Goal: Information Seeking & Learning: Learn about a topic

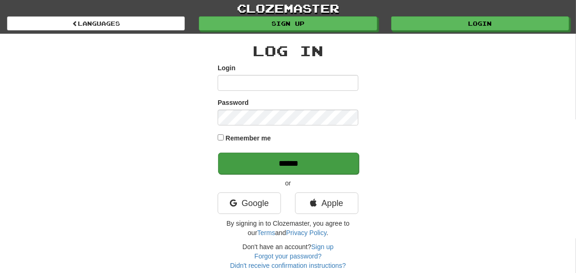
type input "********"
click at [255, 164] on input "******" at bounding box center [288, 164] width 141 height 22
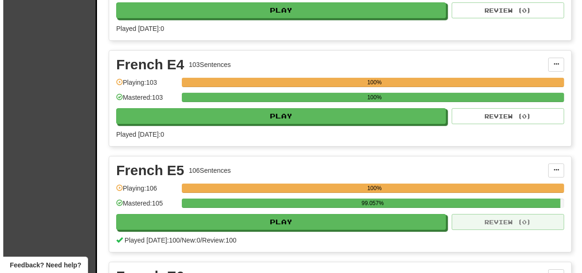
scroll to position [9035, 0]
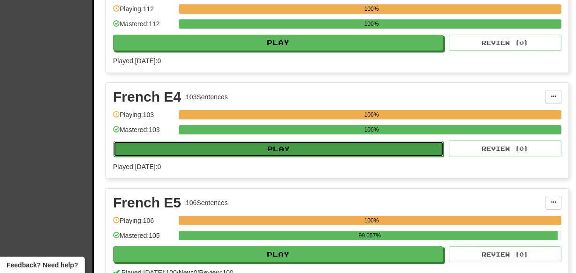
click at [305, 141] on button "Play" at bounding box center [278, 149] width 330 height 16
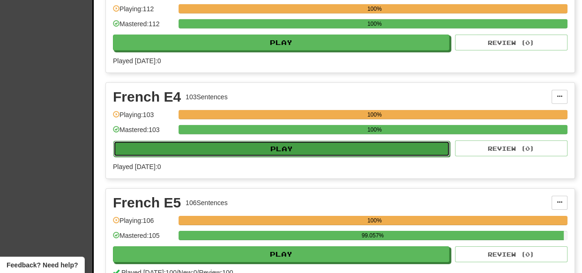
select select "***"
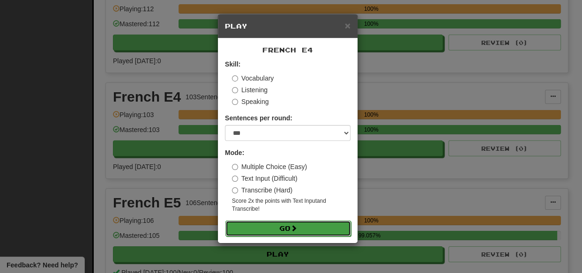
click at [294, 227] on span at bounding box center [294, 228] width 7 height 7
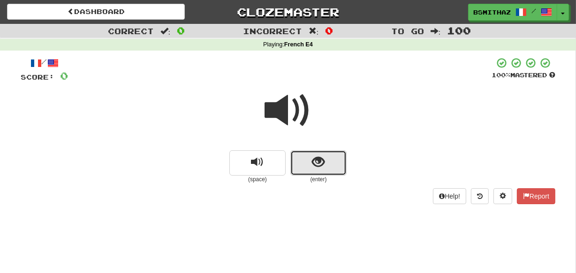
click at [321, 164] on span "show sentence" at bounding box center [318, 162] width 13 height 13
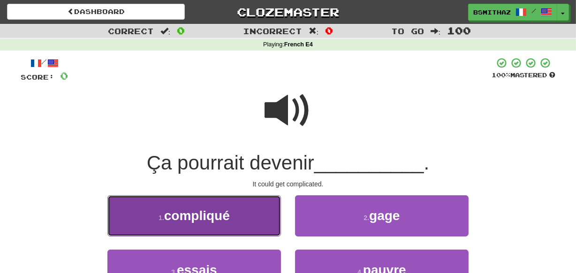
click at [257, 215] on button "1 . compliqué" at bounding box center [194, 216] width 174 height 41
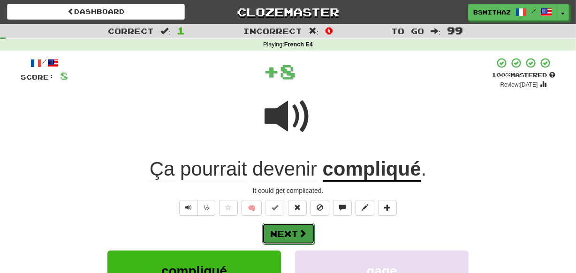
click at [281, 226] on button "Next" at bounding box center [288, 234] width 53 height 22
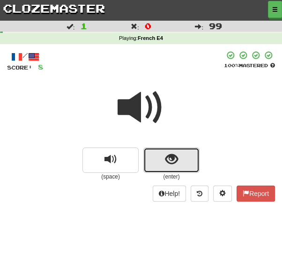
click at [159, 160] on button "show sentence" at bounding box center [172, 159] width 56 height 25
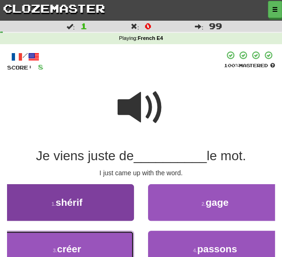
click at [85, 243] on button "3 . créer" at bounding box center [67, 248] width 134 height 37
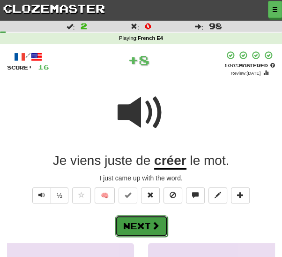
click at [133, 225] on button "Next" at bounding box center [141, 226] width 53 height 22
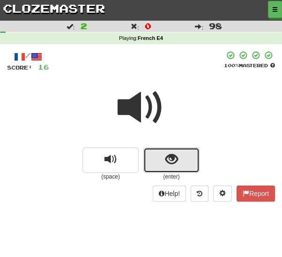
click at [151, 160] on button "show sentence" at bounding box center [172, 159] width 56 height 25
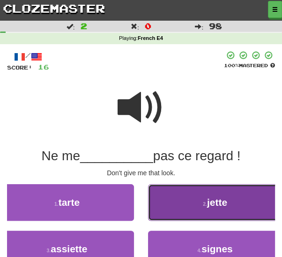
click at [189, 206] on button "2 . jette" at bounding box center [215, 202] width 134 height 37
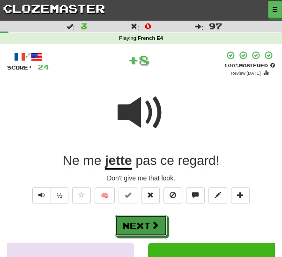
drag, startPoint x: 145, startPoint y: 222, endPoint x: 150, endPoint y: 216, distance: 7.7
click at [145, 222] on button "Next" at bounding box center [141, 225] width 53 height 22
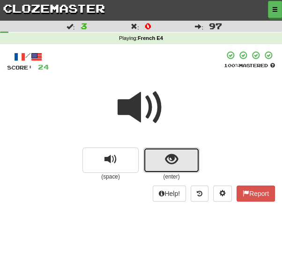
click at [157, 155] on button "show sentence" at bounding box center [172, 159] width 56 height 25
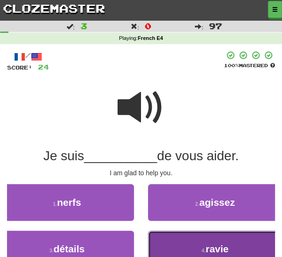
click at [195, 244] on button "4 . ravie" at bounding box center [215, 248] width 134 height 37
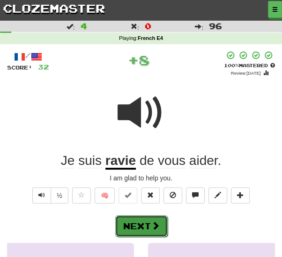
click at [136, 225] on button "Next" at bounding box center [141, 226] width 53 height 22
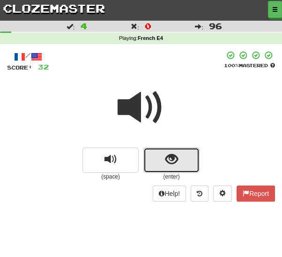
click at [164, 161] on button "show sentence" at bounding box center [172, 159] width 56 height 25
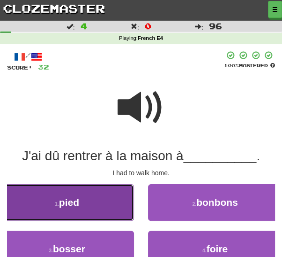
click at [93, 204] on button "1 . pied" at bounding box center [67, 202] width 134 height 37
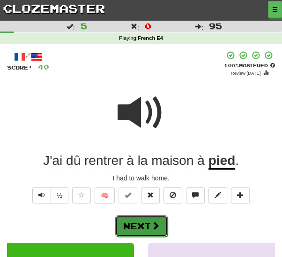
click at [148, 225] on button "Next" at bounding box center [141, 226] width 53 height 22
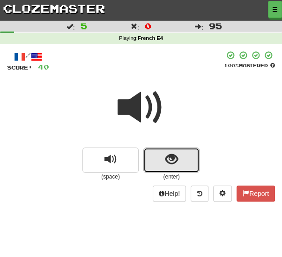
click at [154, 166] on button "show sentence" at bounding box center [172, 159] width 56 height 25
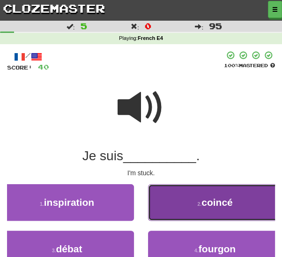
click at [156, 215] on button "2 . coincé" at bounding box center [215, 202] width 134 height 37
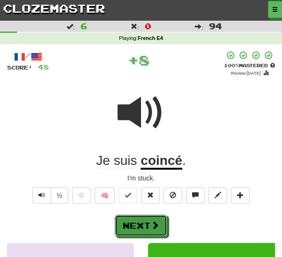
click at [145, 224] on button "Next" at bounding box center [141, 225] width 53 height 22
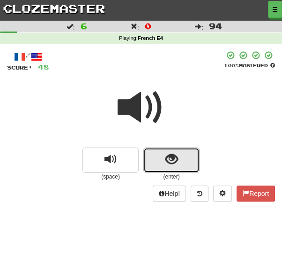
click at [149, 159] on button "show sentence" at bounding box center [172, 159] width 56 height 25
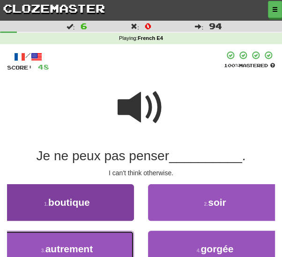
click at [75, 243] on span "autrement" at bounding box center [69, 248] width 48 height 11
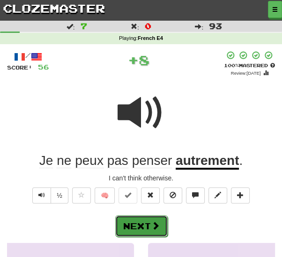
click at [129, 227] on button "Next" at bounding box center [141, 226] width 53 height 22
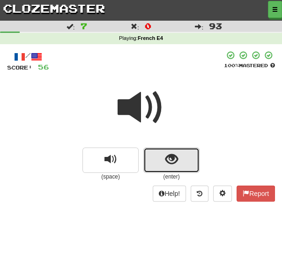
click at [149, 164] on button "show sentence" at bounding box center [172, 159] width 56 height 25
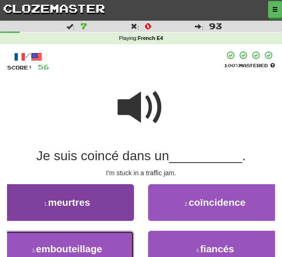
click at [98, 251] on span "embouteillage" at bounding box center [69, 248] width 66 height 11
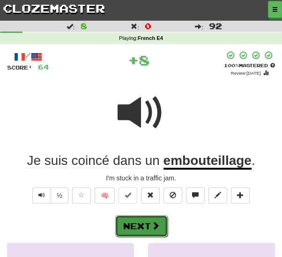
click at [135, 229] on button "Next" at bounding box center [141, 226] width 53 height 22
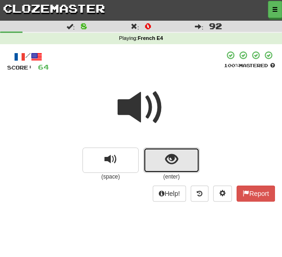
click at [153, 164] on button "show sentence" at bounding box center [172, 159] width 56 height 25
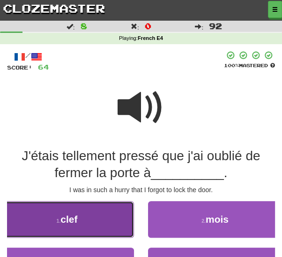
click at [118, 226] on button "1 . clef" at bounding box center [67, 219] width 134 height 37
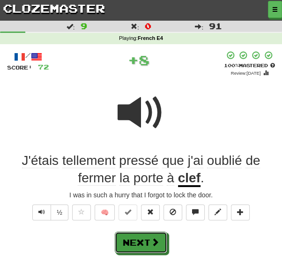
drag, startPoint x: 133, startPoint y: 240, endPoint x: 151, endPoint y: 211, distance: 34.0
click at [134, 239] on button "Next" at bounding box center [141, 242] width 53 height 22
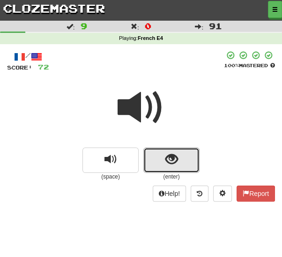
click at [160, 167] on button "show sentence" at bounding box center [172, 159] width 56 height 25
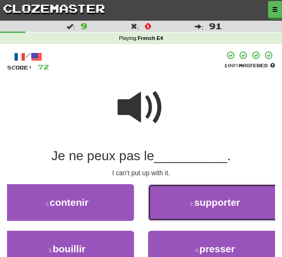
click at [171, 211] on button "2 . supporter" at bounding box center [215, 202] width 134 height 37
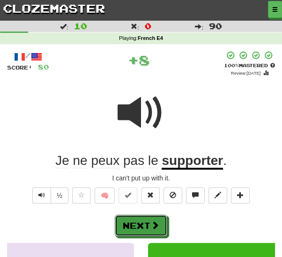
click at [154, 224] on span at bounding box center [155, 224] width 8 height 8
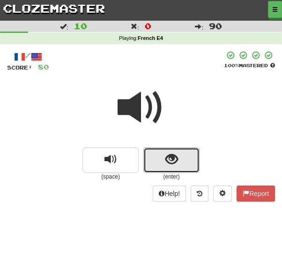
click at [170, 165] on span "show sentence" at bounding box center [172, 159] width 13 height 13
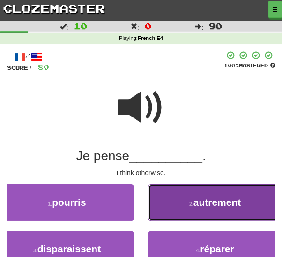
click at [163, 204] on button "2 . autrement" at bounding box center [215, 202] width 134 height 37
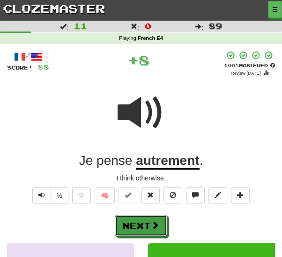
drag, startPoint x: 142, startPoint y: 217, endPoint x: 151, endPoint y: 199, distance: 20.4
click at [142, 217] on button "Next" at bounding box center [141, 225] width 53 height 22
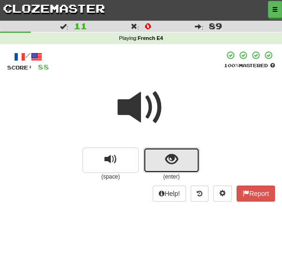
click at [162, 161] on button "show sentence" at bounding box center [172, 159] width 56 height 25
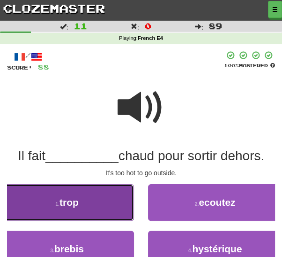
click at [105, 204] on button "1 . trop" at bounding box center [67, 202] width 134 height 37
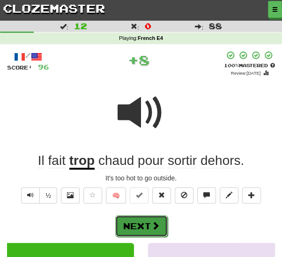
click at [145, 229] on button "Next" at bounding box center [141, 226] width 53 height 22
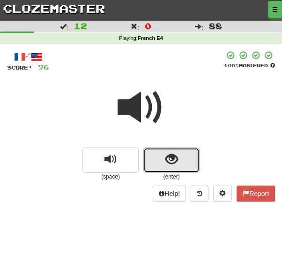
click at [153, 160] on button "show sentence" at bounding box center [172, 159] width 56 height 25
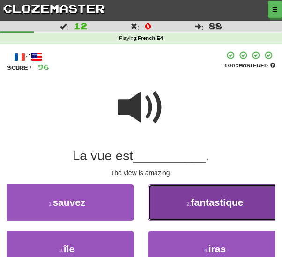
click at [181, 212] on button "2 . fantastique" at bounding box center [215, 202] width 134 height 37
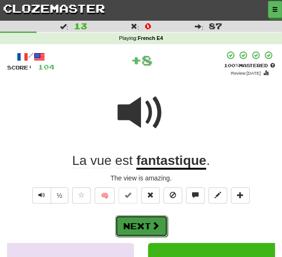
click at [151, 225] on span at bounding box center [155, 225] width 8 height 8
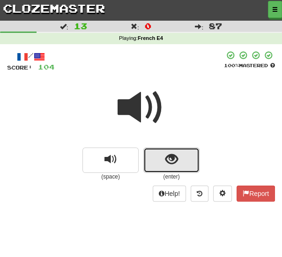
click at [166, 161] on span "show sentence" at bounding box center [172, 159] width 13 height 13
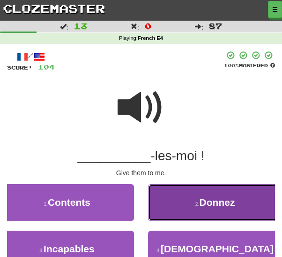
click at [172, 210] on button "2 . Donnez" at bounding box center [215, 202] width 134 height 37
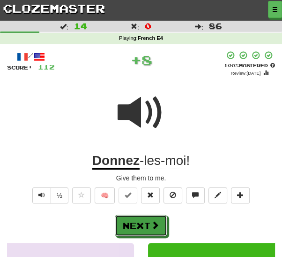
drag, startPoint x: 146, startPoint y: 224, endPoint x: 150, endPoint y: 219, distance: 6.4
click at [146, 224] on button "Next" at bounding box center [141, 225] width 53 height 22
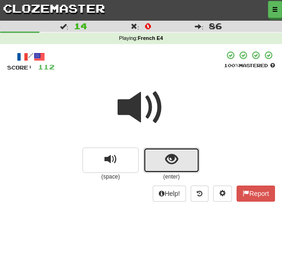
click at [164, 163] on button "show sentence" at bounding box center [172, 159] width 56 height 25
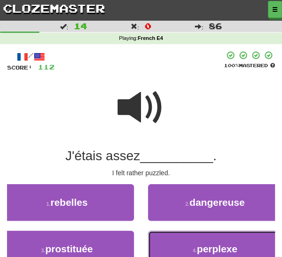
drag, startPoint x: 166, startPoint y: 244, endPoint x: 163, endPoint y: 235, distance: 9.5
click at [166, 244] on button "4 . perplexe" at bounding box center [215, 248] width 134 height 37
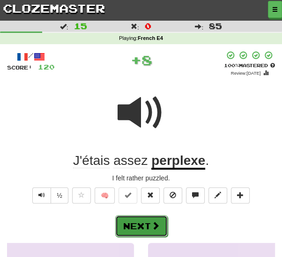
click at [151, 221] on span at bounding box center [155, 225] width 8 height 8
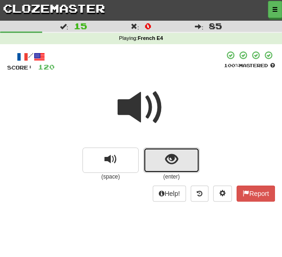
click at [162, 162] on button "show sentence" at bounding box center [172, 159] width 56 height 25
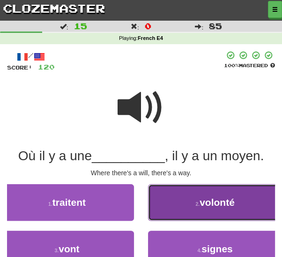
click at [183, 211] on button "2 . volonté" at bounding box center [215, 202] width 134 height 37
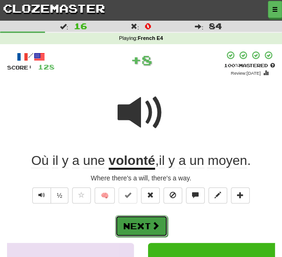
click at [159, 223] on span at bounding box center [155, 225] width 8 height 8
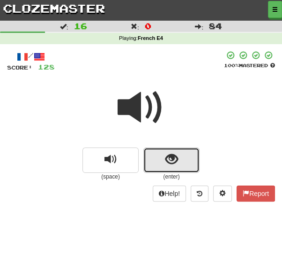
click at [164, 158] on button "show sentence" at bounding box center [172, 159] width 56 height 25
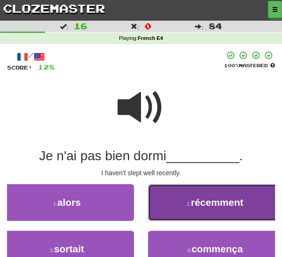
click at [181, 208] on button "2 . récemment" at bounding box center [215, 202] width 134 height 37
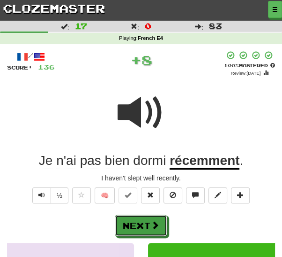
click at [141, 226] on button "Next" at bounding box center [141, 225] width 53 height 22
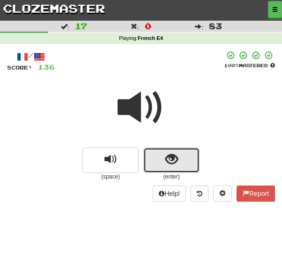
click at [170, 162] on span "show sentence" at bounding box center [172, 159] width 13 height 13
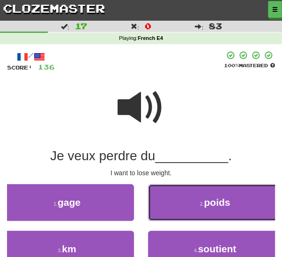
click at [157, 205] on button "2 . poids" at bounding box center [215, 202] width 134 height 37
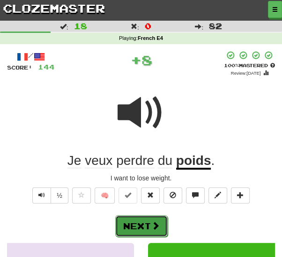
click at [145, 219] on button "Next" at bounding box center [141, 226] width 53 height 22
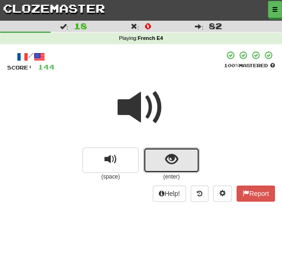
click at [155, 165] on button "show sentence" at bounding box center [172, 159] width 56 height 25
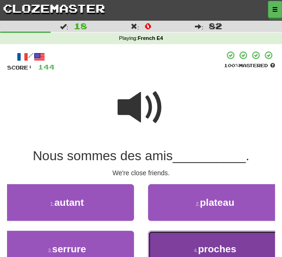
click at [171, 245] on button "4 . proches" at bounding box center [215, 248] width 134 height 37
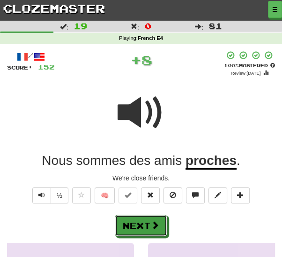
click at [159, 220] on span at bounding box center [155, 224] width 8 height 8
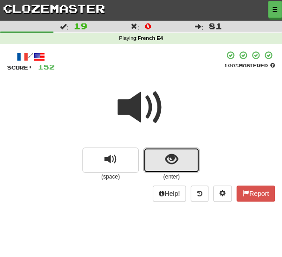
click at [161, 159] on button "show sentence" at bounding box center [172, 159] width 56 height 25
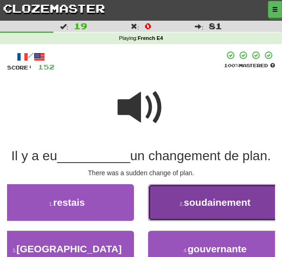
click at [222, 207] on span "soudainement" at bounding box center [217, 202] width 67 height 11
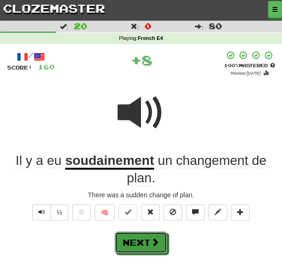
drag, startPoint x: 145, startPoint y: 245, endPoint x: 150, endPoint y: 236, distance: 10.7
click at [145, 244] on button "Next" at bounding box center [141, 242] width 53 height 22
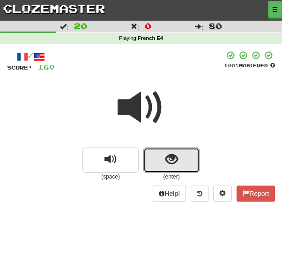
drag, startPoint x: 169, startPoint y: 160, endPoint x: 168, endPoint y: 166, distance: 6.1
click at [169, 164] on span "show sentence" at bounding box center [172, 159] width 13 height 13
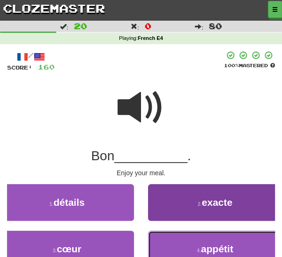
click at [166, 246] on button "4 . appétit" at bounding box center [215, 248] width 134 height 37
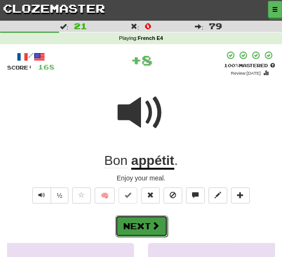
click at [154, 224] on span at bounding box center [155, 225] width 8 height 8
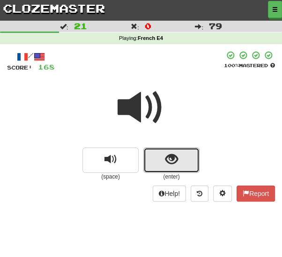
click at [164, 164] on button "show sentence" at bounding box center [172, 159] width 56 height 25
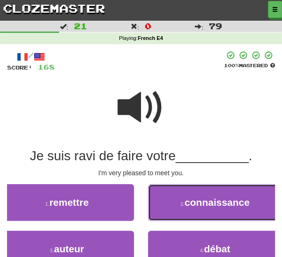
click at [201, 208] on button "2 . connaissance" at bounding box center [215, 202] width 134 height 37
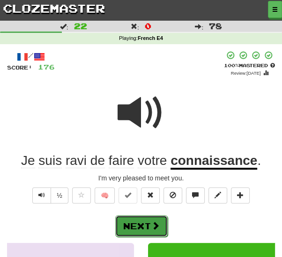
click at [150, 221] on button "Next" at bounding box center [141, 226] width 53 height 22
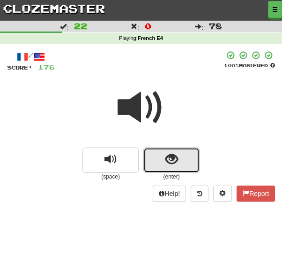
click at [149, 162] on button "show sentence" at bounding box center [172, 159] width 56 height 25
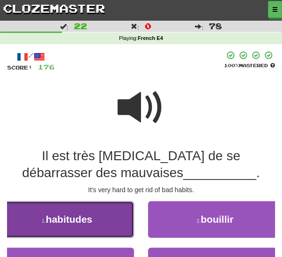
click at [106, 220] on button "1 . habitudes" at bounding box center [67, 219] width 134 height 37
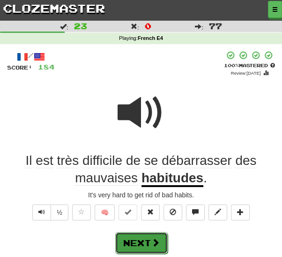
click at [141, 236] on button "Next" at bounding box center [141, 243] width 53 height 22
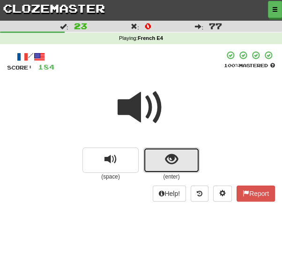
click at [155, 168] on button "show sentence" at bounding box center [172, 159] width 56 height 25
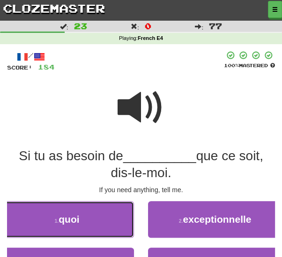
click at [78, 219] on span "quoi" at bounding box center [69, 218] width 21 height 11
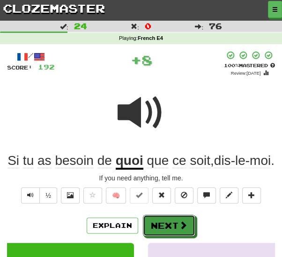
drag, startPoint x: 166, startPoint y: 240, endPoint x: 170, endPoint y: 211, distance: 29.0
click at [166, 236] on button "Next" at bounding box center [169, 225] width 53 height 22
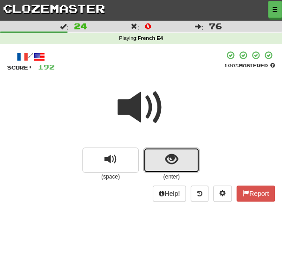
click at [159, 156] on button "show sentence" at bounding box center [172, 159] width 56 height 25
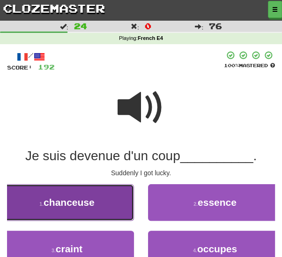
click at [89, 210] on button "1 . chanceuse" at bounding box center [67, 202] width 134 height 37
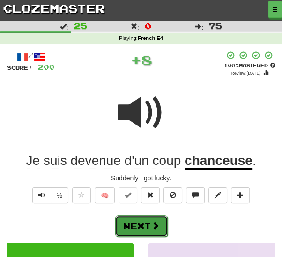
click at [135, 223] on button "Next" at bounding box center [141, 226] width 53 height 22
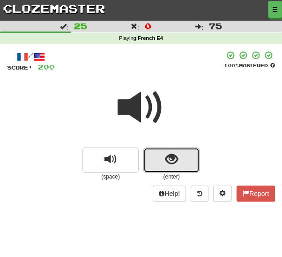
click at [153, 160] on button "show sentence" at bounding box center [172, 159] width 56 height 25
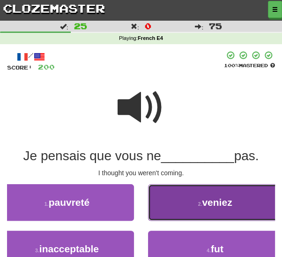
click at [197, 207] on button "2 . veniez" at bounding box center [215, 202] width 134 height 37
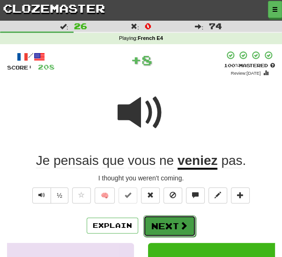
click at [162, 224] on button "Next" at bounding box center [170, 226] width 53 height 22
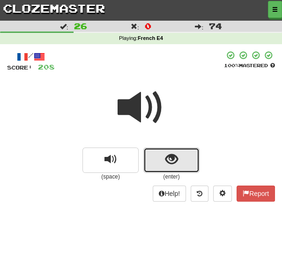
click at [157, 158] on button "show sentence" at bounding box center [172, 159] width 56 height 25
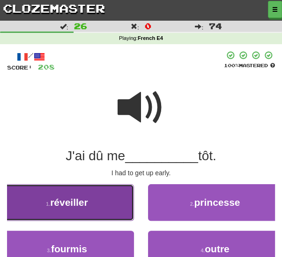
click at [98, 204] on button "1 . réveiller" at bounding box center [67, 202] width 134 height 37
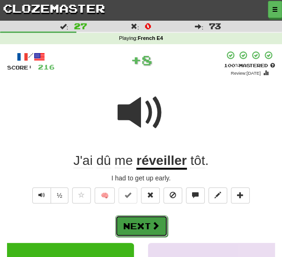
click at [139, 222] on button "Next" at bounding box center [141, 226] width 53 height 22
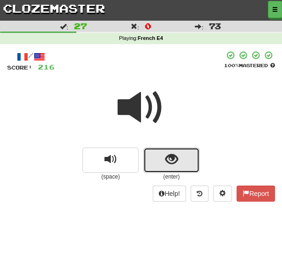
click at [165, 163] on button "show sentence" at bounding box center [172, 159] width 56 height 25
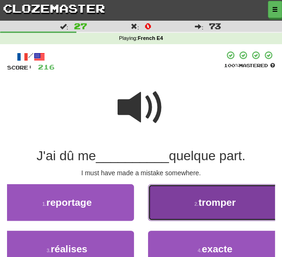
click at [155, 204] on button "2 . tromper" at bounding box center [215, 202] width 134 height 37
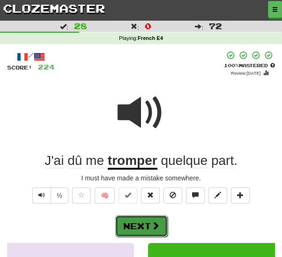
click at [148, 222] on button "Next" at bounding box center [141, 226] width 53 height 22
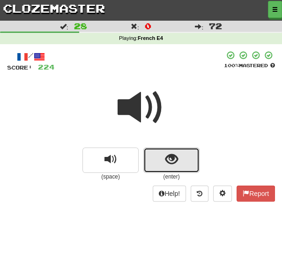
click at [176, 164] on span "show sentence" at bounding box center [172, 159] width 13 height 13
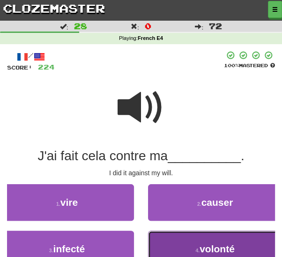
click at [174, 246] on button "4 . volonté" at bounding box center [215, 248] width 134 height 37
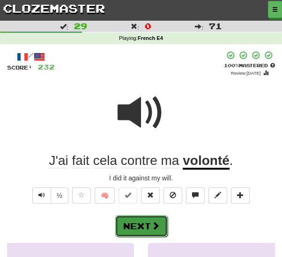
click at [149, 226] on button "Next" at bounding box center [141, 226] width 53 height 22
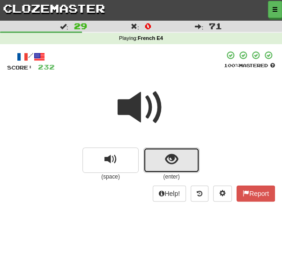
click at [166, 160] on span "show sentence" at bounding box center [172, 159] width 13 height 13
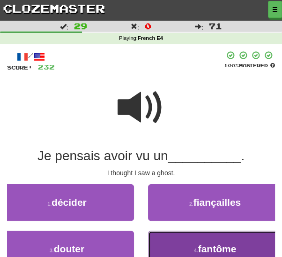
click at [178, 242] on button "4 . fantôme" at bounding box center [215, 248] width 134 height 37
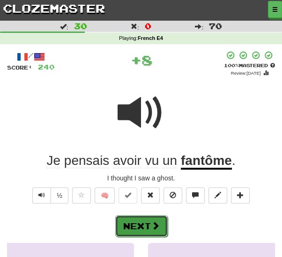
click at [148, 225] on button "Next" at bounding box center [141, 226] width 53 height 22
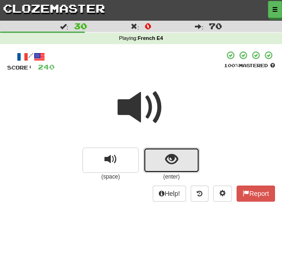
click at [178, 160] on span "show sentence" at bounding box center [172, 159] width 13 height 13
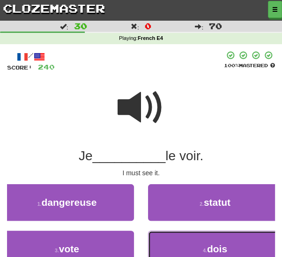
drag, startPoint x: 161, startPoint y: 242, endPoint x: 159, endPoint y: 235, distance: 7.6
click at [161, 242] on button "4 . dois" at bounding box center [215, 248] width 134 height 37
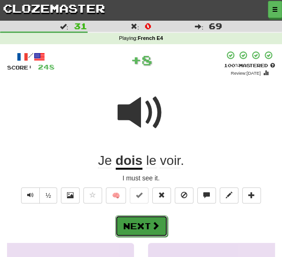
click at [152, 229] on span at bounding box center [155, 225] width 8 height 8
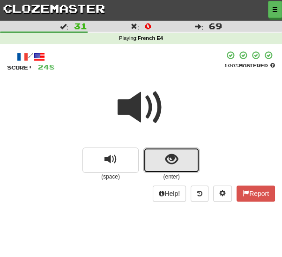
click at [167, 160] on span "show sentence" at bounding box center [172, 159] width 13 height 13
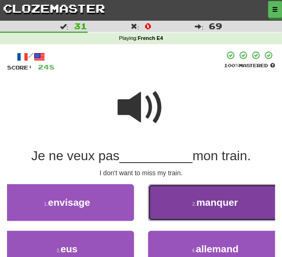
click at [204, 208] on button "2 . manquer" at bounding box center [215, 202] width 134 height 37
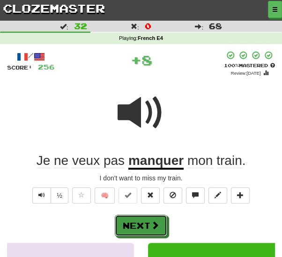
drag, startPoint x: 142, startPoint y: 220, endPoint x: 152, endPoint y: 212, distance: 13.0
click at [142, 220] on button "Next" at bounding box center [141, 225] width 53 height 22
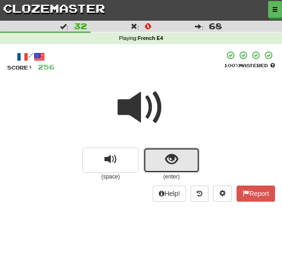
click at [171, 162] on span "show sentence" at bounding box center [172, 159] width 13 height 13
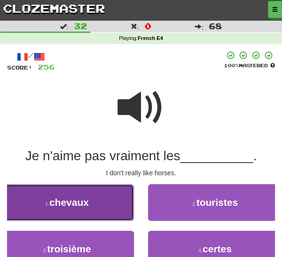
click at [97, 206] on button "1 . chevaux" at bounding box center [67, 202] width 134 height 37
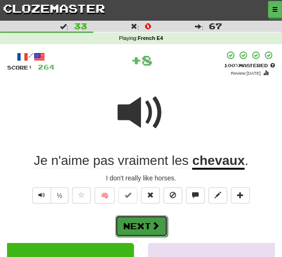
click at [163, 225] on button "Next" at bounding box center [141, 226] width 53 height 22
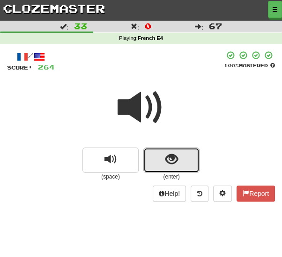
click at [161, 159] on button "show sentence" at bounding box center [172, 159] width 56 height 25
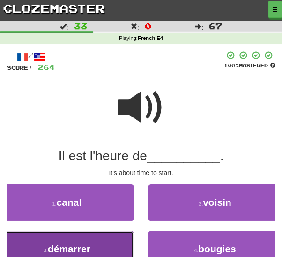
click at [99, 243] on button "3 . démarrer" at bounding box center [67, 248] width 134 height 37
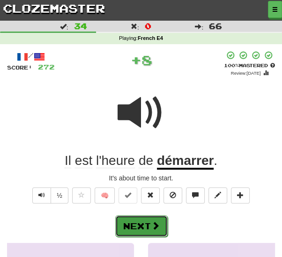
click at [145, 229] on button "Next" at bounding box center [141, 226] width 53 height 22
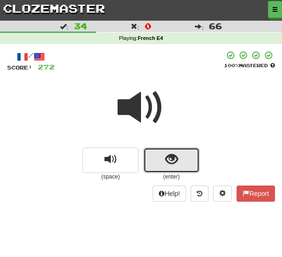
click at [166, 162] on span "show sentence" at bounding box center [172, 159] width 13 height 13
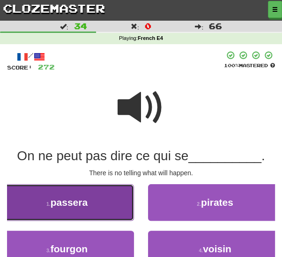
click at [87, 213] on button "1 . passera" at bounding box center [67, 202] width 134 height 37
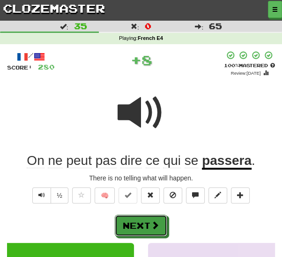
click at [136, 220] on button "Next" at bounding box center [141, 225] width 53 height 22
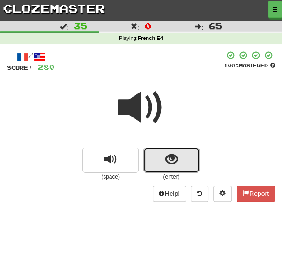
click at [164, 162] on button "show sentence" at bounding box center [172, 159] width 56 height 25
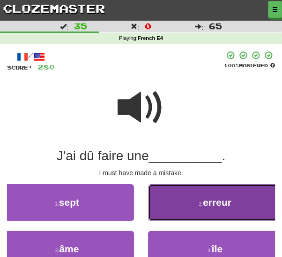
click at [218, 200] on span "erreur" at bounding box center [217, 202] width 29 height 11
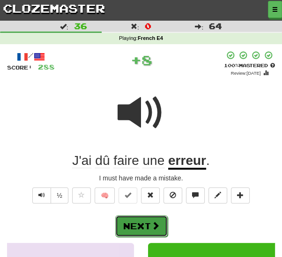
click at [150, 220] on button "Next" at bounding box center [141, 226] width 53 height 22
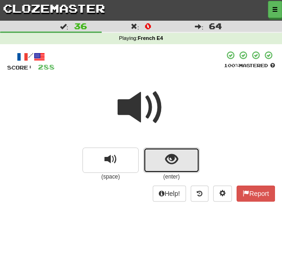
click at [162, 162] on button "show sentence" at bounding box center [172, 159] width 56 height 25
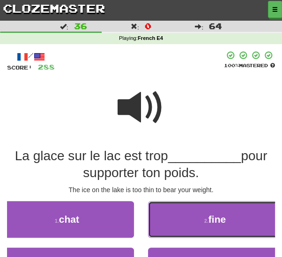
drag, startPoint x: 199, startPoint y: 217, endPoint x: 206, endPoint y: 217, distance: 6.6
click at [199, 217] on button "2 . fine" at bounding box center [215, 219] width 134 height 37
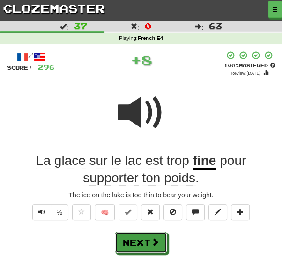
click at [136, 237] on button "Next" at bounding box center [141, 242] width 53 height 22
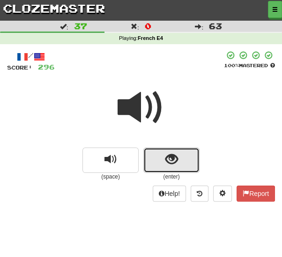
click at [167, 162] on span "show sentence" at bounding box center [172, 159] width 13 height 13
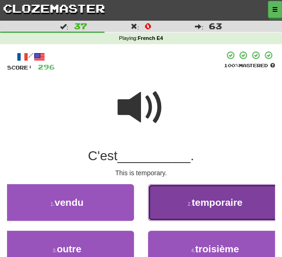
click at [182, 207] on button "2 . temporaire" at bounding box center [215, 202] width 134 height 37
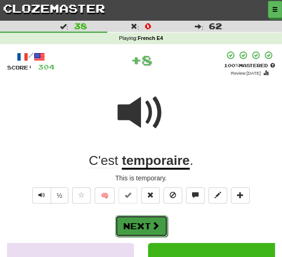
click at [163, 220] on button "Next" at bounding box center [141, 226] width 53 height 22
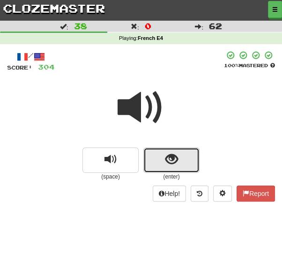
click at [166, 164] on span "show sentence" at bounding box center [172, 159] width 13 height 13
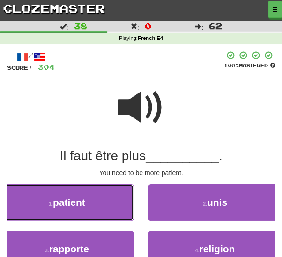
drag, startPoint x: 84, startPoint y: 207, endPoint x: 97, endPoint y: 211, distance: 13.5
click at [84, 207] on span "patient" at bounding box center [69, 202] width 32 height 11
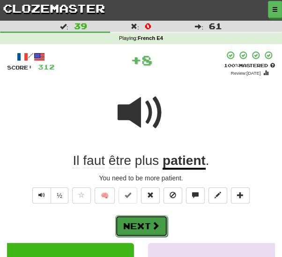
click at [134, 221] on button "Next" at bounding box center [141, 226] width 53 height 22
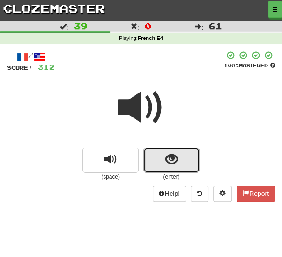
click at [192, 155] on button "show sentence" at bounding box center [172, 159] width 56 height 25
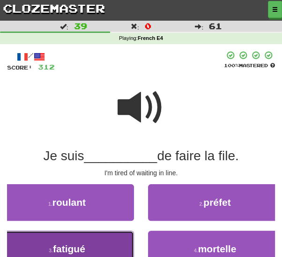
click at [108, 243] on button "3 . fatigué" at bounding box center [67, 248] width 134 height 37
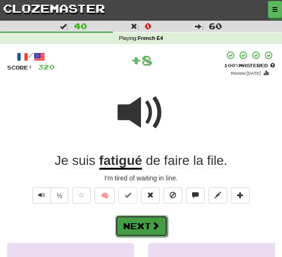
click at [142, 223] on button "Next" at bounding box center [141, 226] width 53 height 22
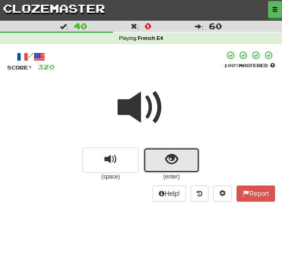
click at [161, 155] on button "show sentence" at bounding box center [172, 159] width 56 height 25
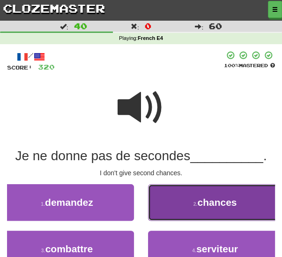
click at [189, 203] on button "2 . chances" at bounding box center [215, 202] width 134 height 37
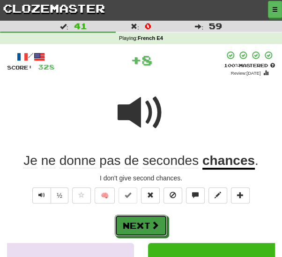
drag, startPoint x: 150, startPoint y: 224, endPoint x: 152, endPoint y: 219, distance: 5.9
click at [150, 224] on button "Next" at bounding box center [141, 225] width 53 height 22
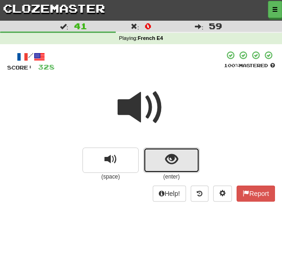
click at [160, 163] on button "show sentence" at bounding box center [172, 159] width 56 height 25
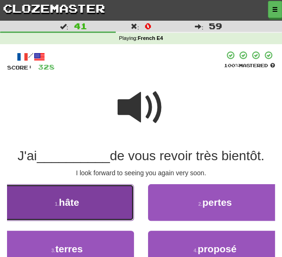
click at [101, 210] on button "1 . hâte" at bounding box center [67, 202] width 134 height 37
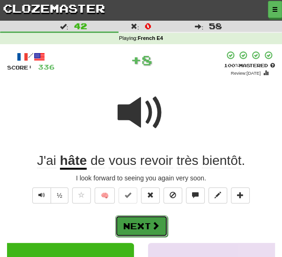
click at [137, 225] on button "Next" at bounding box center [141, 226] width 53 height 22
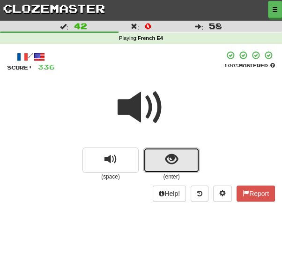
click at [164, 162] on button "show sentence" at bounding box center [172, 159] width 56 height 25
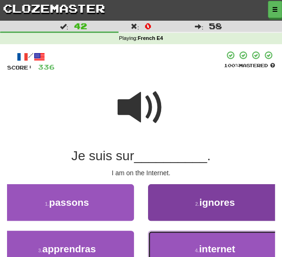
drag, startPoint x: 188, startPoint y: 249, endPoint x: 180, endPoint y: 244, distance: 9.2
click at [188, 248] on button "4 . internet" at bounding box center [215, 248] width 134 height 37
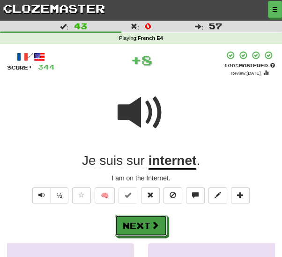
click at [153, 224] on span at bounding box center [155, 224] width 8 height 8
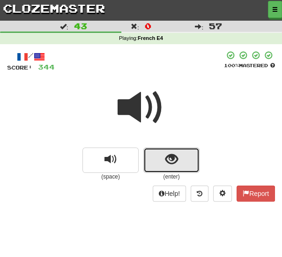
click at [160, 163] on button "show sentence" at bounding box center [172, 159] width 56 height 25
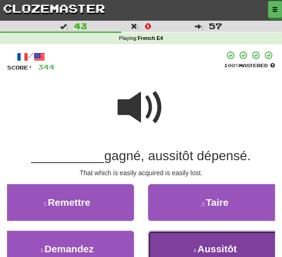
click at [201, 243] on span "Aussitôt" at bounding box center [216, 248] width 39 height 11
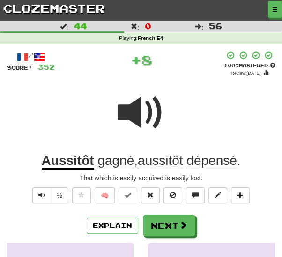
click at [83, 162] on u "Aussitôt" at bounding box center [68, 161] width 53 height 16
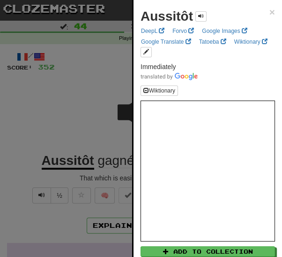
click at [73, 118] on div at bounding box center [141, 128] width 282 height 257
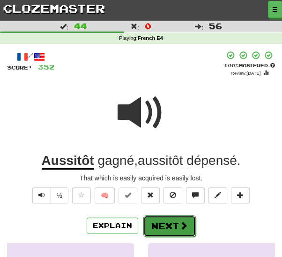
click at [174, 227] on button "Next" at bounding box center [170, 226] width 53 height 22
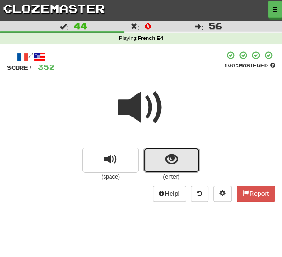
click at [179, 161] on button "show sentence" at bounding box center [172, 159] width 56 height 25
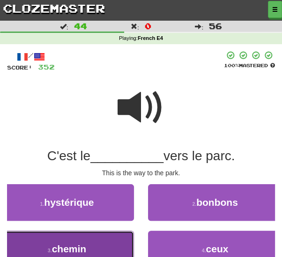
click at [103, 245] on button "3 . chemin" at bounding box center [67, 248] width 134 height 37
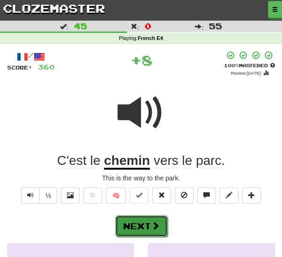
click at [151, 225] on span at bounding box center [155, 225] width 8 height 8
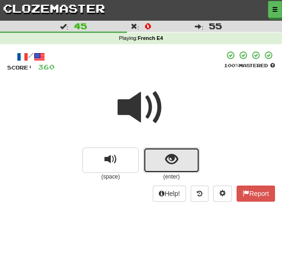
click at [179, 157] on button "show sentence" at bounding box center [172, 159] width 56 height 25
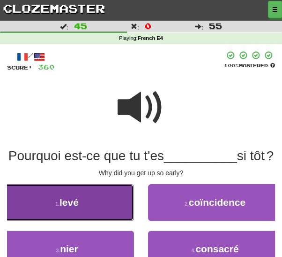
click at [92, 220] on button "1 . levé" at bounding box center [67, 202] width 134 height 37
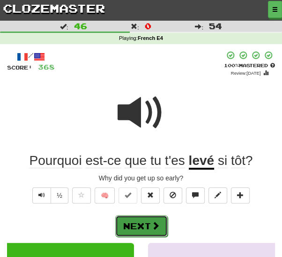
click at [151, 226] on span at bounding box center [155, 225] width 8 height 8
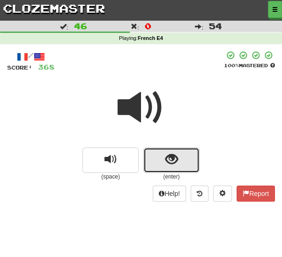
click at [166, 159] on span "show sentence" at bounding box center [172, 159] width 13 height 13
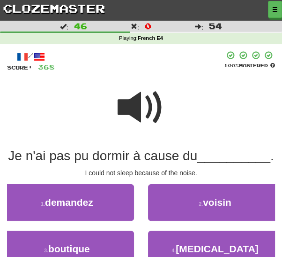
scroll to position [17, 0]
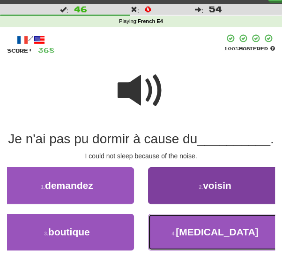
click at [234, 248] on button "4 . bruit" at bounding box center [215, 231] width 134 height 37
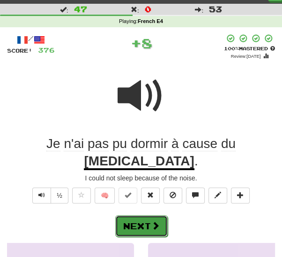
click at [143, 215] on button "Next" at bounding box center [141, 226] width 53 height 22
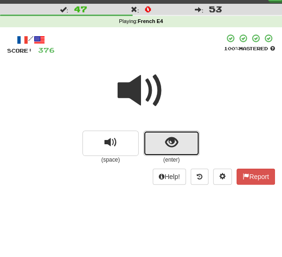
click at [162, 143] on button "show sentence" at bounding box center [172, 142] width 56 height 25
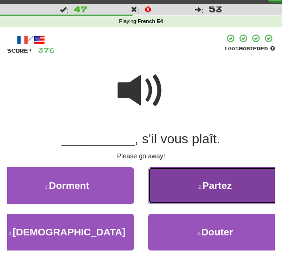
click at [209, 186] on span "Partez" at bounding box center [218, 185] width 30 height 11
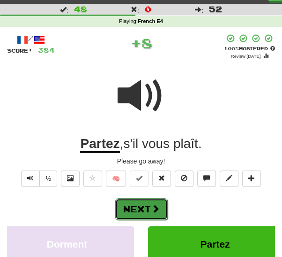
click at [146, 204] on button "Next" at bounding box center [141, 209] width 53 height 22
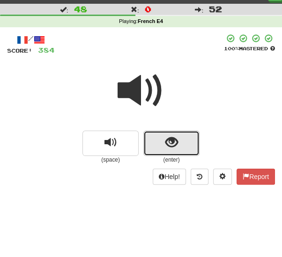
click at [180, 138] on button "show sentence" at bounding box center [172, 142] width 56 height 25
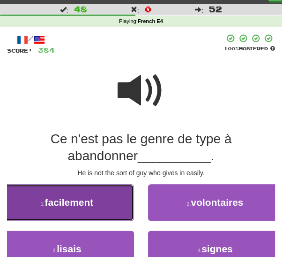
click at [87, 202] on span "facilement" at bounding box center [69, 202] width 49 height 11
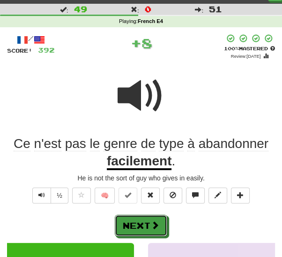
drag, startPoint x: 151, startPoint y: 222, endPoint x: 178, endPoint y: 192, distance: 39.8
click at [151, 221] on button "Next" at bounding box center [141, 225] width 53 height 22
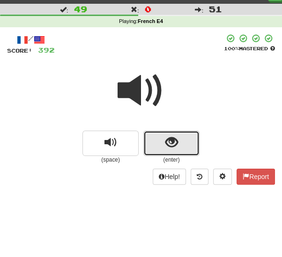
click at [170, 149] on span "show sentence" at bounding box center [172, 142] width 13 height 13
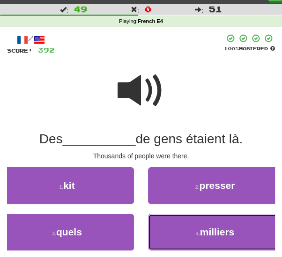
click at [194, 219] on button "4 . milliers" at bounding box center [215, 231] width 134 height 37
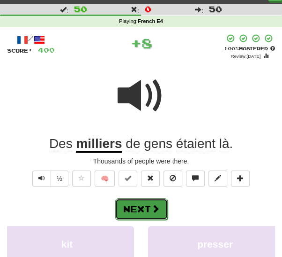
click at [146, 204] on button "Next" at bounding box center [141, 209] width 53 height 22
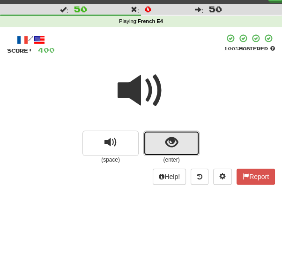
click at [159, 144] on button "show sentence" at bounding box center [172, 142] width 56 height 25
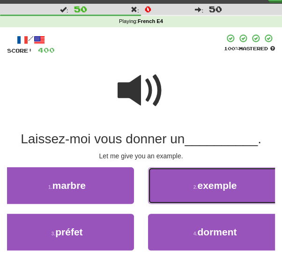
click at [167, 186] on button "2 . exemple" at bounding box center [215, 185] width 134 height 37
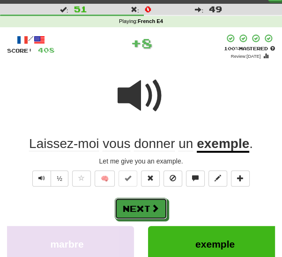
click at [137, 207] on button "Next" at bounding box center [141, 208] width 53 height 22
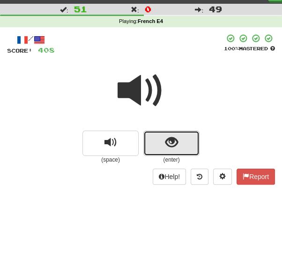
click at [166, 145] on span "show sentence" at bounding box center [172, 142] width 13 height 13
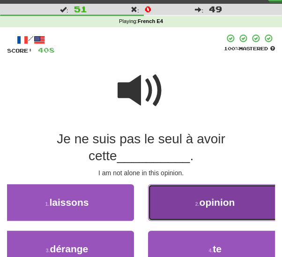
click at [181, 205] on button "2 . opinion" at bounding box center [215, 202] width 134 height 37
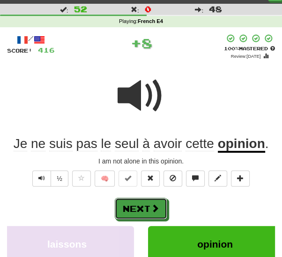
drag, startPoint x: 129, startPoint y: 210, endPoint x: 162, endPoint y: 195, distance: 35.7
click at [129, 210] on button "Next" at bounding box center [141, 208] width 53 height 22
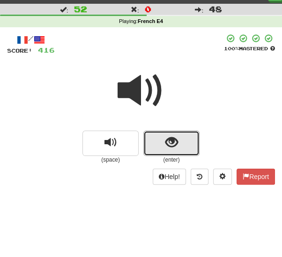
drag, startPoint x: 163, startPoint y: 140, endPoint x: 157, endPoint y: 148, distance: 9.4
click at [162, 140] on button "show sentence" at bounding box center [172, 142] width 56 height 25
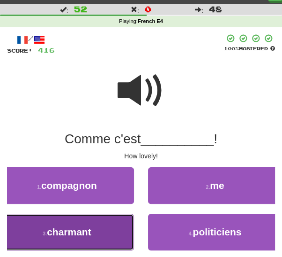
click at [90, 223] on button "3 . charmant" at bounding box center [67, 231] width 134 height 37
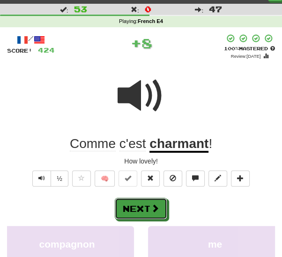
drag, startPoint x: 150, startPoint y: 209, endPoint x: 157, endPoint y: 192, distance: 18.0
click at [150, 208] on button "Next" at bounding box center [141, 208] width 53 height 22
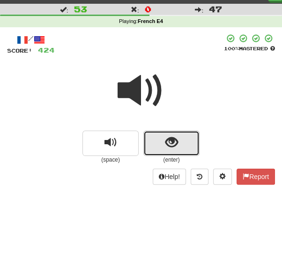
click at [156, 143] on button "show sentence" at bounding box center [172, 142] width 56 height 25
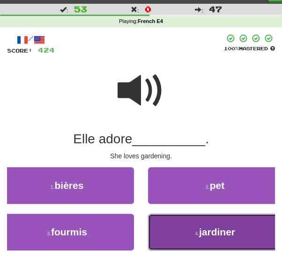
click at [173, 230] on button "4 . jardiner" at bounding box center [215, 231] width 134 height 37
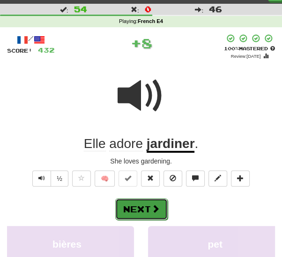
click at [152, 209] on span at bounding box center [155, 208] width 8 height 8
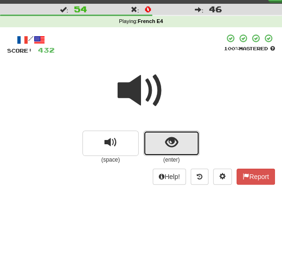
click at [160, 146] on button "show sentence" at bounding box center [172, 142] width 56 height 25
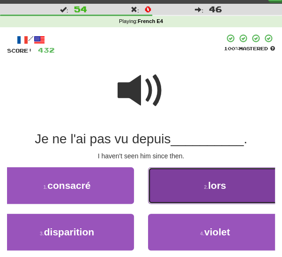
click at [170, 188] on button "2 . lors" at bounding box center [215, 185] width 134 height 37
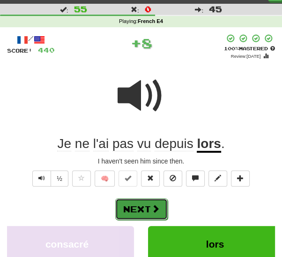
click at [150, 207] on button "Next" at bounding box center [141, 209] width 53 height 22
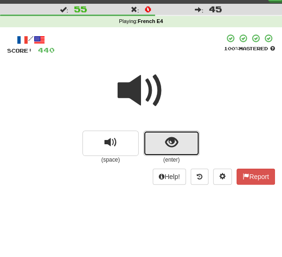
click at [163, 140] on button "show sentence" at bounding box center [172, 142] width 56 height 25
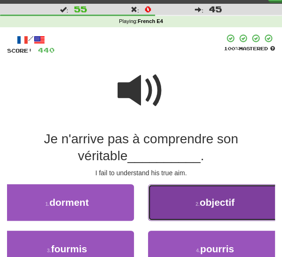
click at [196, 205] on small "2 ." at bounding box center [198, 204] width 4 height 6
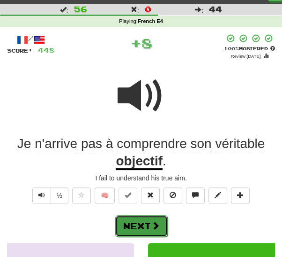
click at [148, 221] on button "Next" at bounding box center [141, 226] width 53 height 22
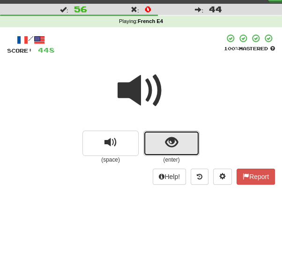
click at [160, 148] on button "show sentence" at bounding box center [172, 142] width 56 height 25
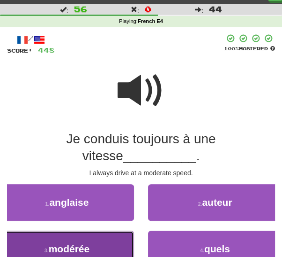
click at [81, 243] on span "modérée" at bounding box center [69, 248] width 41 height 11
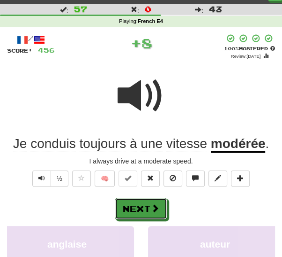
click at [140, 214] on button "Next" at bounding box center [141, 208] width 53 height 22
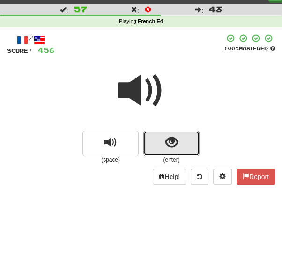
click at [153, 147] on button "show sentence" at bounding box center [172, 142] width 56 height 25
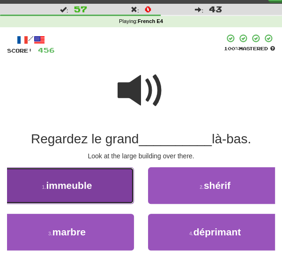
click at [92, 192] on button "1 . immeuble" at bounding box center [67, 185] width 134 height 37
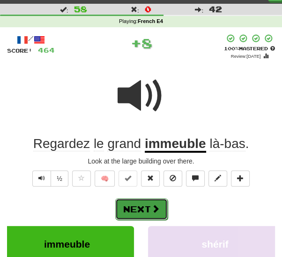
click at [135, 205] on button "Next" at bounding box center [141, 209] width 53 height 22
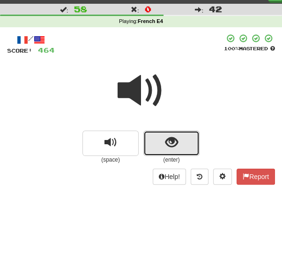
click at [155, 144] on button "show sentence" at bounding box center [172, 142] width 56 height 25
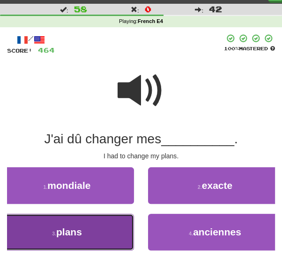
click at [100, 226] on button "3 . plans" at bounding box center [67, 231] width 134 height 37
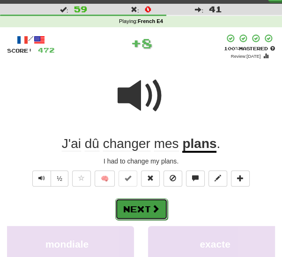
click at [143, 212] on button "Next" at bounding box center [141, 209] width 53 height 22
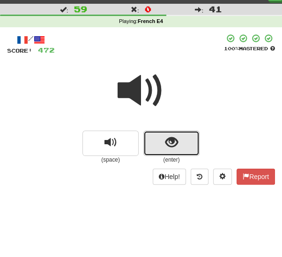
click at [159, 141] on button "show sentence" at bounding box center [172, 142] width 56 height 25
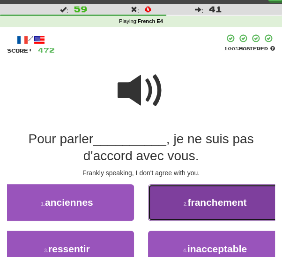
click at [158, 198] on button "2 . franchement" at bounding box center [215, 202] width 134 height 37
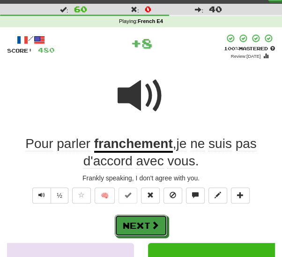
drag, startPoint x: 147, startPoint y: 219, endPoint x: 156, endPoint y: 206, distance: 15.8
click at [147, 219] on button "Next" at bounding box center [141, 225] width 53 height 22
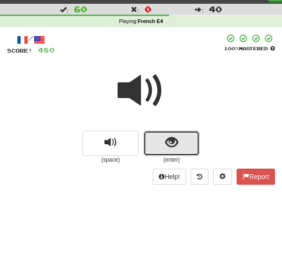
click at [159, 144] on button "show sentence" at bounding box center [172, 142] width 56 height 25
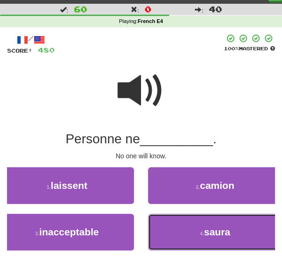
drag, startPoint x: 164, startPoint y: 228, endPoint x: 159, endPoint y: 220, distance: 9.7
click at [164, 228] on button "4 . saura" at bounding box center [215, 231] width 134 height 37
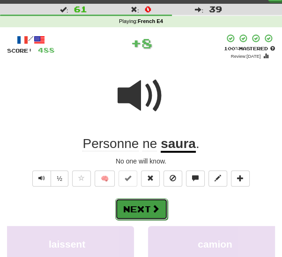
click at [151, 211] on span at bounding box center [155, 208] width 8 height 8
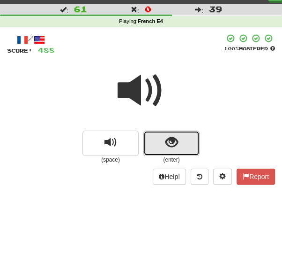
click at [166, 145] on span "show sentence" at bounding box center [172, 142] width 13 height 13
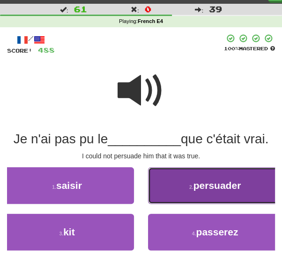
click at [168, 186] on button "2 . persuader" at bounding box center [215, 185] width 134 height 37
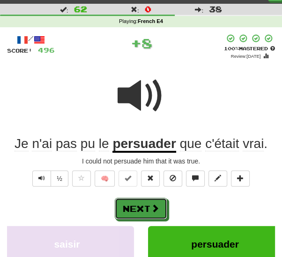
click at [149, 211] on button "Next" at bounding box center [141, 208] width 53 height 22
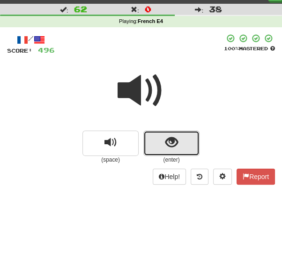
click at [159, 147] on button "show sentence" at bounding box center [172, 142] width 56 height 25
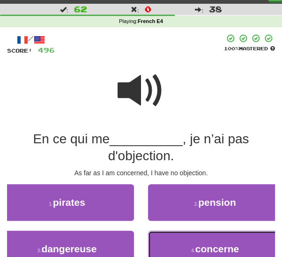
drag, startPoint x: 183, startPoint y: 244, endPoint x: 177, endPoint y: 236, distance: 9.7
click at [183, 242] on button "4 . concerne" at bounding box center [215, 248] width 134 height 37
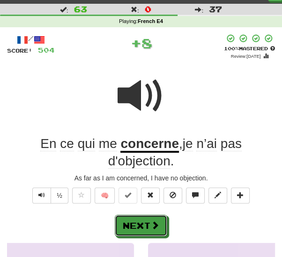
drag, startPoint x: 149, startPoint y: 225, endPoint x: 166, endPoint y: 204, distance: 26.3
click at [149, 225] on button "Next" at bounding box center [141, 225] width 53 height 22
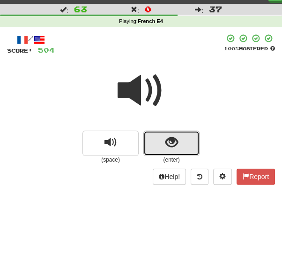
click at [161, 141] on button "show sentence" at bounding box center [172, 142] width 56 height 25
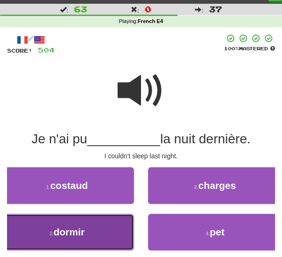
click at [106, 232] on button "3 . dormir" at bounding box center [67, 231] width 134 height 37
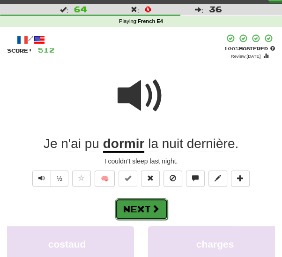
click at [145, 205] on button "Next" at bounding box center [141, 209] width 53 height 22
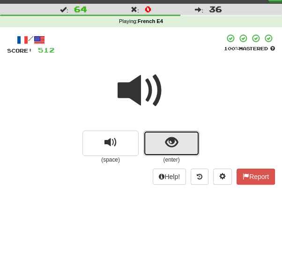
click at [149, 141] on button "show sentence" at bounding box center [172, 142] width 56 height 25
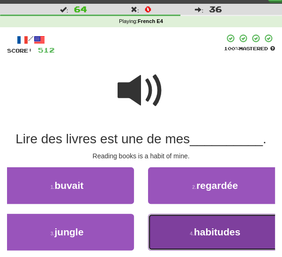
click at [202, 226] on span "habitudes" at bounding box center [217, 231] width 46 height 11
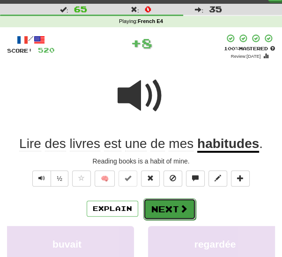
click at [151, 211] on button "Next" at bounding box center [170, 209] width 53 height 22
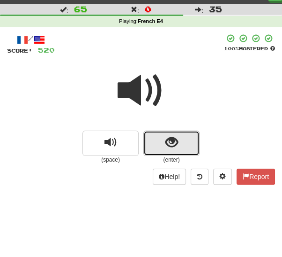
click at [179, 144] on button "show sentence" at bounding box center [172, 142] width 56 height 25
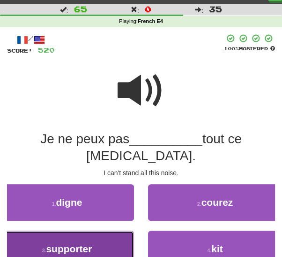
click at [64, 243] on span "supporter" at bounding box center [69, 248] width 46 height 11
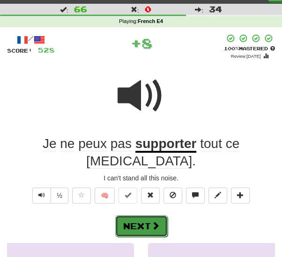
click at [140, 215] on button "Next" at bounding box center [141, 226] width 53 height 22
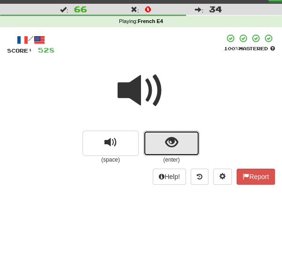
click at [154, 143] on button "show sentence" at bounding box center [172, 142] width 56 height 25
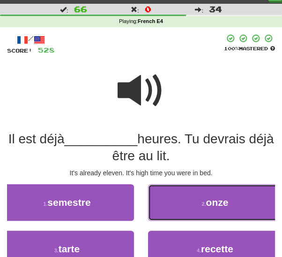
click at [188, 212] on button "2 . onze" at bounding box center [215, 202] width 134 height 37
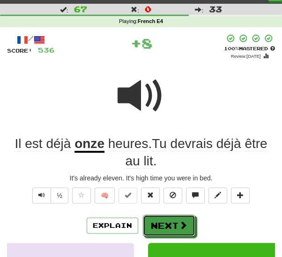
click at [154, 225] on button "Next" at bounding box center [169, 225] width 53 height 22
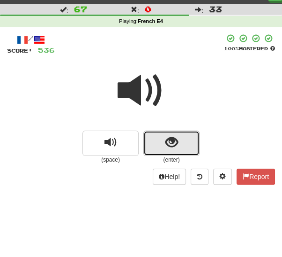
click at [151, 148] on button "show sentence" at bounding box center [172, 142] width 56 height 25
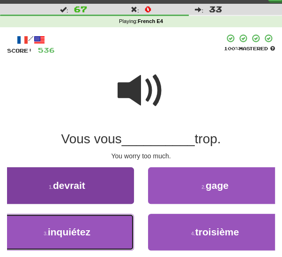
drag, startPoint x: 86, startPoint y: 233, endPoint x: 106, endPoint y: 230, distance: 19.9
click at [87, 233] on span "inquiétez" at bounding box center [69, 231] width 43 height 11
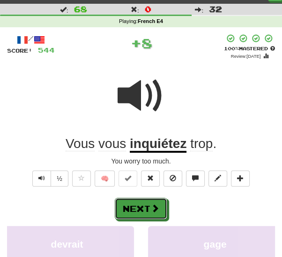
drag, startPoint x: 142, startPoint y: 211, endPoint x: 151, endPoint y: 197, distance: 16.7
click at [142, 211] on button "Next" at bounding box center [141, 208] width 53 height 22
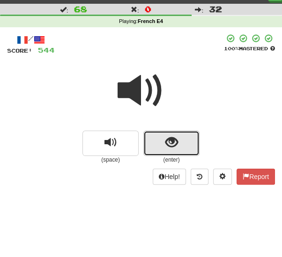
click at [164, 138] on button "show sentence" at bounding box center [172, 142] width 56 height 25
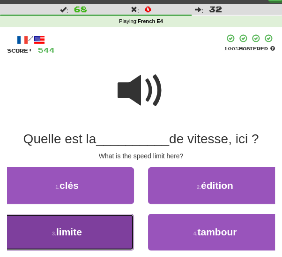
click at [91, 229] on button "3 . limite" at bounding box center [67, 231] width 134 height 37
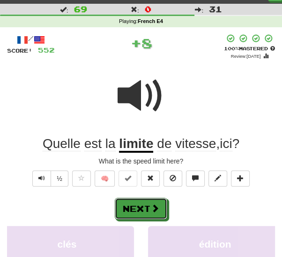
drag, startPoint x: 132, startPoint y: 208, endPoint x: 138, endPoint y: 201, distance: 9.0
click at [132, 207] on button "Next" at bounding box center [141, 208] width 53 height 22
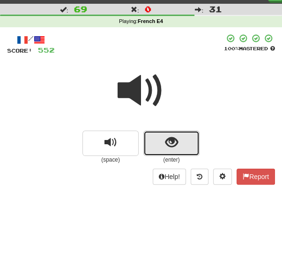
click at [153, 143] on button "show sentence" at bounding box center [172, 142] width 56 height 25
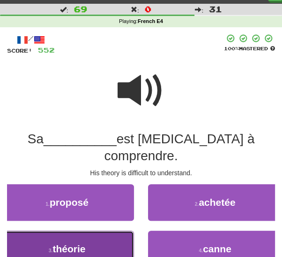
click at [77, 243] on span "théorie" at bounding box center [69, 248] width 33 height 11
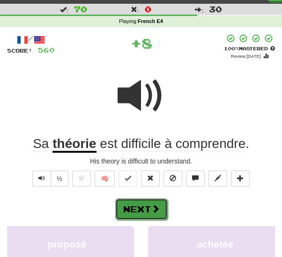
click at [135, 204] on button "Next" at bounding box center [141, 209] width 53 height 22
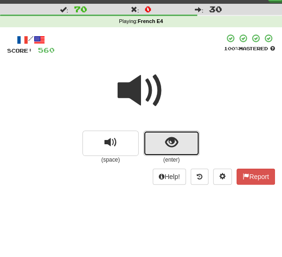
click at [147, 144] on button "show sentence" at bounding box center [172, 142] width 56 height 25
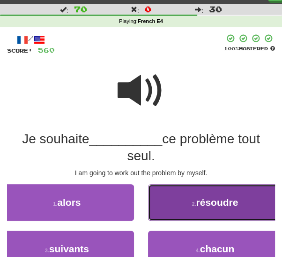
click at [165, 208] on button "2 . résoudre" at bounding box center [215, 202] width 134 height 37
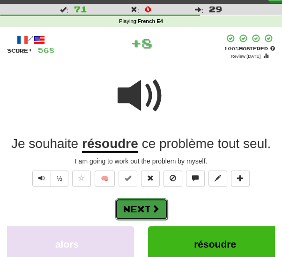
click at [151, 211] on span at bounding box center [155, 208] width 8 height 8
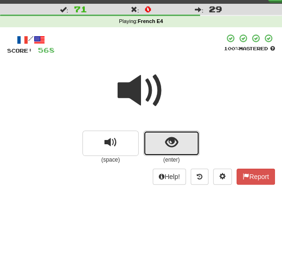
click at [148, 144] on button "show sentence" at bounding box center [172, 142] width 56 height 25
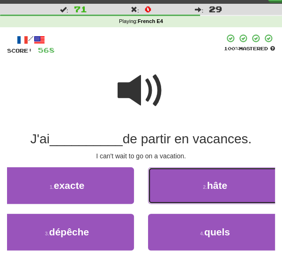
click at [182, 187] on button "2 . hâte" at bounding box center [215, 185] width 134 height 37
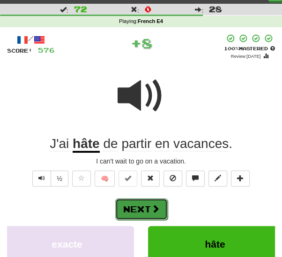
click at [155, 209] on span at bounding box center [155, 208] width 8 height 8
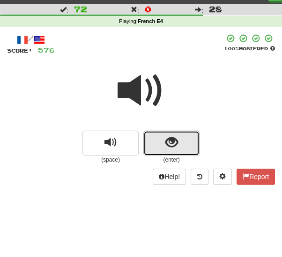
click at [163, 148] on button "show sentence" at bounding box center [172, 142] width 56 height 25
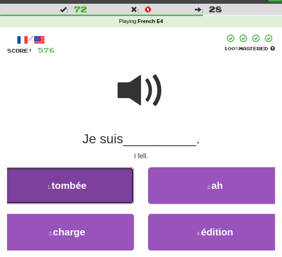
click at [100, 195] on button "1 . tombée" at bounding box center [67, 185] width 134 height 37
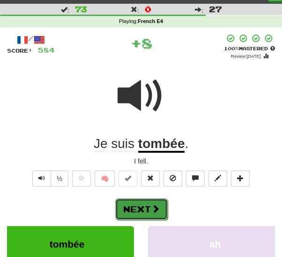
click at [141, 207] on button "Next" at bounding box center [141, 209] width 53 height 22
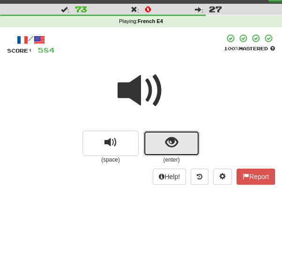
click at [158, 140] on button "show sentence" at bounding box center [172, 142] width 56 height 25
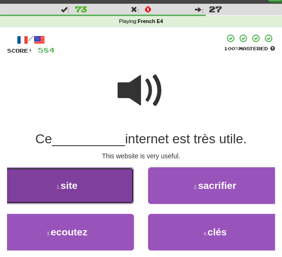
click at [90, 188] on button "1 . site" at bounding box center [67, 185] width 134 height 37
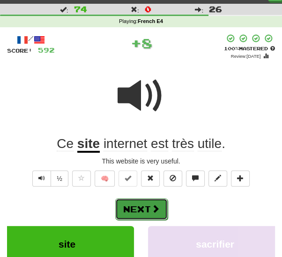
click at [134, 204] on button "Next" at bounding box center [141, 209] width 53 height 22
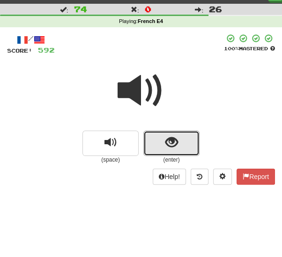
drag, startPoint x: 155, startPoint y: 144, endPoint x: 151, endPoint y: 150, distance: 6.9
click at [155, 145] on button "show sentence" at bounding box center [172, 142] width 56 height 25
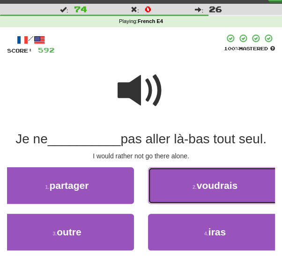
click at [174, 193] on button "2 . voudrais" at bounding box center [215, 185] width 134 height 37
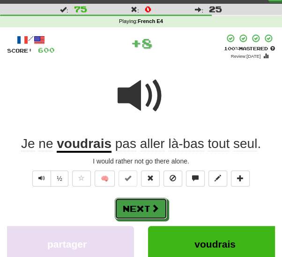
click at [149, 206] on button "Next" at bounding box center [141, 208] width 53 height 22
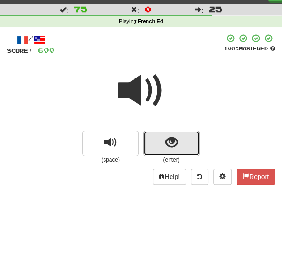
click at [149, 148] on button "show sentence" at bounding box center [172, 142] width 56 height 25
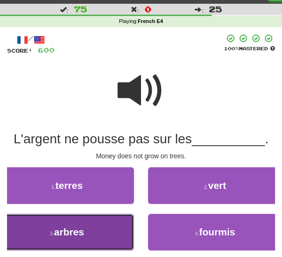
click at [94, 225] on button "3 . arbres" at bounding box center [67, 231] width 134 height 37
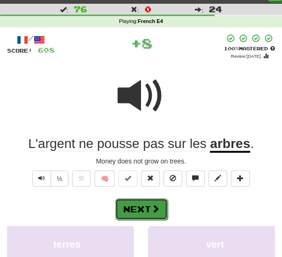
click at [145, 212] on button "Next" at bounding box center [141, 209] width 53 height 22
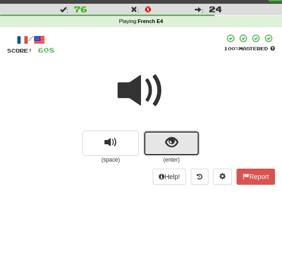
click at [162, 140] on button "show sentence" at bounding box center [172, 142] width 56 height 25
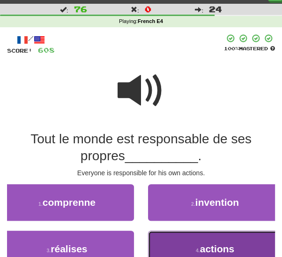
click at [179, 246] on button "4 . actions" at bounding box center [215, 248] width 134 height 37
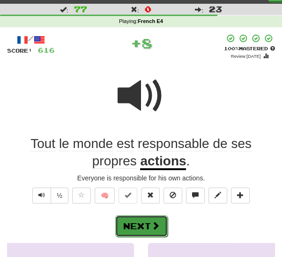
click at [146, 228] on button "Next" at bounding box center [141, 226] width 53 height 22
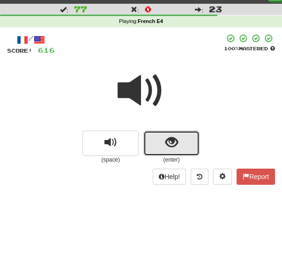
click at [166, 143] on span "show sentence" at bounding box center [172, 142] width 13 height 13
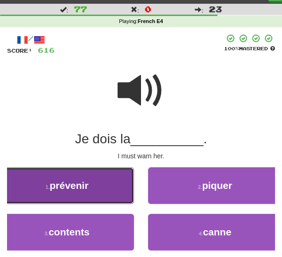
click at [100, 191] on button "1 . prévenir" at bounding box center [67, 185] width 134 height 37
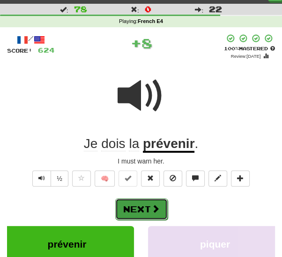
click at [149, 202] on button "Next" at bounding box center [141, 209] width 53 height 22
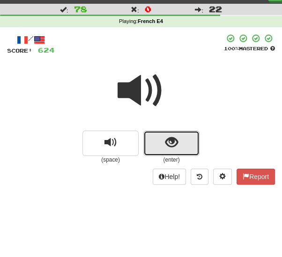
click at [161, 142] on button "show sentence" at bounding box center [172, 142] width 56 height 25
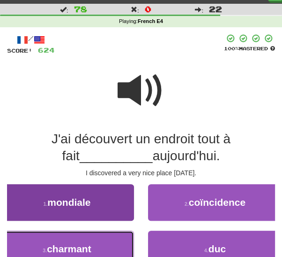
click at [75, 243] on span "charmant" at bounding box center [69, 248] width 45 height 11
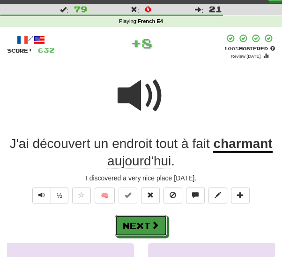
click at [134, 227] on button "Next" at bounding box center [141, 225] width 53 height 22
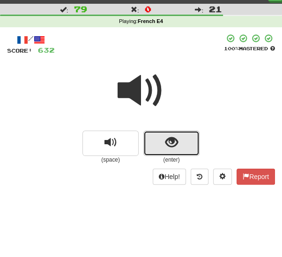
click at [158, 145] on button "show sentence" at bounding box center [172, 142] width 56 height 25
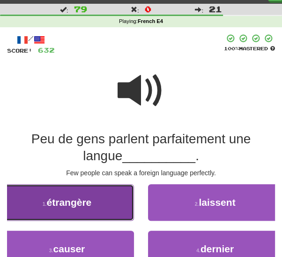
click at [63, 206] on span "étrangère" at bounding box center [69, 202] width 45 height 11
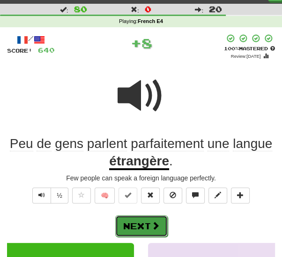
click at [135, 222] on button "Next" at bounding box center [141, 226] width 53 height 22
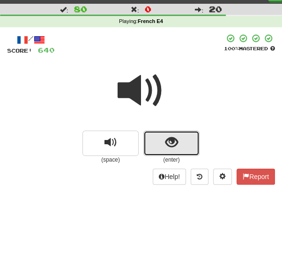
click at [170, 148] on span "show sentence" at bounding box center [172, 142] width 13 height 13
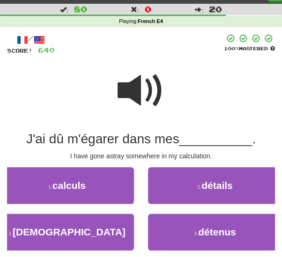
click at [101, 142] on span "J'ai dû m'égarer dans mes" at bounding box center [102, 138] width 153 height 15
click at [94, 138] on span "J'ai dû m'égarer dans mes" at bounding box center [102, 138] width 153 height 15
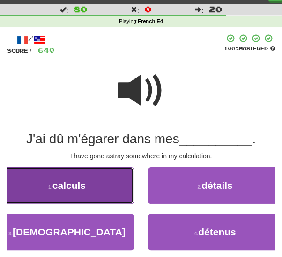
click at [88, 196] on button "1 . calculs" at bounding box center [67, 185] width 134 height 37
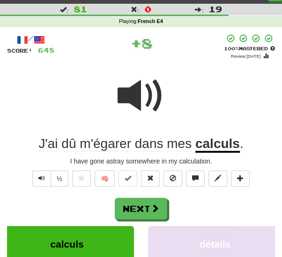
click at [135, 142] on span "m'égarer" at bounding box center [149, 143] width 29 height 15
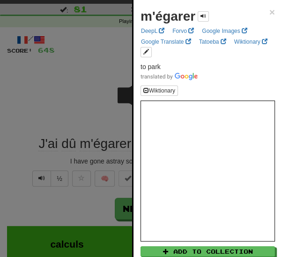
click at [32, 101] on div at bounding box center [141, 128] width 282 height 257
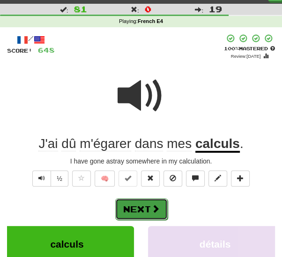
click at [141, 204] on button "Next" at bounding box center [141, 209] width 53 height 22
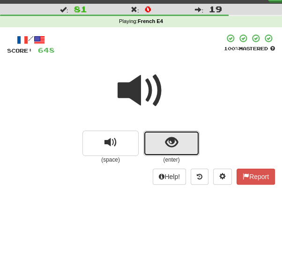
click at [158, 145] on button "show sentence" at bounding box center [172, 142] width 56 height 25
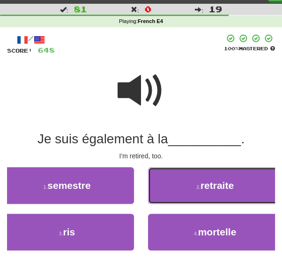
click at [178, 189] on button "2 . retraite" at bounding box center [215, 185] width 134 height 37
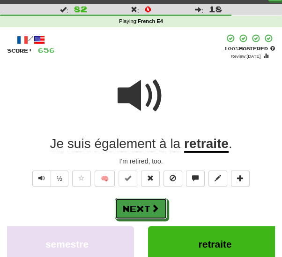
click at [141, 212] on button "Next" at bounding box center [141, 208] width 53 height 22
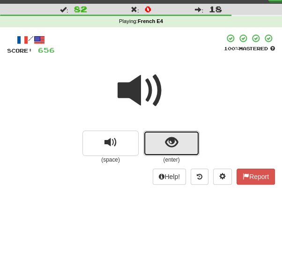
click at [154, 145] on button "show sentence" at bounding box center [172, 142] width 56 height 25
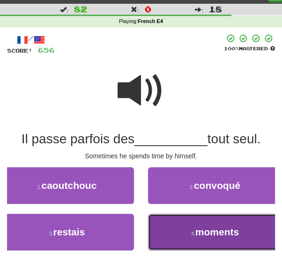
click at [168, 234] on button "4 . moments" at bounding box center [215, 231] width 134 height 37
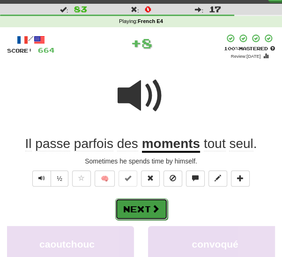
click at [141, 204] on button "Next" at bounding box center [141, 209] width 53 height 22
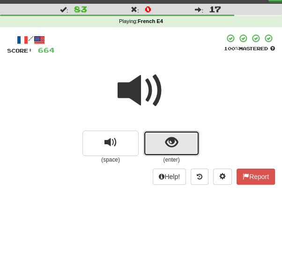
click at [169, 144] on span "show sentence" at bounding box center [172, 142] width 13 height 13
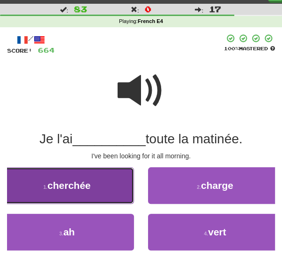
click at [64, 192] on button "1 . cherchée" at bounding box center [67, 185] width 134 height 37
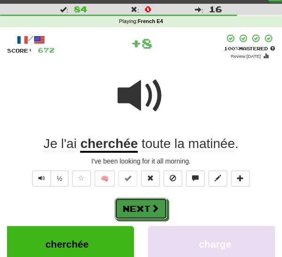
click at [153, 211] on button "Next" at bounding box center [141, 208] width 53 height 22
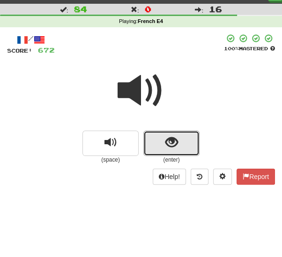
click at [159, 145] on button "show sentence" at bounding box center [172, 142] width 56 height 25
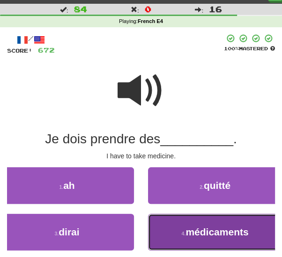
click at [204, 234] on span "médicaments" at bounding box center [217, 231] width 63 height 11
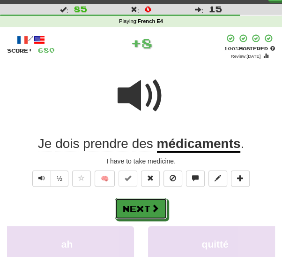
drag, startPoint x: 156, startPoint y: 208, endPoint x: 165, endPoint y: 192, distance: 17.9
click at [156, 207] on span at bounding box center [155, 208] width 8 height 8
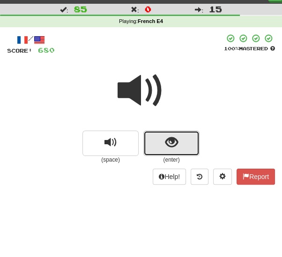
click at [159, 144] on button "show sentence" at bounding box center [172, 142] width 56 height 25
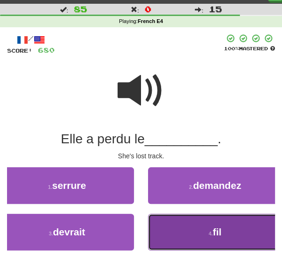
click at [217, 238] on button "4 . fil" at bounding box center [215, 231] width 134 height 37
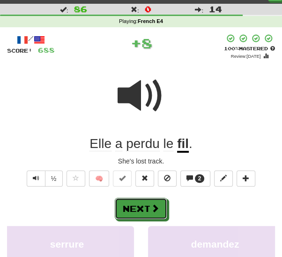
click at [150, 207] on button "Next" at bounding box center [141, 208] width 53 height 22
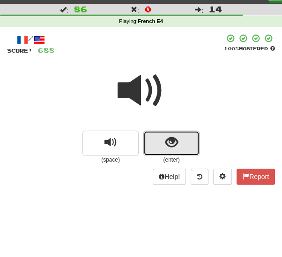
click at [171, 141] on span "show sentence" at bounding box center [172, 142] width 13 height 13
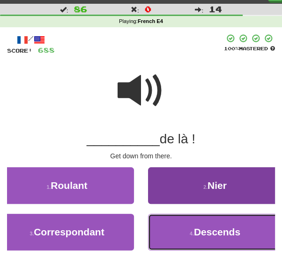
click at [191, 234] on small "4 ." at bounding box center [192, 233] width 4 height 6
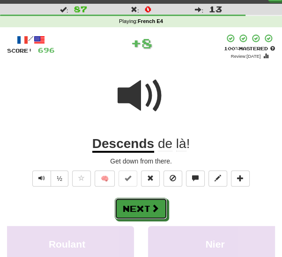
drag, startPoint x: 143, startPoint y: 208, endPoint x: 169, endPoint y: 198, distance: 28.0
click at [143, 207] on button "Next" at bounding box center [141, 208] width 53 height 22
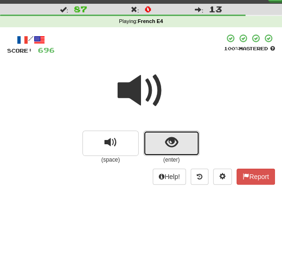
click at [162, 145] on button "show sentence" at bounding box center [172, 142] width 56 height 25
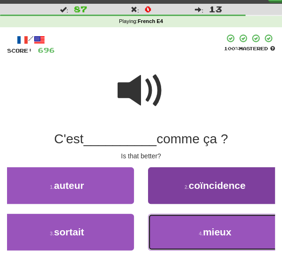
click at [201, 232] on small "4 ." at bounding box center [201, 233] width 4 height 6
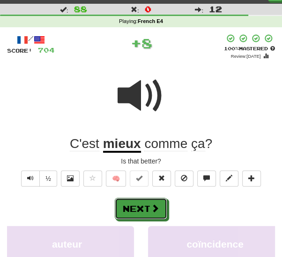
click at [140, 206] on button "Next" at bounding box center [141, 208] width 53 height 22
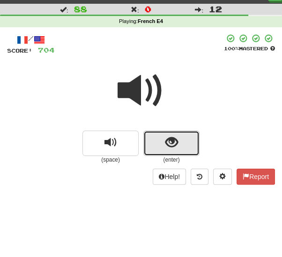
click at [166, 147] on span "show sentence" at bounding box center [172, 142] width 13 height 13
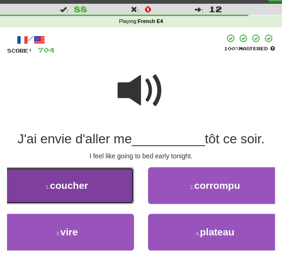
click at [91, 194] on button "1 . coucher" at bounding box center [67, 185] width 134 height 37
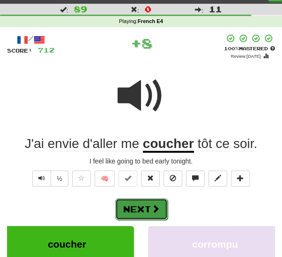
click at [140, 210] on button "Next" at bounding box center [141, 209] width 53 height 22
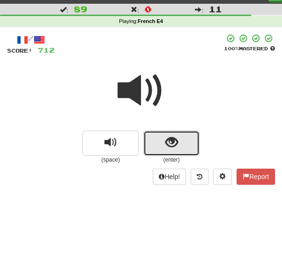
click at [159, 145] on button "show sentence" at bounding box center [172, 142] width 56 height 25
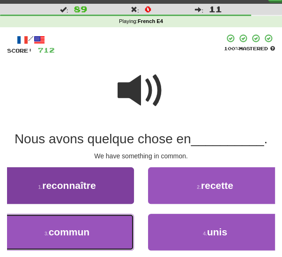
click at [72, 234] on span "commun" at bounding box center [69, 231] width 41 height 11
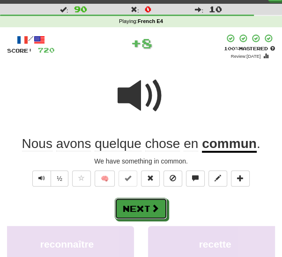
click at [141, 208] on button "Next" at bounding box center [141, 208] width 53 height 22
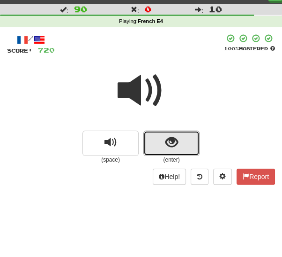
drag, startPoint x: 155, startPoint y: 146, endPoint x: 150, endPoint y: 150, distance: 6.8
click at [155, 146] on button "show sentence" at bounding box center [172, 142] width 56 height 25
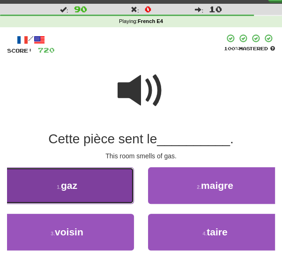
click at [68, 190] on span "gaz" at bounding box center [69, 185] width 16 height 11
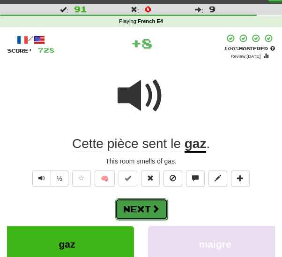
click at [136, 212] on button "Next" at bounding box center [141, 209] width 53 height 22
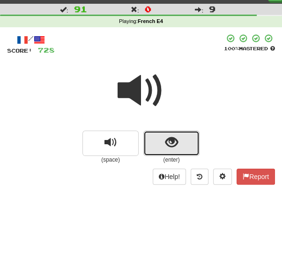
click at [160, 145] on button "show sentence" at bounding box center [172, 142] width 56 height 25
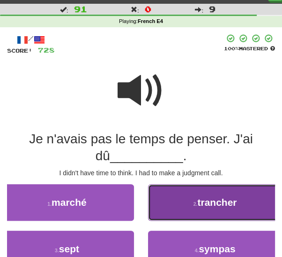
click at [197, 206] on small "2 ." at bounding box center [196, 204] width 4 height 6
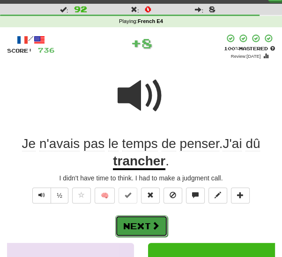
click at [150, 219] on button "Next" at bounding box center [141, 226] width 53 height 22
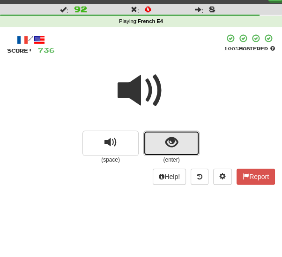
click at [166, 146] on span "show sentence" at bounding box center [172, 142] width 13 height 13
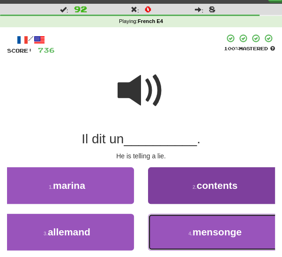
click at [197, 230] on span "mensonge" at bounding box center [217, 231] width 49 height 11
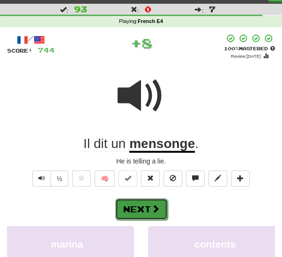
click at [138, 206] on button "Next" at bounding box center [141, 209] width 53 height 22
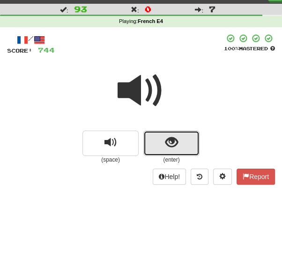
click at [149, 146] on button "show sentence" at bounding box center [172, 142] width 56 height 25
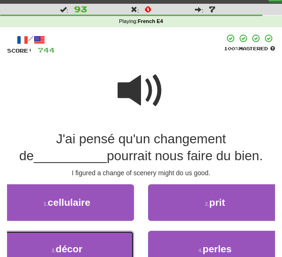
drag, startPoint x: 107, startPoint y: 242, endPoint x: 134, endPoint y: 236, distance: 26.8
click at [109, 241] on button "3 . décor" at bounding box center [67, 248] width 134 height 37
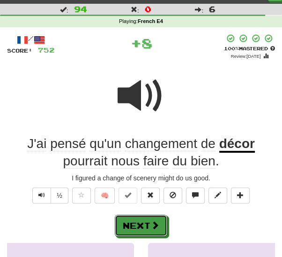
click at [162, 226] on button "Next" at bounding box center [141, 225] width 53 height 22
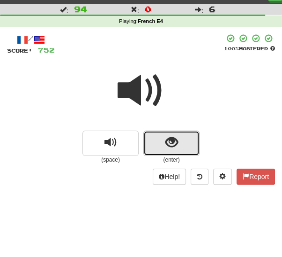
click at [164, 153] on button "show sentence" at bounding box center [172, 142] width 56 height 25
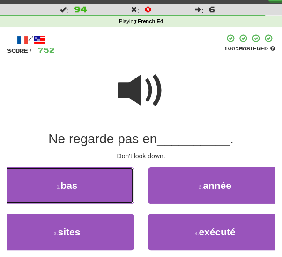
drag, startPoint x: 99, startPoint y: 187, endPoint x: 112, endPoint y: 195, distance: 15.4
click at [99, 187] on button "1 . bas" at bounding box center [67, 185] width 134 height 37
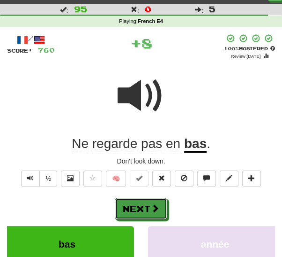
drag, startPoint x: 137, startPoint y: 209, endPoint x: 138, endPoint y: 202, distance: 7.1
click at [138, 209] on button "Next" at bounding box center [141, 208] width 53 height 22
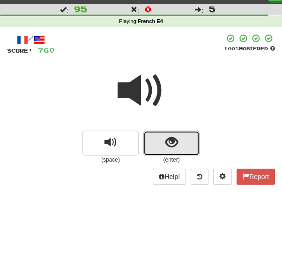
click at [160, 147] on button "show sentence" at bounding box center [172, 142] width 56 height 25
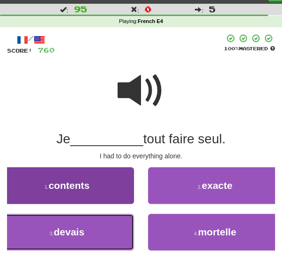
drag, startPoint x: 91, startPoint y: 233, endPoint x: 101, endPoint y: 233, distance: 10.8
click at [93, 233] on button "3 . devais" at bounding box center [67, 231] width 134 height 37
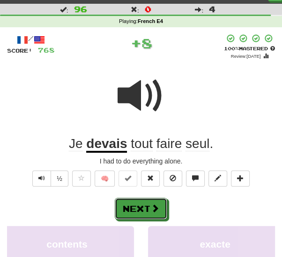
click at [153, 215] on button "Next" at bounding box center [141, 208] width 53 height 22
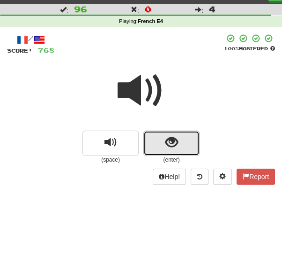
click at [167, 140] on span "show sentence" at bounding box center [172, 142] width 13 height 13
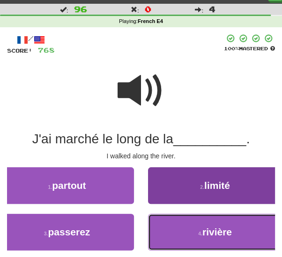
drag, startPoint x: 224, startPoint y: 239, endPoint x: 211, endPoint y: 237, distance: 13.7
click at [223, 239] on button "4 . rivière" at bounding box center [215, 231] width 134 height 37
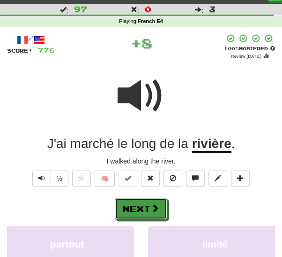
click at [127, 207] on button "Next" at bounding box center [141, 208] width 53 height 22
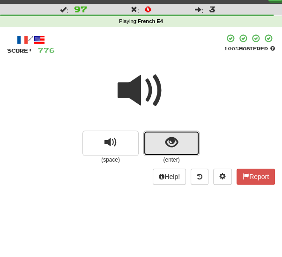
click at [151, 143] on button "show sentence" at bounding box center [172, 142] width 56 height 25
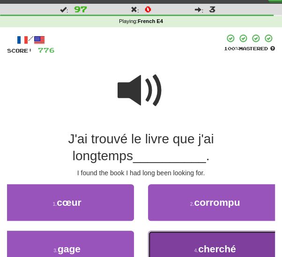
click at [229, 249] on span "cherché" at bounding box center [217, 248] width 38 height 11
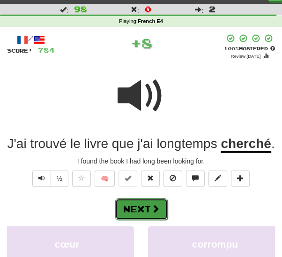
click at [136, 206] on button "Next" at bounding box center [141, 209] width 53 height 22
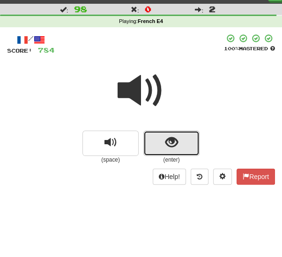
click at [163, 146] on button "show sentence" at bounding box center [172, 142] width 56 height 25
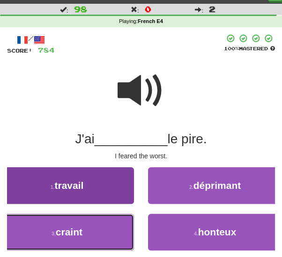
click at [60, 233] on span "craint" at bounding box center [69, 231] width 27 height 11
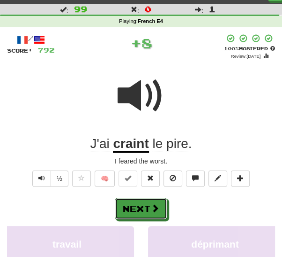
drag, startPoint x: 150, startPoint y: 209, endPoint x: 169, endPoint y: 201, distance: 20.6
click at [150, 208] on button "Next" at bounding box center [141, 208] width 53 height 22
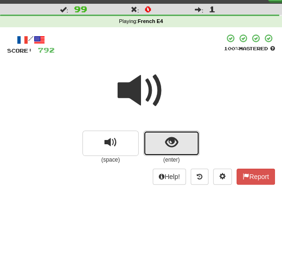
click at [159, 147] on button "show sentence" at bounding box center [172, 142] width 56 height 25
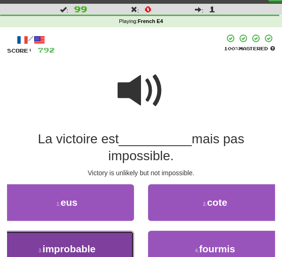
click at [51, 245] on span "improbable" at bounding box center [69, 248] width 53 height 11
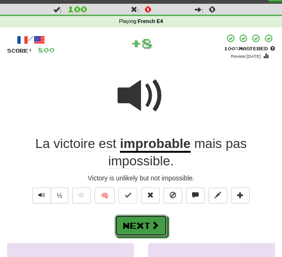
drag, startPoint x: 126, startPoint y: 228, endPoint x: 161, endPoint y: 212, distance: 39.0
click at [126, 228] on button "Next" at bounding box center [141, 225] width 53 height 22
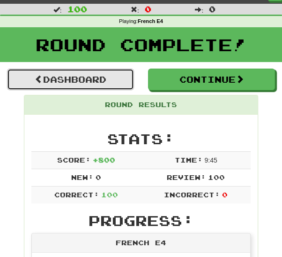
click at [103, 79] on link "Dashboard" at bounding box center [70, 79] width 127 height 22
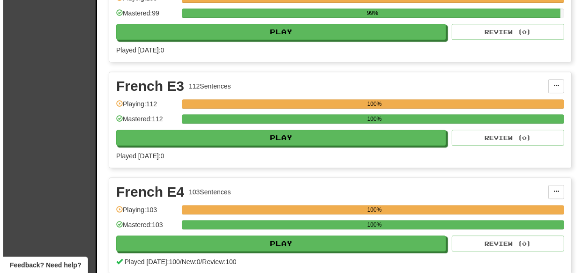
scroll to position [8877, 0]
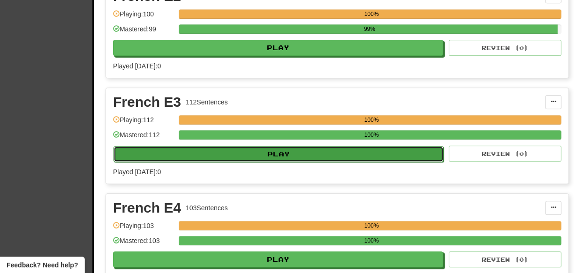
click at [282, 146] on button "Play" at bounding box center [278, 154] width 330 height 16
select select "***"
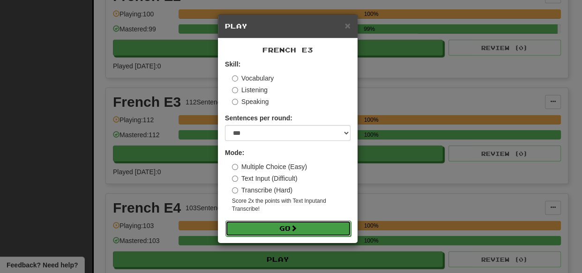
click at [282, 226] on span at bounding box center [294, 228] width 7 height 7
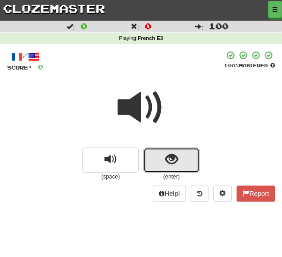
click at [173, 157] on span "show sentence" at bounding box center [172, 159] width 13 height 13
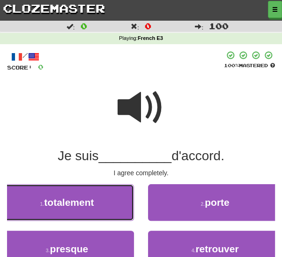
drag, startPoint x: 84, startPoint y: 210, endPoint x: 93, endPoint y: 212, distance: 9.1
click at [84, 210] on button "1 . totalement" at bounding box center [67, 202] width 134 height 37
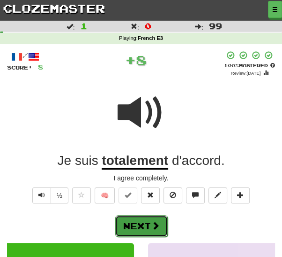
click at [134, 224] on button "Next" at bounding box center [141, 226] width 53 height 22
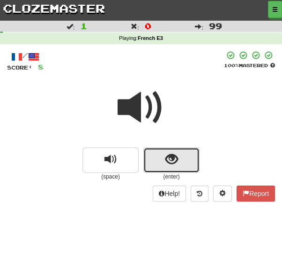
click at [159, 159] on button "show sentence" at bounding box center [172, 159] width 56 height 25
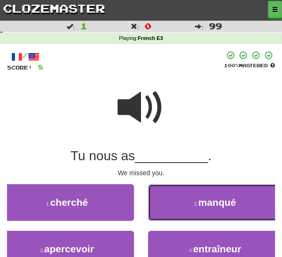
click at [197, 210] on button "2 . manqué" at bounding box center [215, 202] width 134 height 37
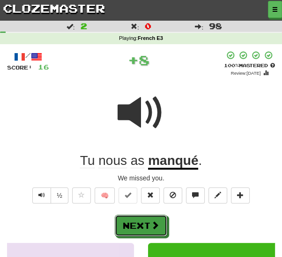
click at [148, 218] on button "Next" at bounding box center [141, 225] width 53 height 22
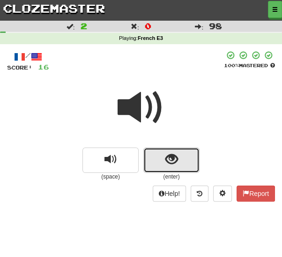
click at [155, 159] on button "show sentence" at bounding box center [172, 159] width 56 height 25
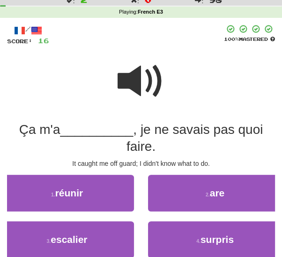
scroll to position [34, 0]
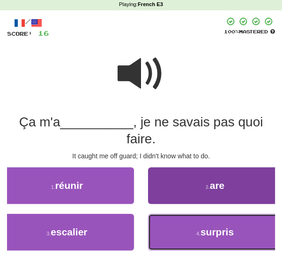
click at [235, 235] on button "4 . surpris" at bounding box center [215, 231] width 134 height 37
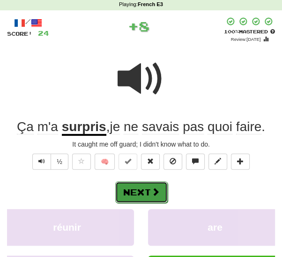
click at [141, 189] on button "Next" at bounding box center [141, 192] width 53 height 22
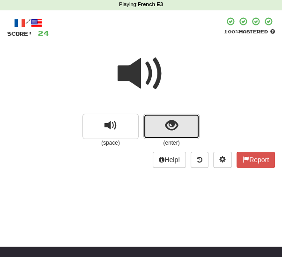
click at [150, 132] on button "show sentence" at bounding box center [172, 125] width 56 height 25
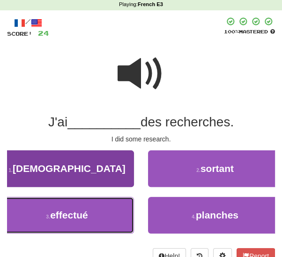
click at [70, 219] on span "effectué" at bounding box center [69, 214] width 38 height 11
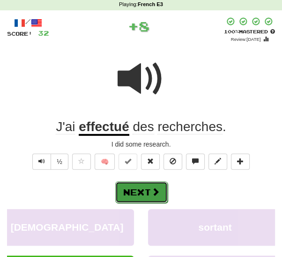
click at [147, 192] on button "Next" at bounding box center [141, 192] width 53 height 22
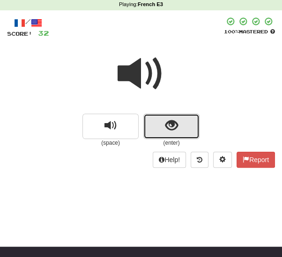
click at [155, 127] on button "show sentence" at bounding box center [172, 125] width 56 height 25
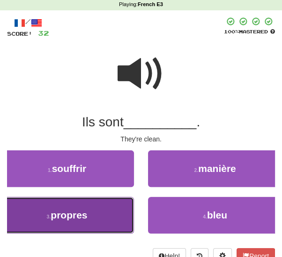
click at [77, 217] on span "propres" at bounding box center [69, 214] width 37 height 11
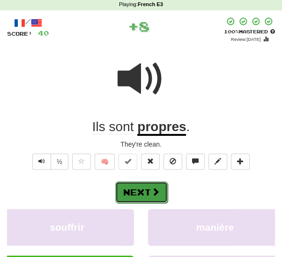
click at [154, 192] on span at bounding box center [155, 191] width 8 height 8
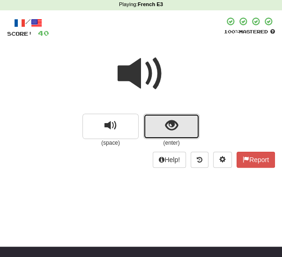
click at [159, 125] on button "show sentence" at bounding box center [172, 125] width 56 height 25
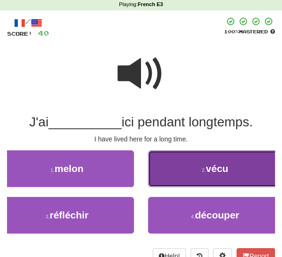
click at [201, 173] on button "2 . vécu" at bounding box center [215, 168] width 134 height 37
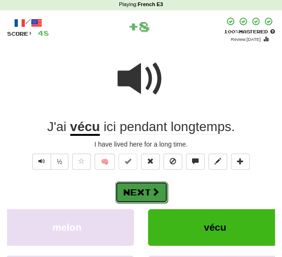
click at [139, 186] on button "Next" at bounding box center [141, 192] width 53 height 22
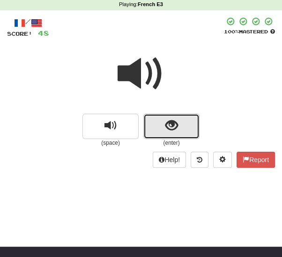
click at [159, 128] on button "show sentence" at bounding box center [172, 125] width 56 height 25
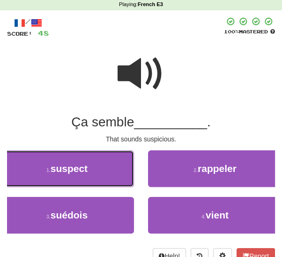
click at [70, 169] on span "suspect" at bounding box center [69, 168] width 37 height 11
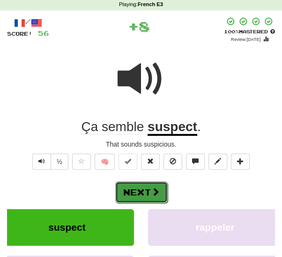
click at [136, 190] on button "Next" at bounding box center [141, 192] width 53 height 22
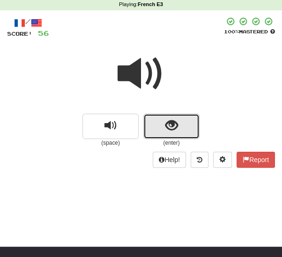
click at [157, 124] on button "show sentence" at bounding box center [172, 125] width 56 height 25
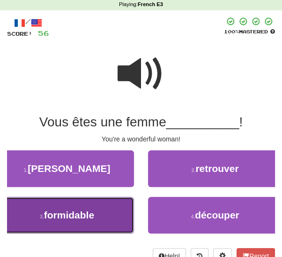
click at [84, 214] on span "formidable" at bounding box center [69, 214] width 50 height 11
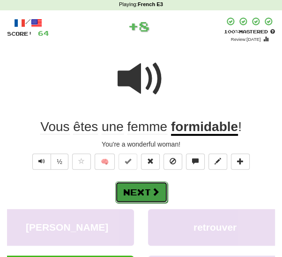
click at [130, 193] on button "Next" at bounding box center [141, 192] width 53 height 22
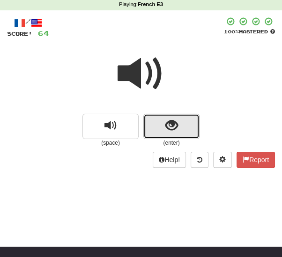
click at [166, 132] on button "show sentence" at bounding box center [172, 125] width 56 height 25
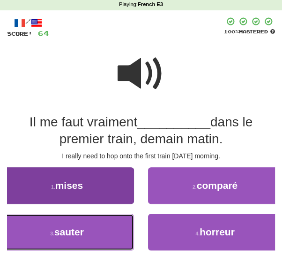
drag, startPoint x: 79, startPoint y: 237, endPoint x: 84, endPoint y: 232, distance: 7.6
click at [79, 236] on button "3 . sauter" at bounding box center [67, 231] width 134 height 37
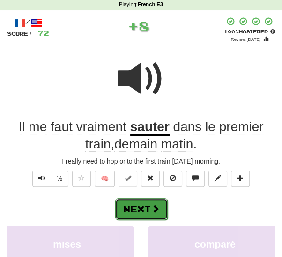
click at [126, 205] on button "Next" at bounding box center [141, 209] width 53 height 22
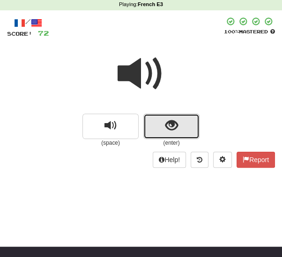
click at [166, 136] on button "show sentence" at bounding box center [172, 125] width 56 height 25
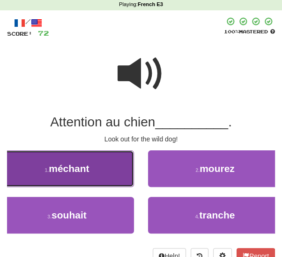
click at [68, 171] on span "méchant" at bounding box center [69, 168] width 40 height 11
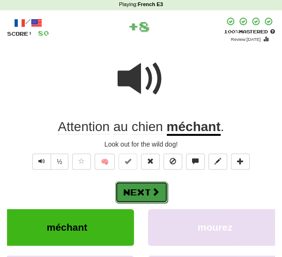
click at [141, 194] on button "Next" at bounding box center [141, 192] width 53 height 22
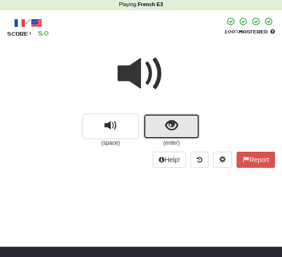
click at [162, 131] on button "show sentence" at bounding box center [172, 125] width 56 height 25
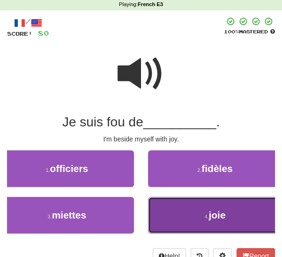
click at [163, 216] on button "4 . joie" at bounding box center [215, 215] width 134 height 37
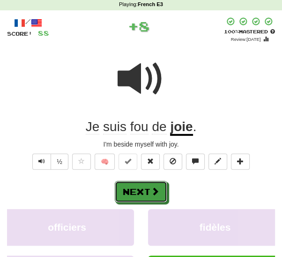
click at [135, 190] on button "Next" at bounding box center [141, 192] width 53 height 22
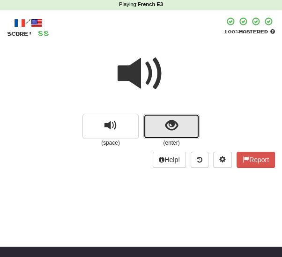
click at [163, 128] on button "show sentence" at bounding box center [172, 125] width 56 height 25
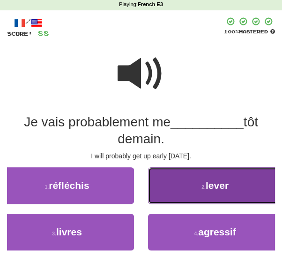
click at [160, 185] on button "2 . lever" at bounding box center [215, 185] width 134 height 37
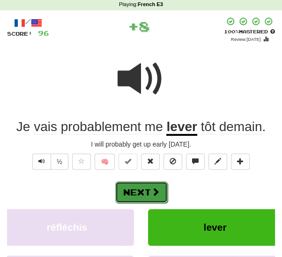
click at [151, 195] on span at bounding box center [155, 191] width 8 height 8
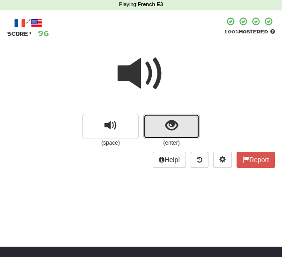
click at [169, 131] on span "show sentence" at bounding box center [172, 125] width 13 height 13
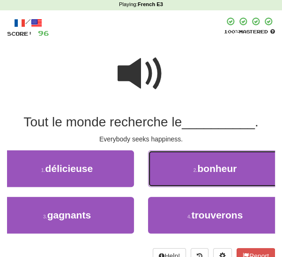
click at [188, 169] on button "2 . bonheur" at bounding box center [215, 168] width 134 height 37
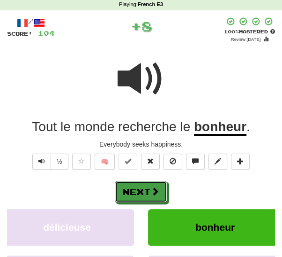
click at [150, 189] on button "Next" at bounding box center [141, 192] width 53 height 22
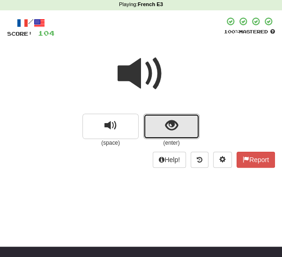
drag, startPoint x: 158, startPoint y: 123, endPoint x: 155, endPoint y: 131, distance: 9.1
click at [158, 124] on button "show sentence" at bounding box center [172, 125] width 56 height 25
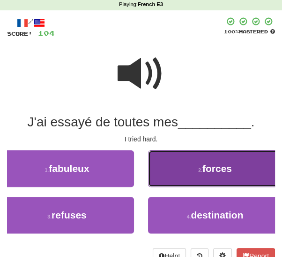
click at [191, 170] on button "2 . forces" at bounding box center [215, 168] width 134 height 37
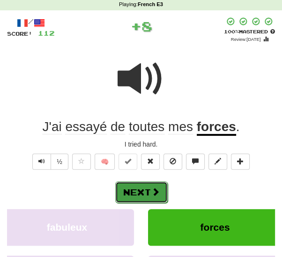
click at [140, 188] on button "Next" at bounding box center [141, 192] width 53 height 22
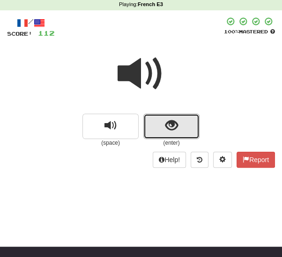
drag, startPoint x: 171, startPoint y: 123, endPoint x: 159, endPoint y: 132, distance: 15.5
click at [171, 123] on span "show sentence" at bounding box center [172, 125] width 13 height 13
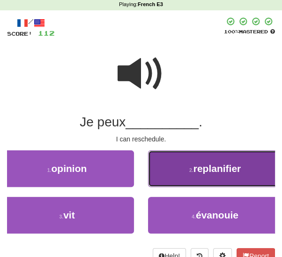
click at [194, 170] on span "replanifier" at bounding box center [218, 168] width 48 height 11
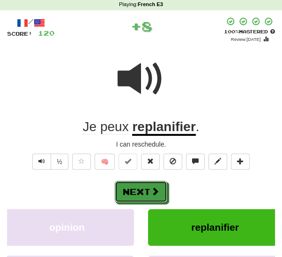
click at [137, 188] on button "Next" at bounding box center [141, 192] width 53 height 22
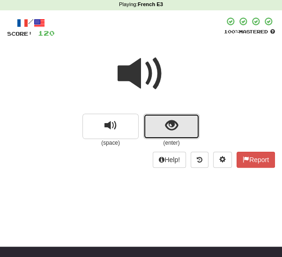
click at [168, 128] on span "show sentence" at bounding box center [172, 125] width 13 height 13
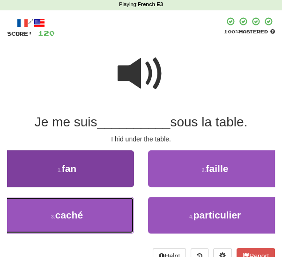
drag, startPoint x: 77, startPoint y: 209, endPoint x: 89, endPoint y: 209, distance: 12.2
click at [78, 209] on span "caché" at bounding box center [69, 214] width 28 height 11
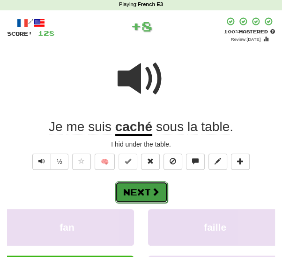
click at [141, 192] on button "Next" at bounding box center [141, 192] width 53 height 22
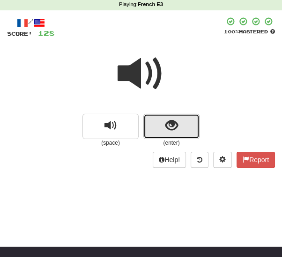
click at [175, 126] on span "show sentence" at bounding box center [172, 125] width 13 height 13
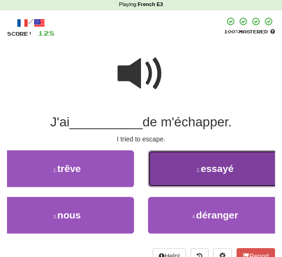
click at [170, 165] on button "2 . essayé" at bounding box center [215, 168] width 134 height 37
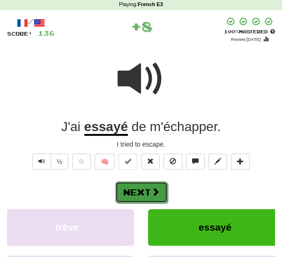
click at [146, 189] on button "Next" at bounding box center [141, 192] width 53 height 22
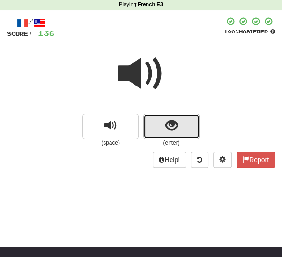
click at [160, 128] on button "show sentence" at bounding box center [172, 125] width 56 height 25
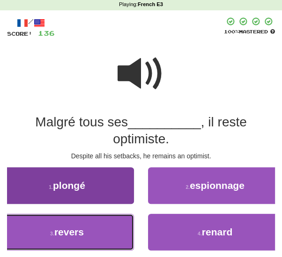
click at [89, 228] on button "3 . revers" at bounding box center [67, 231] width 134 height 37
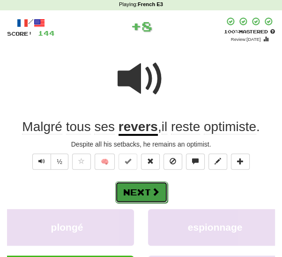
click at [149, 196] on button "Next" at bounding box center [141, 192] width 53 height 22
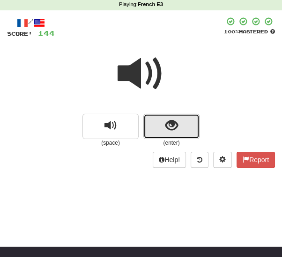
click at [160, 129] on button "show sentence" at bounding box center [172, 125] width 56 height 25
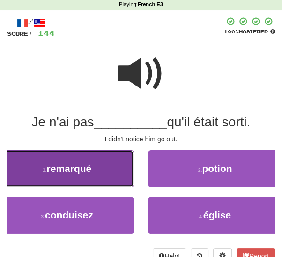
click at [106, 168] on button "1 . remarqué" at bounding box center [67, 168] width 134 height 37
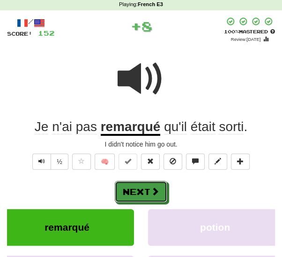
click at [144, 188] on button "Next" at bounding box center [141, 192] width 53 height 22
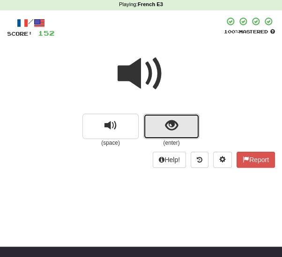
drag, startPoint x: 153, startPoint y: 125, endPoint x: 145, endPoint y: 133, distance: 11.3
click at [153, 126] on button "show sentence" at bounding box center [172, 125] width 56 height 25
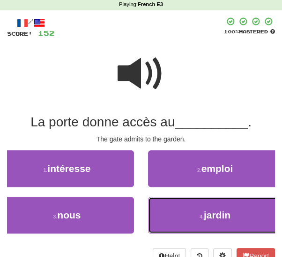
click at [192, 206] on button "4 . jardin" at bounding box center [215, 215] width 134 height 37
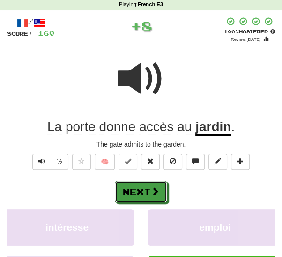
drag, startPoint x: 151, startPoint y: 187, endPoint x: 167, endPoint y: 171, distance: 23.2
click at [151, 187] on span at bounding box center [155, 191] width 8 height 8
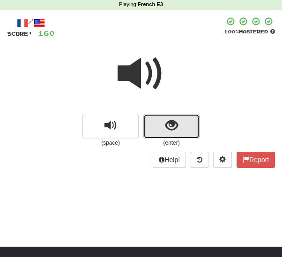
click at [163, 130] on button "show sentence" at bounding box center [172, 125] width 56 height 25
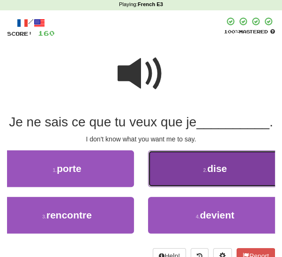
click at [169, 173] on button "2 . dise" at bounding box center [215, 168] width 134 height 37
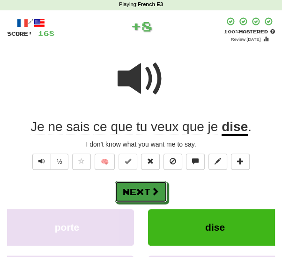
drag, startPoint x: 146, startPoint y: 192, endPoint x: 191, endPoint y: 169, distance: 51.0
click at [146, 192] on button "Next" at bounding box center [141, 192] width 53 height 22
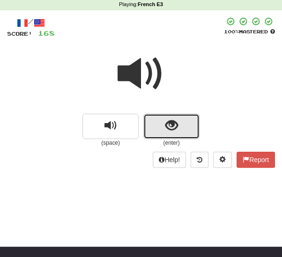
click at [166, 125] on span "show sentence" at bounding box center [172, 125] width 13 height 13
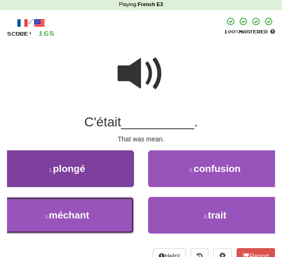
click at [63, 211] on span "méchant" at bounding box center [69, 214] width 40 height 11
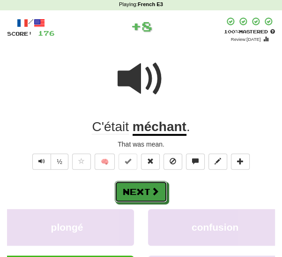
click at [141, 186] on button "Next" at bounding box center [141, 192] width 53 height 22
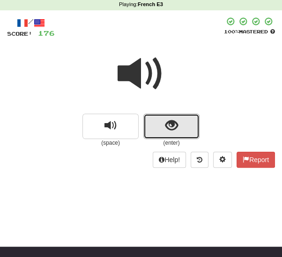
drag, startPoint x: 158, startPoint y: 128, endPoint x: 153, endPoint y: 132, distance: 6.4
click at [158, 128] on button "show sentence" at bounding box center [172, 125] width 56 height 25
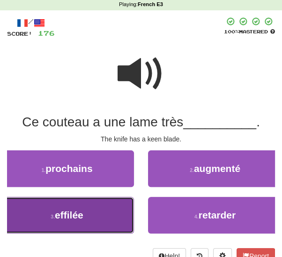
click at [91, 212] on button "3 . effilée" at bounding box center [67, 215] width 134 height 37
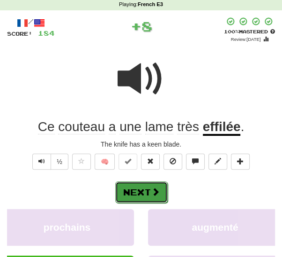
click at [144, 194] on button "Next" at bounding box center [141, 192] width 53 height 22
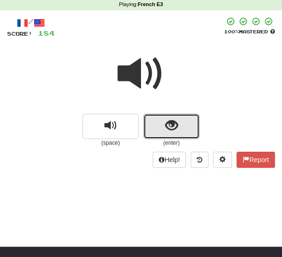
drag, startPoint x: 154, startPoint y: 127, endPoint x: 138, endPoint y: 147, distance: 26.0
click at [154, 127] on button "show sentence" at bounding box center [172, 125] width 56 height 25
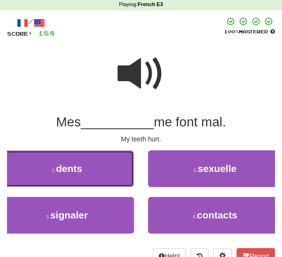
click at [69, 175] on button "1 . dents" at bounding box center [67, 168] width 134 height 37
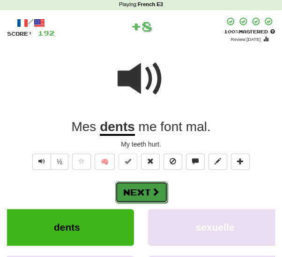
click at [151, 190] on span at bounding box center [155, 191] width 8 height 8
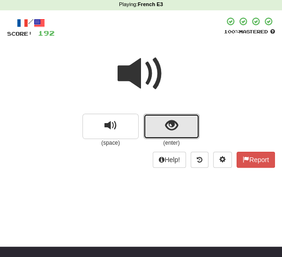
drag, startPoint x: 161, startPoint y: 125, endPoint x: 147, endPoint y: 131, distance: 15.6
click at [160, 125] on button "show sentence" at bounding box center [172, 125] width 56 height 25
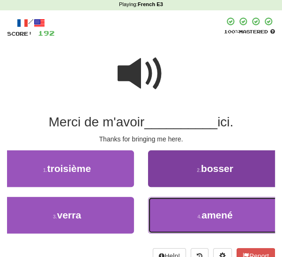
click at [206, 212] on span "amené" at bounding box center [217, 214] width 31 height 11
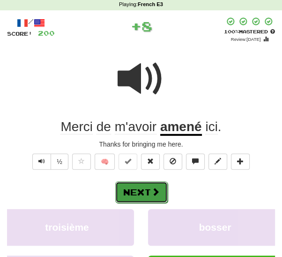
click at [131, 188] on button "Next" at bounding box center [141, 192] width 53 height 22
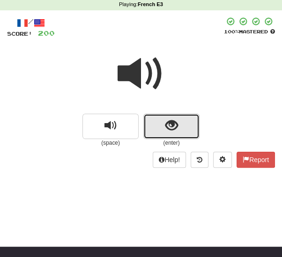
click at [151, 126] on button "show sentence" at bounding box center [172, 125] width 56 height 25
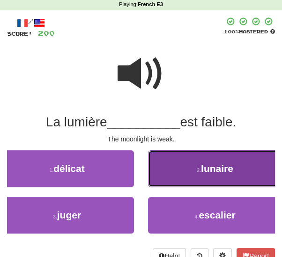
click at [186, 168] on button "2 . lunaire" at bounding box center [215, 168] width 134 height 37
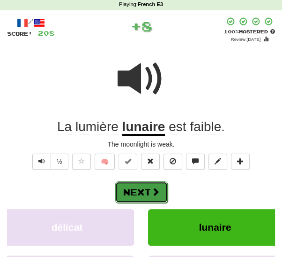
click at [131, 189] on button "Next" at bounding box center [141, 192] width 53 height 22
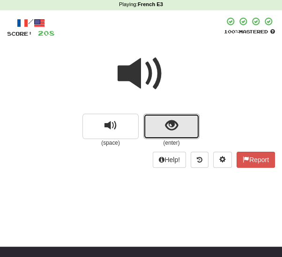
drag, startPoint x: 155, startPoint y: 127, endPoint x: 151, endPoint y: 133, distance: 7.8
click at [155, 127] on button "show sentence" at bounding box center [172, 125] width 56 height 25
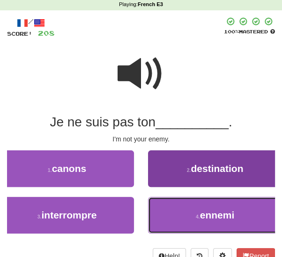
drag, startPoint x: 178, startPoint y: 216, endPoint x: 169, endPoint y: 210, distance: 10.8
click at [178, 215] on button "4 . ennemi" at bounding box center [215, 215] width 134 height 37
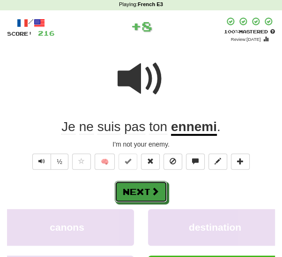
drag, startPoint x: 143, startPoint y: 188, endPoint x: 150, endPoint y: 183, distance: 8.7
click at [143, 188] on button "Next" at bounding box center [141, 192] width 53 height 22
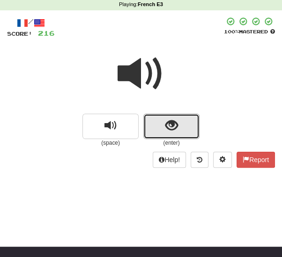
drag, startPoint x: 155, startPoint y: 129, endPoint x: 135, endPoint y: 145, distance: 25.3
click at [154, 131] on button "show sentence" at bounding box center [172, 125] width 56 height 25
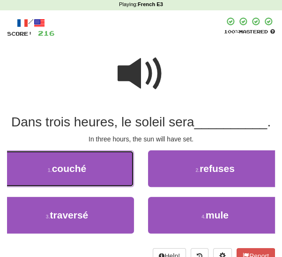
click at [93, 172] on button "1 . couché" at bounding box center [67, 168] width 134 height 37
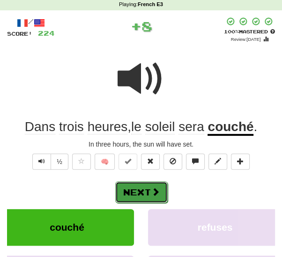
click at [136, 188] on button "Next" at bounding box center [141, 192] width 53 height 22
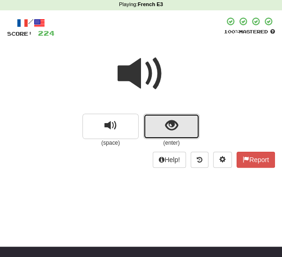
click at [148, 124] on button "show sentence" at bounding box center [172, 125] width 56 height 25
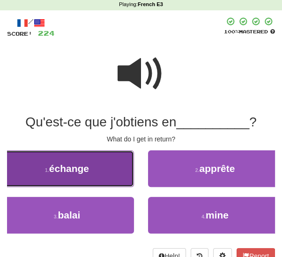
click at [63, 173] on span "échange" at bounding box center [69, 168] width 40 height 11
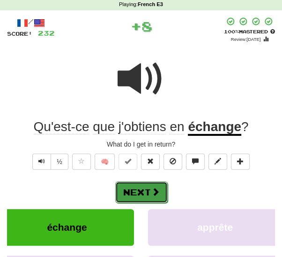
click at [130, 188] on button "Next" at bounding box center [141, 192] width 53 height 22
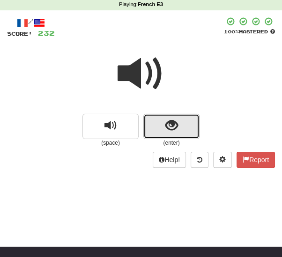
click at [157, 128] on button "show sentence" at bounding box center [172, 125] width 56 height 25
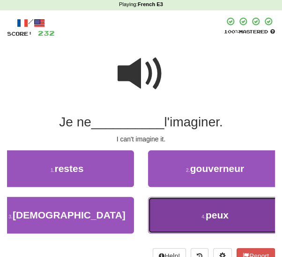
click at [177, 208] on button "4 . peux" at bounding box center [215, 215] width 134 height 37
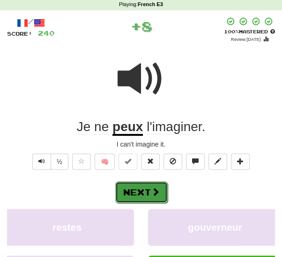
click at [152, 190] on span at bounding box center [155, 191] width 8 height 8
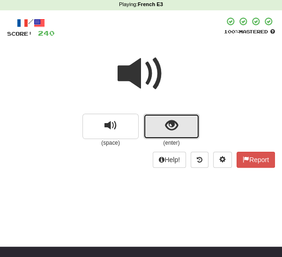
click at [156, 128] on button "show sentence" at bounding box center [172, 125] width 56 height 25
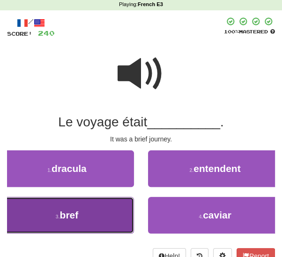
click at [86, 207] on button "3 . bref" at bounding box center [67, 215] width 134 height 37
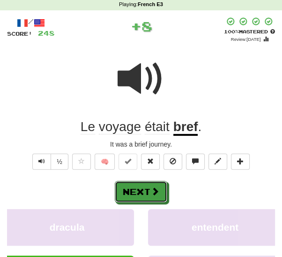
click at [128, 185] on button "Next" at bounding box center [141, 192] width 53 height 22
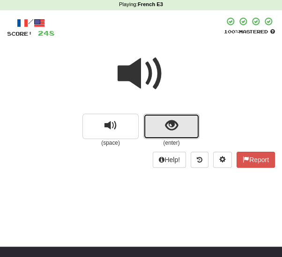
click at [156, 127] on button "show sentence" at bounding box center [172, 125] width 56 height 25
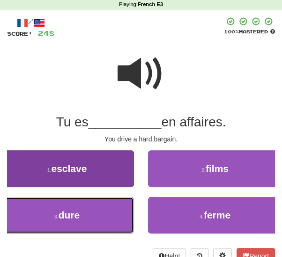
click at [70, 209] on span "dure" at bounding box center [70, 214] width 22 height 11
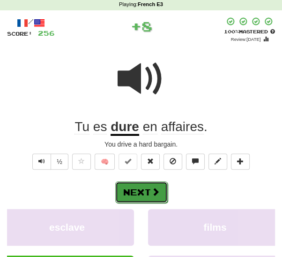
click at [147, 193] on button "Next" at bounding box center [141, 192] width 53 height 22
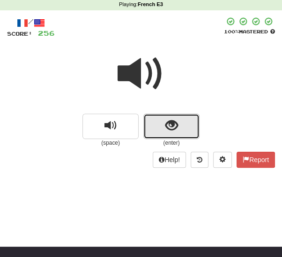
click at [155, 128] on button "show sentence" at bounding box center [172, 125] width 56 height 25
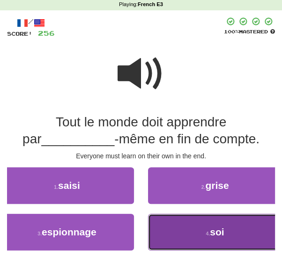
click at [205, 229] on button "4 . soi" at bounding box center [215, 231] width 134 height 37
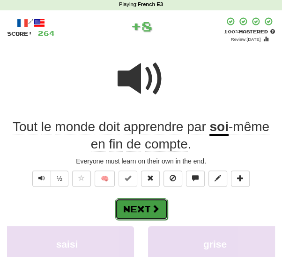
drag, startPoint x: 152, startPoint y: 208, endPoint x: 186, endPoint y: 178, distance: 44.9
click at [152, 207] on span at bounding box center [155, 208] width 8 height 8
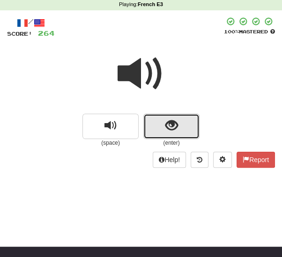
click at [155, 128] on button "show sentence" at bounding box center [172, 125] width 56 height 25
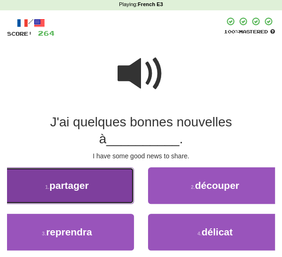
click at [81, 185] on span "partager" at bounding box center [68, 185] width 39 height 11
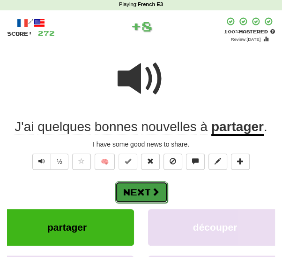
click at [144, 193] on button "Next" at bounding box center [141, 192] width 53 height 22
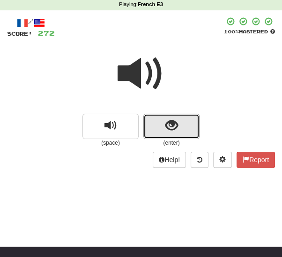
drag, startPoint x: 170, startPoint y: 127, endPoint x: 165, endPoint y: 132, distance: 7.0
click at [169, 128] on span "show sentence" at bounding box center [172, 125] width 13 height 13
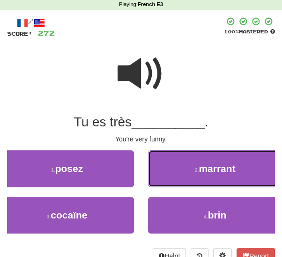
click at [211, 174] on button "2 . marrant" at bounding box center [215, 168] width 134 height 37
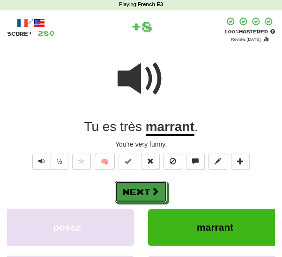
drag, startPoint x: 135, startPoint y: 186, endPoint x: 190, endPoint y: 166, distance: 58.5
click at [136, 186] on button "Next" at bounding box center [141, 192] width 53 height 22
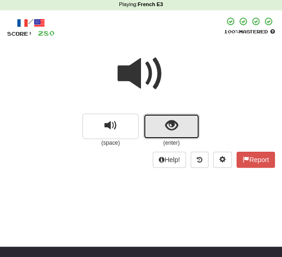
click at [171, 127] on span "show sentence" at bounding box center [172, 125] width 13 height 13
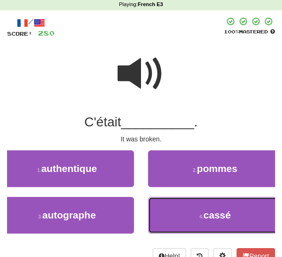
drag, startPoint x: 174, startPoint y: 209, endPoint x: 167, endPoint y: 201, distance: 10.6
click at [174, 209] on button "4 . cassé" at bounding box center [215, 215] width 134 height 37
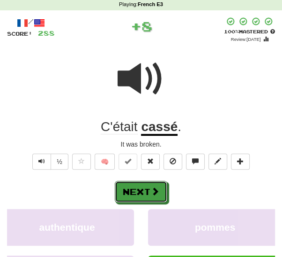
click at [146, 188] on button "Next" at bounding box center [141, 192] width 53 height 22
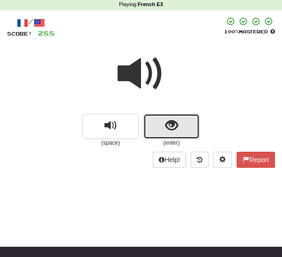
click at [158, 128] on button "show sentence" at bounding box center [172, 125] width 56 height 25
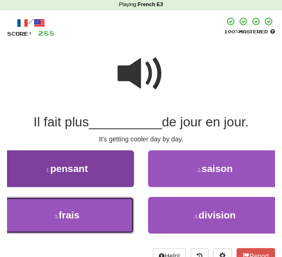
drag, startPoint x: 67, startPoint y: 220, endPoint x: 75, endPoint y: 216, distance: 9.2
click at [69, 219] on button "3 . frais" at bounding box center [67, 215] width 134 height 37
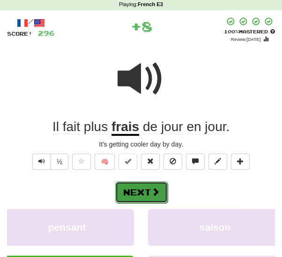
click at [141, 197] on button "Next" at bounding box center [141, 192] width 53 height 22
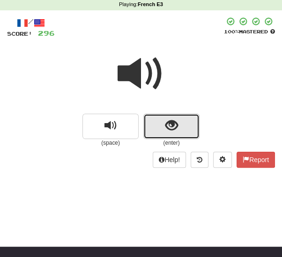
click at [156, 130] on button "show sentence" at bounding box center [172, 125] width 56 height 25
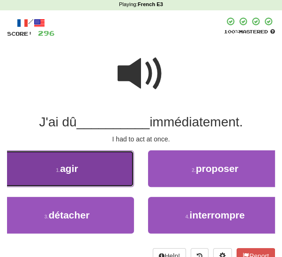
click at [90, 171] on button "1 . agir" at bounding box center [67, 168] width 134 height 37
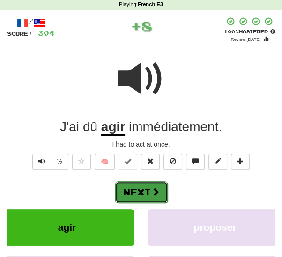
click at [117, 187] on button "Next" at bounding box center [141, 192] width 53 height 22
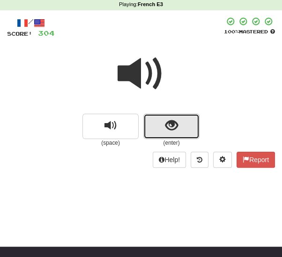
click at [161, 126] on button "show sentence" at bounding box center [172, 125] width 56 height 25
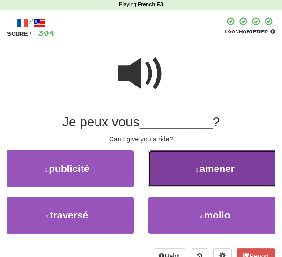
click at [166, 171] on button "2 . amener" at bounding box center [215, 168] width 134 height 37
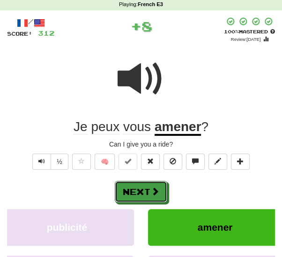
click at [142, 188] on button "Next" at bounding box center [141, 192] width 53 height 22
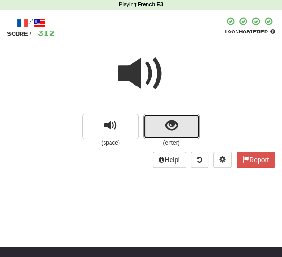
drag, startPoint x: 155, startPoint y: 129, endPoint x: 148, endPoint y: 149, distance: 20.3
click at [155, 130] on button "show sentence" at bounding box center [172, 125] width 56 height 25
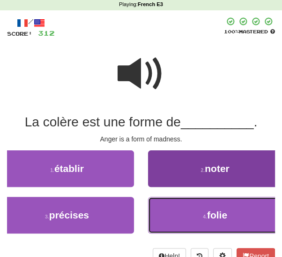
click at [186, 213] on button "4 . folie" at bounding box center [215, 215] width 134 height 37
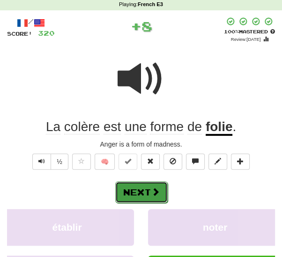
click at [158, 189] on span at bounding box center [155, 191] width 8 height 8
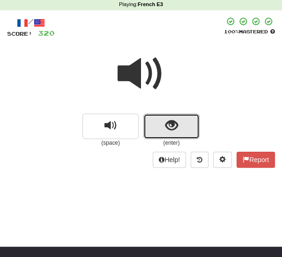
click at [157, 127] on button "show sentence" at bounding box center [172, 125] width 56 height 25
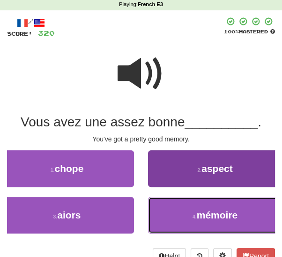
click at [183, 217] on button "4 . mémoire" at bounding box center [215, 215] width 134 height 37
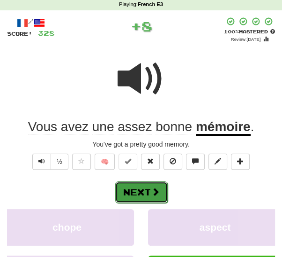
click at [142, 192] on button "Next" at bounding box center [141, 192] width 53 height 22
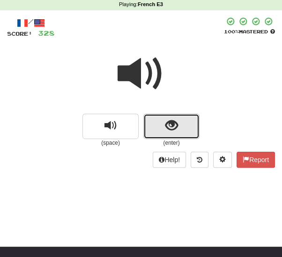
click at [160, 132] on button "show sentence" at bounding box center [172, 125] width 56 height 25
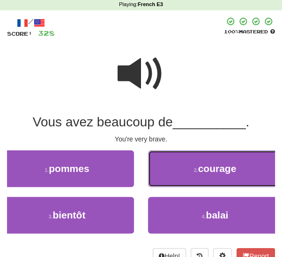
drag, startPoint x: 160, startPoint y: 172, endPoint x: 156, endPoint y: 175, distance: 5.6
click at [160, 172] on button "2 . courage" at bounding box center [215, 168] width 134 height 37
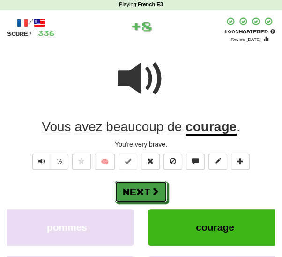
click at [137, 192] on button "Next" at bounding box center [141, 192] width 53 height 22
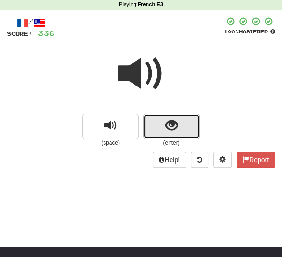
click at [167, 129] on span "show sentence" at bounding box center [172, 125] width 13 height 13
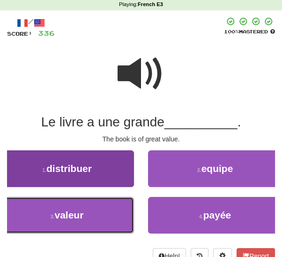
drag, startPoint x: 92, startPoint y: 211, endPoint x: 99, endPoint y: 208, distance: 7.9
click at [93, 211] on button "3 . valeur" at bounding box center [67, 215] width 134 height 37
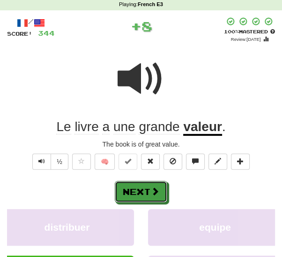
click at [141, 194] on button "Next" at bounding box center [141, 192] width 53 height 22
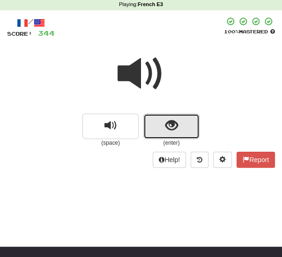
click at [169, 128] on span "show sentence" at bounding box center [172, 125] width 13 height 13
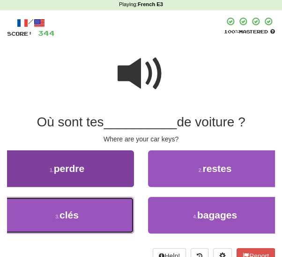
click at [92, 209] on button "3 . clés" at bounding box center [67, 215] width 134 height 37
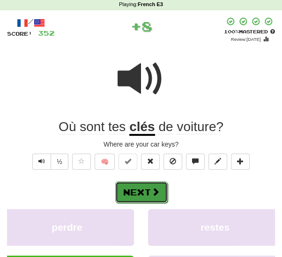
click at [138, 197] on button "Next" at bounding box center [141, 192] width 53 height 22
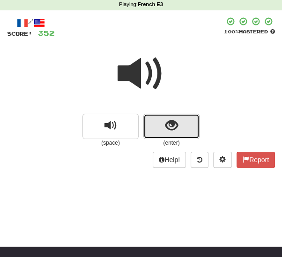
click at [155, 128] on button "show sentence" at bounding box center [172, 125] width 56 height 25
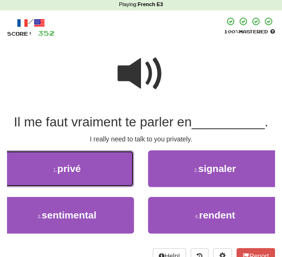
click at [38, 178] on button "1 . privé" at bounding box center [67, 168] width 134 height 37
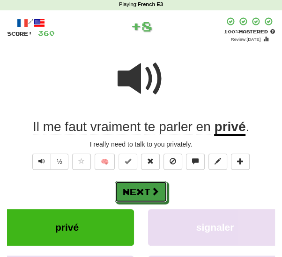
click at [118, 197] on button "Next" at bounding box center [141, 192] width 53 height 22
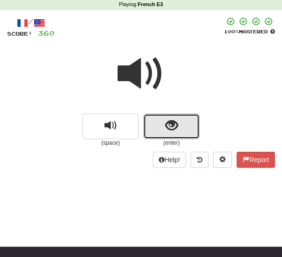
drag, startPoint x: 162, startPoint y: 122, endPoint x: 155, endPoint y: 131, distance: 11.4
click at [161, 123] on button "show sentence" at bounding box center [172, 125] width 56 height 25
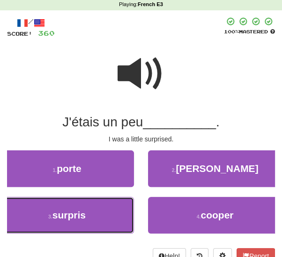
click at [119, 205] on button "3 . surpris" at bounding box center [67, 215] width 134 height 37
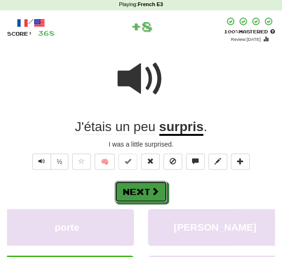
click at [144, 191] on button "Next" at bounding box center [141, 192] width 53 height 22
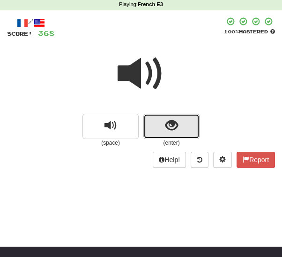
click at [161, 124] on button "show sentence" at bounding box center [172, 125] width 56 height 25
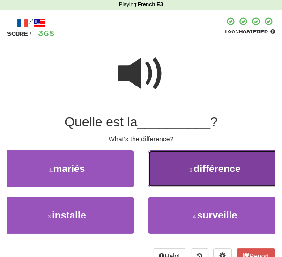
click at [197, 166] on span "différence" at bounding box center [217, 168] width 47 height 11
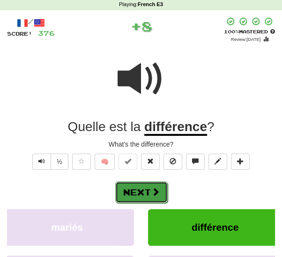
click at [148, 192] on button "Next" at bounding box center [141, 192] width 53 height 22
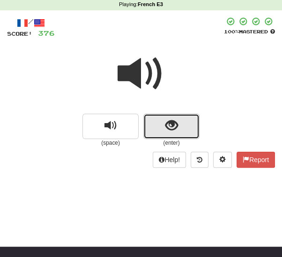
drag, startPoint x: 156, startPoint y: 128, endPoint x: 153, endPoint y: 132, distance: 5.1
click at [155, 128] on button "show sentence" at bounding box center [172, 125] width 56 height 25
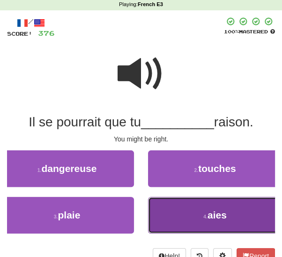
click at [163, 211] on button "4 . aies" at bounding box center [215, 215] width 134 height 37
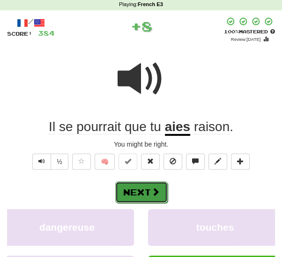
click at [142, 196] on button "Next" at bounding box center [141, 192] width 53 height 22
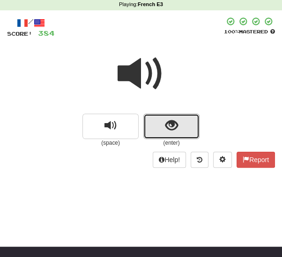
drag, startPoint x: 159, startPoint y: 126, endPoint x: 154, endPoint y: 132, distance: 8.0
click at [159, 126] on button "show sentence" at bounding box center [172, 125] width 56 height 25
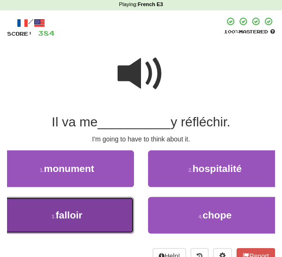
click at [58, 217] on span "falloir" at bounding box center [69, 214] width 27 height 11
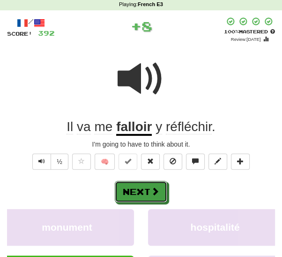
click at [134, 191] on button "Next" at bounding box center [141, 192] width 53 height 22
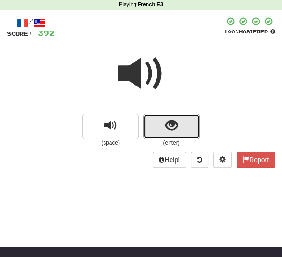
drag, startPoint x: 148, startPoint y: 127, endPoint x: 143, endPoint y: 132, distance: 7.0
click at [147, 128] on button "show sentence" at bounding box center [172, 125] width 56 height 25
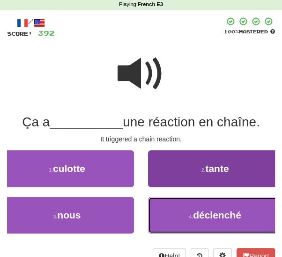
click at [197, 213] on span "déclenché" at bounding box center [217, 214] width 48 height 11
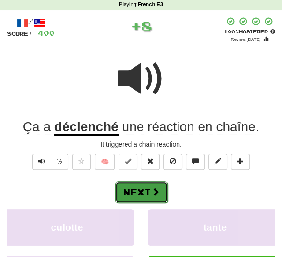
click at [140, 192] on button "Next" at bounding box center [141, 192] width 53 height 22
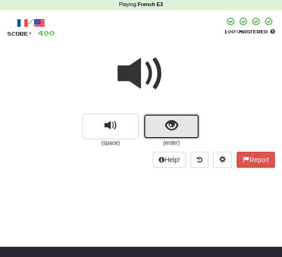
click at [166, 128] on span "show sentence" at bounding box center [172, 125] width 13 height 13
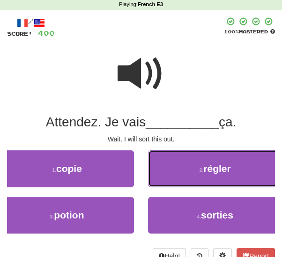
click at [172, 176] on button "2 . régler" at bounding box center [215, 168] width 134 height 37
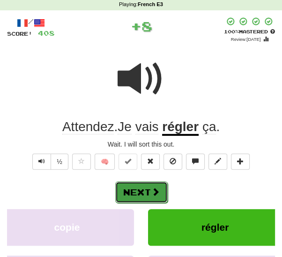
click at [135, 191] on button "Next" at bounding box center [141, 192] width 53 height 22
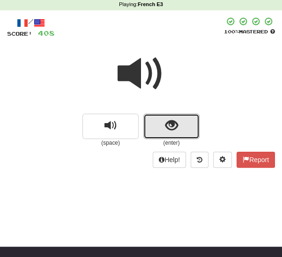
drag, startPoint x: 167, startPoint y: 128, endPoint x: 158, endPoint y: 131, distance: 9.5
click at [166, 128] on span "show sentence" at bounding box center [172, 125] width 13 height 13
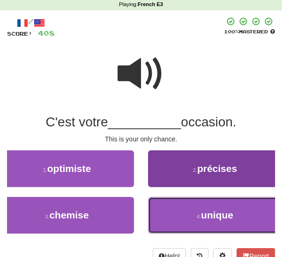
click at [204, 215] on span "unique" at bounding box center [217, 214] width 32 height 11
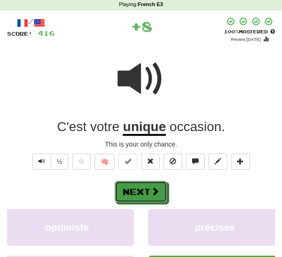
click at [132, 191] on button "Next" at bounding box center [141, 192] width 53 height 22
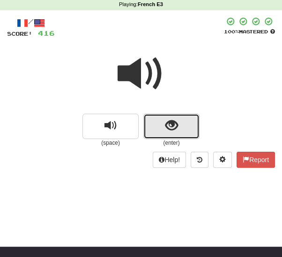
click at [166, 128] on span "show sentence" at bounding box center [172, 125] width 13 height 13
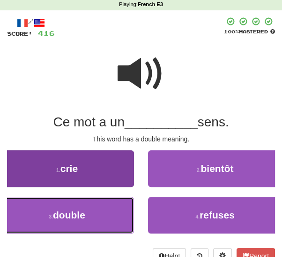
drag, startPoint x: 66, startPoint y: 214, endPoint x: 71, endPoint y: 214, distance: 5.6
click at [67, 214] on span "double" at bounding box center [69, 214] width 32 height 11
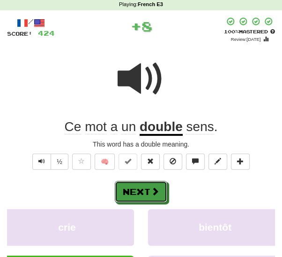
click at [133, 193] on button "Next" at bounding box center [141, 192] width 53 height 22
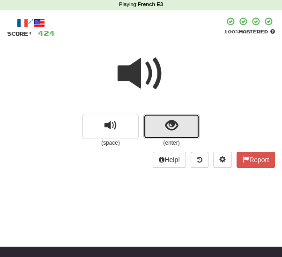
drag, startPoint x: 176, startPoint y: 127, endPoint x: 177, endPoint y: 131, distance: 4.9
click at [176, 127] on span "show sentence" at bounding box center [172, 125] width 13 height 13
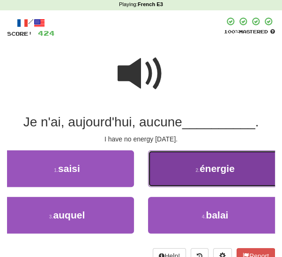
click at [198, 167] on small "2 ." at bounding box center [198, 170] width 4 height 6
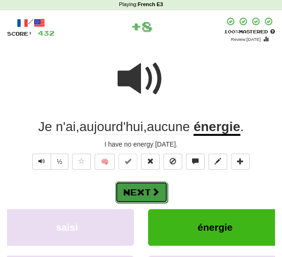
click at [149, 190] on button "Next" at bounding box center [141, 192] width 53 height 22
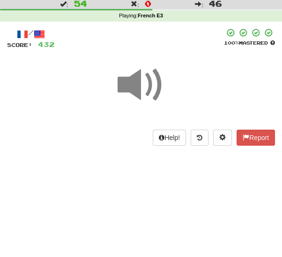
scroll to position [17, 0]
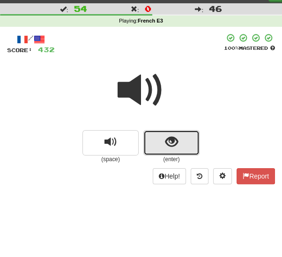
click at [179, 137] on button "show sentence" at bounding box center [172, 142] width 56 height 25
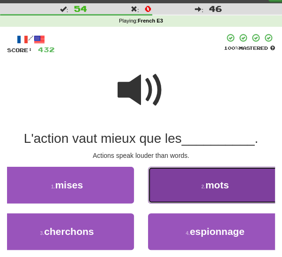
click at [174, 187] on button "2 . mots" at bounding box center [215, 184] width 134 height 37
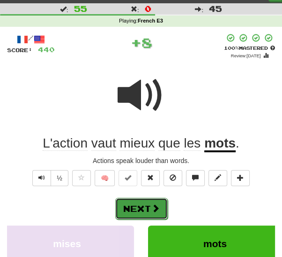
click at [155, 201] on button "Next" at bounding box center [141, 208] width 53 height 22
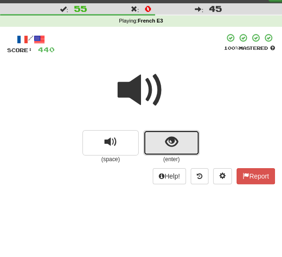
click at [167, 141] on span "show sentence" at bounding box center [172, 142] width 13 height 13
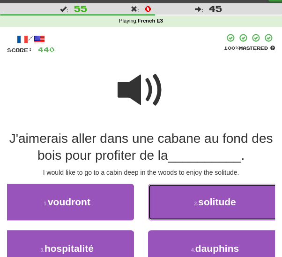
drag, startPoint x: 223, startPoint y: 205, endPoint x: 219, endPoint y: 208, distance: 5.1
click at [223, 204] on span "solitude" at bounding box center [217, 201] width 38 height 11
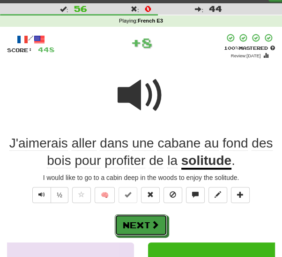
click at [145, 214] on button "Next" at bounding box center [141, 225] width 53 height 22
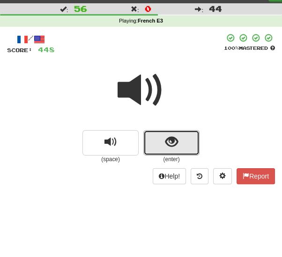
drag, startPoint x: 160, startPoint y: 141, endPoint x: 152, endPoint y: 150, distance: 12.3
click at [160, 142] on button "show sentence" at bounding box center [172, 142] width 56 height 25
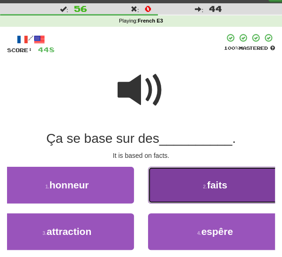
click at [179, 183] on button "2 . faits" at bounding box center [215, 184] width 134 height 37
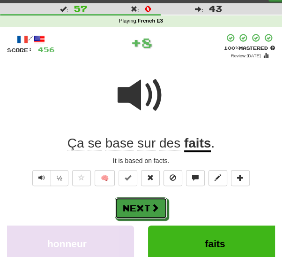
drag, startPoint x: 145, startPoint y: 204, endPoint x: 193, endPoint y: 183, distance: 52.5
click at [146, 204] on button "Next" at bounding box center [141, 208] width 53 height 22
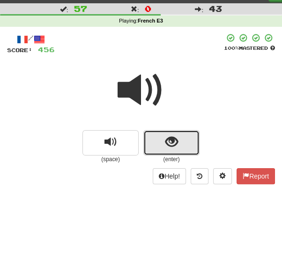
click at [180, 142] on button "show sentence" at bounding box center [172, 142] width 56 height 25
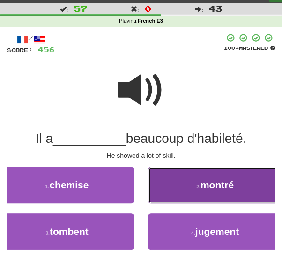
click at [198, 192] on button "2 . montré" at bounding box center [215, 184] width 134 height 37
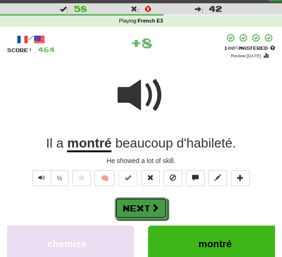
drag, startPoint x: 143, startPoint y: 204, endPoint x: 154, endPoint y: 204, distance: 10.8
click at [145, 204] on button "Next" at bounding box center [141, 208] width 53 height 22
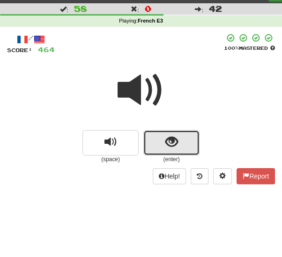
click at [178, 140] on button "show sentence" at bounding box center [172, 142] width 56 height 25
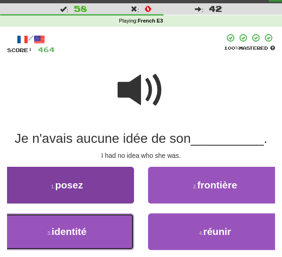
drag, startPoint x: 39, startPoint y: 221, endPoint x: 61, endPoint y: 227, distance: 22.9
click at [42, 222] on button "3 . identité" at bounding box center [67, 231] width 134 height 37
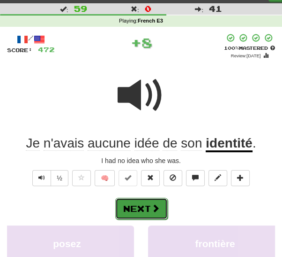
click at [132, 211] on button "Next" at bounding box center [141, 208] width 53 height 22
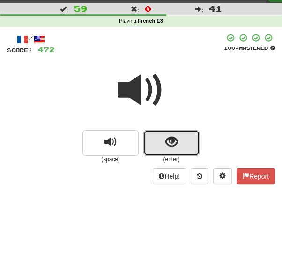
click at [174, 141] on span "show sentence" at bounding box center [172, 142] width 13 height 13
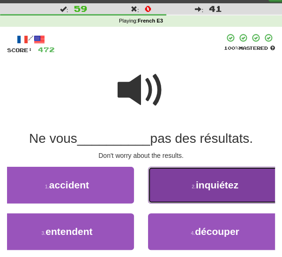
click at [208, 190] on button "2 . inquiétez" at bounding box center [215, 184] width 134 height 37
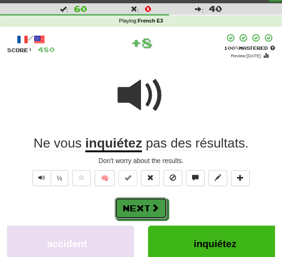
click at [145, 202] on button "Next" at bounding box center [141, 208] width 53 height 22
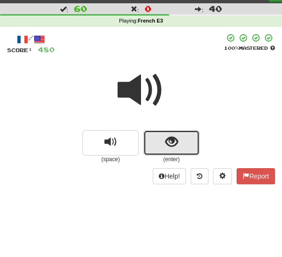
click at [170, 141] on span "show sentence" at bounding box center [172, 142] width 13 height 13
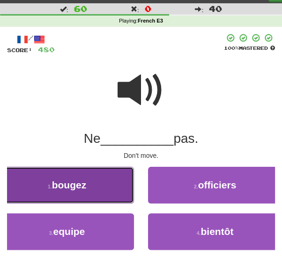
click at [82, 189] on span "bougez" at bounding box center [69, 184] width 35 height 11
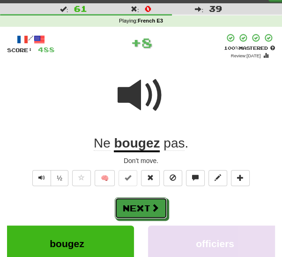
click at [155, 201] on button "Next" at bounding box center [141, 208] width 53 height 22
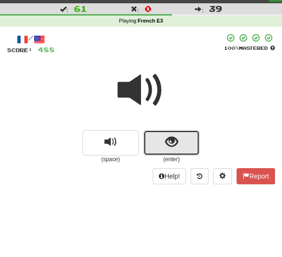
click at [160, 138] on button "show sentence" at bounding box center [172, 142] width 56 height 25
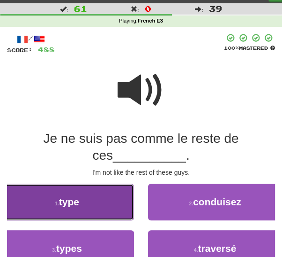
click at [116, 202] on button "1 . type" at bounding box center [67, 201] width 134 height 37
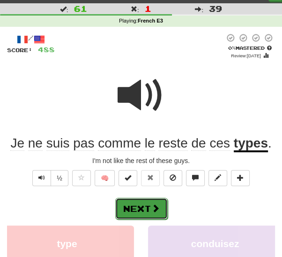
click at [154, 208] on span at bounding box center [155, 208] width 8 height 8
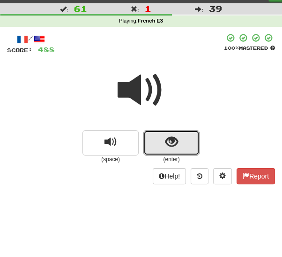
drag, startPoint x: 158, startPoint y: 142, endPoint x: 155, endPoint y: 148, distance: 7.1
click at [157, 144] on button "show sentence" at bounding box center [172, 142] width 56 height 25
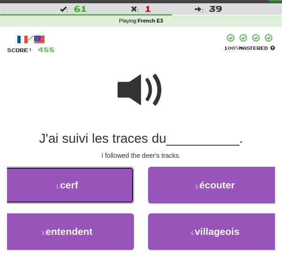
drag, startPoint x: 77, startPoint y: 187, endPoint x: 98, endPoint y: 192, distance: 21.7
click at [77, 187] on span "cerf" at bounding box center [69, 184] width 18 height 11
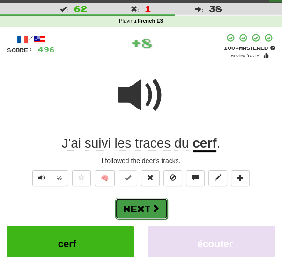
click at [141, 201] on button "Next" at bounding box center [141, 208] width 53 height 22
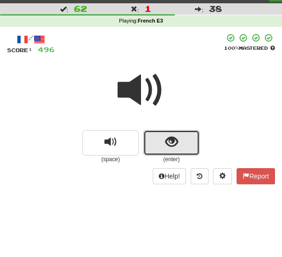
drag, startPoint x: 164, startPoint y: 143, endPoint x: 155, endPoint y: 148, distance: 10.7
click at [161, 145] on button "show sentence" at bounding box center [172, 142] width 56 height 25
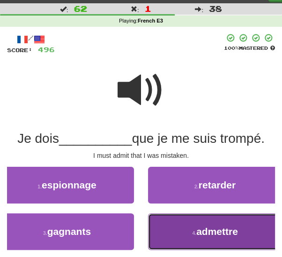
click at [206, 228] on span "admettre" at bounding box center [218, 231] width 42 height 11
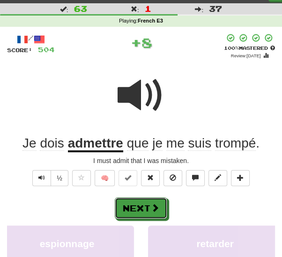
click at [124, 204] on button "Next" at bounding box center [141, 208] width 53 height 22
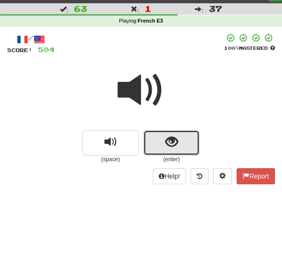
click at [150, 145] on button "show sentence" at bounding box center [172, 142] width 56 height 25
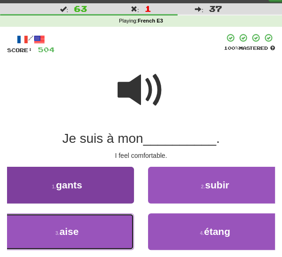
drag, startPoint x: 90, startPoint y: 229, endPoint x: 107, endPoint y: 227, distance: 17.9
click at [90, 229] on button "3 . aise" at bounding box center [67, 231] width 134 height 37
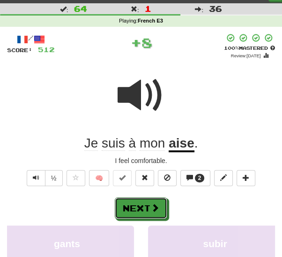
click at [146, 207] on button "Next" at bounding box center [141, 208] width 53 height 22
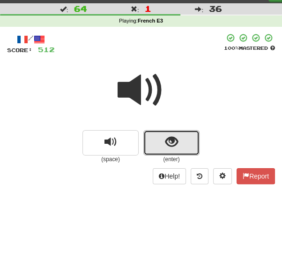
drag, startPoint x: 162, startPoint y: 142, endPoint x: 159, endPoint y: 148, distance: 6.9
click at [161, 143] on button "show sentence" at bounding box center [172, 142] width 56 height 25
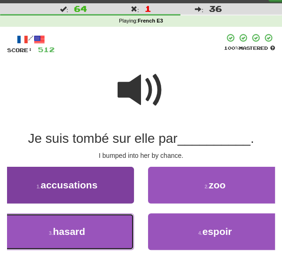
drag, startPoint x: 69, startPoint y: 233, endPoint x: 80, endPoint y: 231, distance: 11.4
click at [69, 233] on span "hasard" at bounding box center [69, 231] width 32 height 11
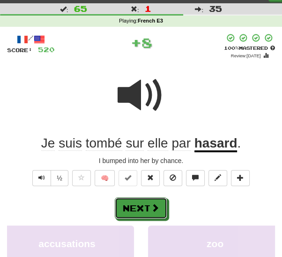
drag, startPoint x: 144, startPoint y: 209, endPoint x: 150, endPoint y: 204, distance: 8.0
click at [144, 208] on button "Next" at bounding box center [141, 208] width 53 height 22
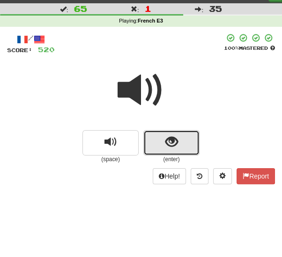
click at [154, 145] on button "show sentence" at bounding box center [172, 142] width 56 height 25
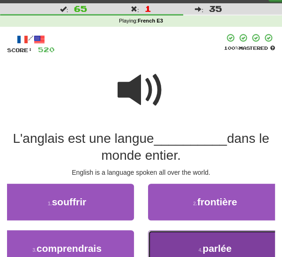
click at [194, 247] on button "4 . parlée" at bounding box center [215, 248] width 134 height 37
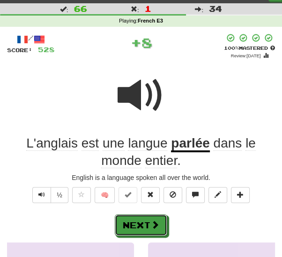
drag, startPoint x: 154, startPoint y: 225, endPoint x: 168, endPoint y: 221, distance: 15.0
click at [154, 225] on span at bounding box center [155, 224] width 8 height 8
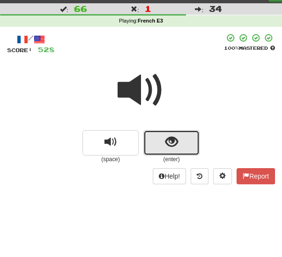
click at [168, 145] on span "show sentence" at bounding box center [172, 142] width 13 height 13
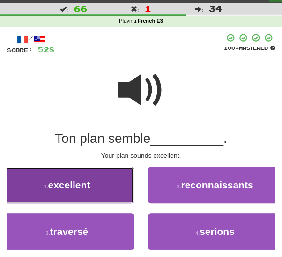
click at [75, 181] on span "excellent" at bounding box center [69, 184] width 42 height 11
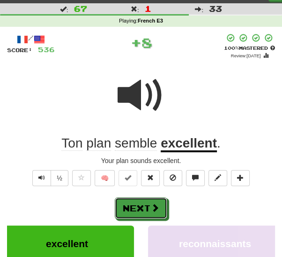
drag, startPoint x: 138, startPoint y: 207, endPoint x: 155, endPoint y: 201, distance: 18.4
click at [138, 206] on button "Next" at bounding box center [141, 208] width 53 height 22
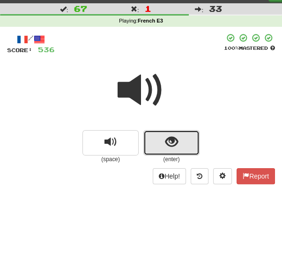
click at [159, 142] on button "show sentence" at bounding box center [172, 142] width 56 height 25
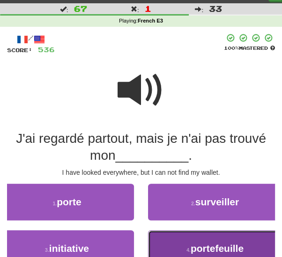
click at [202, 244] on span "portefeuille" at bounding box center [217, 247] width 53 height 11
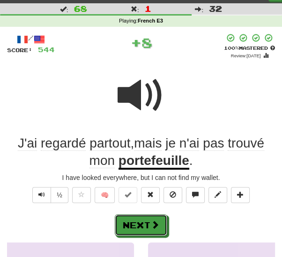
click at [135, 225] on button "Next" at bounding box center [141, 225] width 53 height 22
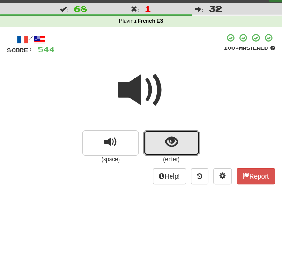
drag, startPoint x: 164, startPoint y: 145, endPoint x: 158, endPoint y: 149, distance: 7.2
click at [164, 145] on button "show sentence" at bounding box center [172, 142] width 56 height 25
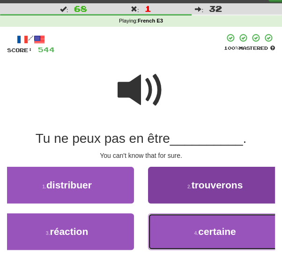
drag, startPoint x: 210, startPoint y: 230, endPoint x: 204, endPoint y: 228, distance: 5.5
click at [210, 229] on span "certaine" at bounding box center [217, 231] width 38 height 11
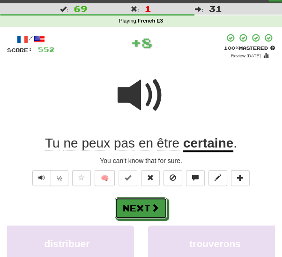
drag, startPoint x: 146, startPoint y: 206, endPoint x: 166, endPoint y: 197, distance: 21.6
click at [147, 206] on button "Next" at bounding box center [141, 208] width 53 height 22
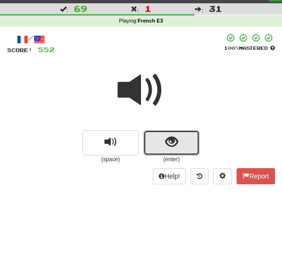
drag, startPoint x: 166, startPoint y: 141, endPoint x: 153, endPoint y: 149, distance: 15.5
click at [166, 142] on span "show sentence" at bounding box center [172, 142] width 13 height 13
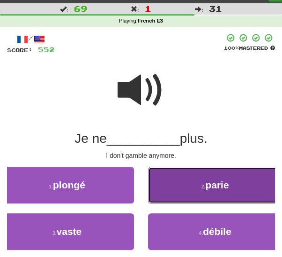
click at [208, 181] on span "parie" at bounding box center [216, 184] width 23 height 11
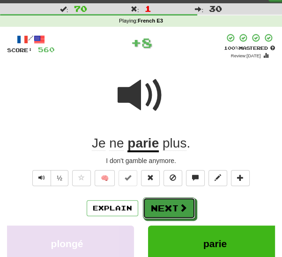
click at [146, 205] on button "Next" at bounding box center [169, 208] width 53 height 22
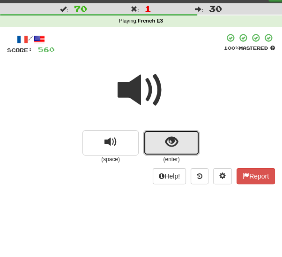
click at [174, 143] on span "show sentence" at bounding box center [172, 142] width 13 height 13
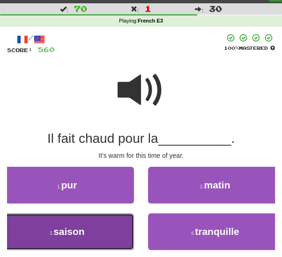
click at [100, 227] on button "3 . saison" at bounding box center [67, 231] width 134 height 37
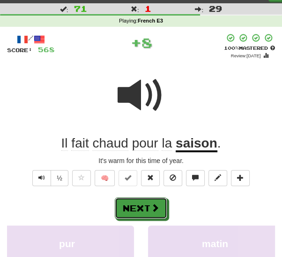
click at [144, 208] on button "Next" at bounding box center [141, 208] width 53 height 22
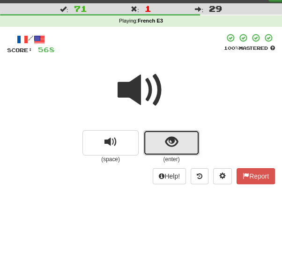
click at [169, 146] on span "show sentence" at bounding box center [172, 142] width 13 height 13
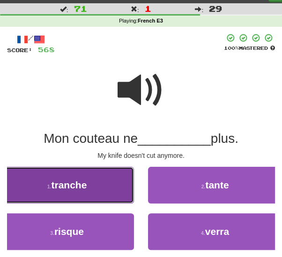
click at [100, 195] on button "1 . tranche" at bounding box center [67, 184] width 134 height 37
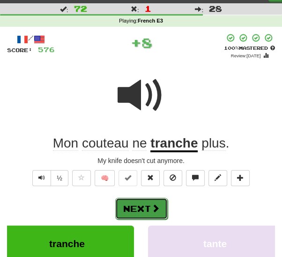
click at [132, 201] on button "Next" at bounding box center [141, 208] width 53 height 22
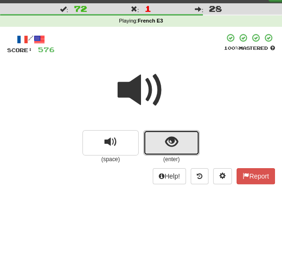
click at [163, 148] on button "show sentence" at bounding box center [172, 142] width 56 height 25
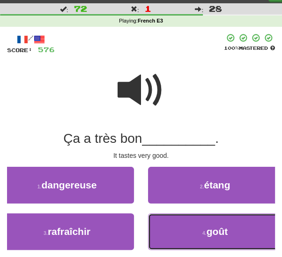
drag, startPoint x: 172, startPoint y: 228, endPoint x: 166, endPoint y: 219, distance: 9.9
click at [172, 227] on button "4 . goût" at bounding box center [215, 231] width 134 height 37
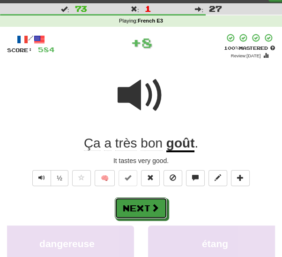
click at [145, 207] on button "Next" at bounding box center [141, 208] width 53 height 22
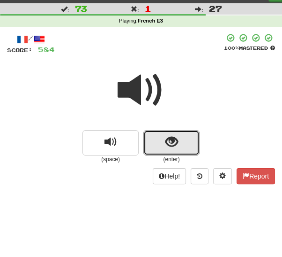
click at [159, 143] on button "show sentence" at bounding box center [172, 142] width 56 height 25
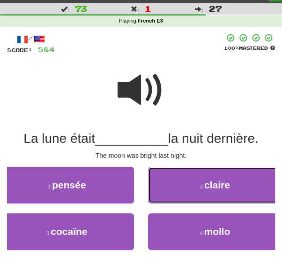
click at [172, 194] on button "2 . claire" at bounding box center [215, 184] width 134 height 37
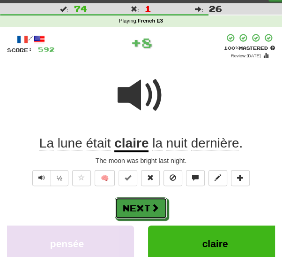
click at [151, 203] on span at bounding box center [155, 207] width 8 height 8
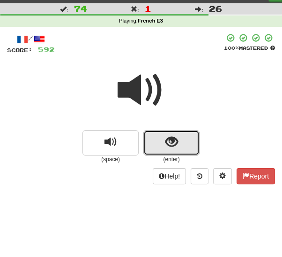
click at [151, 150] on button "show sentence" at bounding box center [172, 142] width 56 height 25
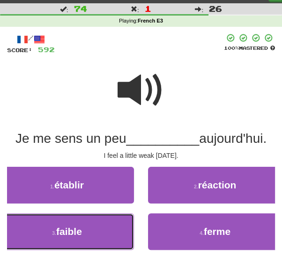
drag, startPoint x: 82, startPoint y: 229, endPoint x: 116, endPoint y: 219, distance: 36.3
click at [83, 229] on button "3 . faible" at bounding box center [67, 231] width 134 height 37
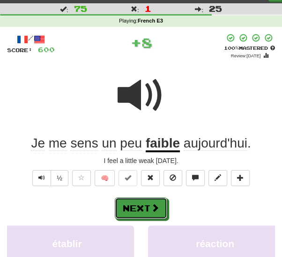
click at [137, 207] on button "Next" at bounding box center [141, 208] width 53 height 22
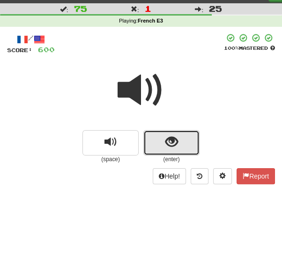
drag, startPoint x: 162, startPoint y: 145, endPoint x: 159, endPoint y: 150, distance: 4.8
click at [162, 145] on button "show sentence" at bounding box center [172, 142] width 56 height 25
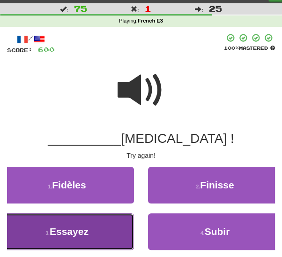
drag, startPoint x: 79, startPoint y: 227, endPoint x: 84, endPoint y: 224, distance: 6.1
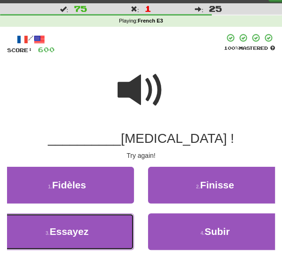
click at [79, 227] on span "Essayez" at bounding box center [69, 231] width 39 height 11
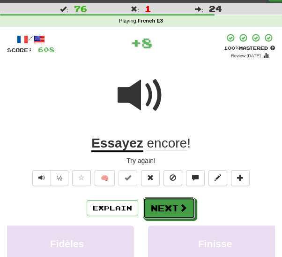
click at [157, 207] on button "Next" at bounding box center [169, 208] width 53 height 22
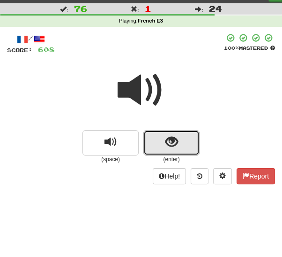
click at [161, 138] on button "show sentence" at bounding box center [172, 142] width 56 height 25
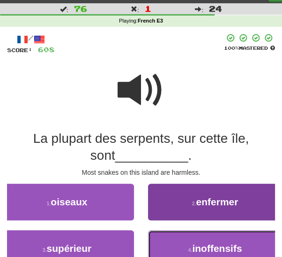
click at [183, 245] on button "4 . inoffensifs" at bounding box center [215, 248] width 134 height 37
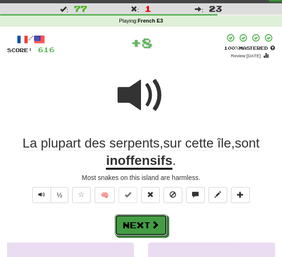
click at [141, 225] on button "Next" at bounding box center [141, 225] width 53 height 22
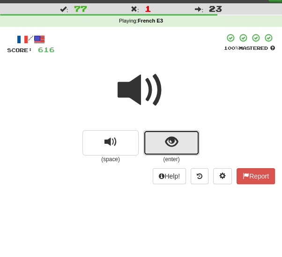
drag, startPoint x: 160, startPoint y: 145, endPoint x: 159, endPoint y: 140, distance: 5.3
click at [159, 140] on button "show sentence" at bounding box center [172, 142] width 56 height 25
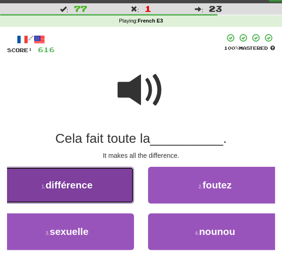
click at [53, 182] on span "différence" at bounding box center [68, 184] width 47 height 11
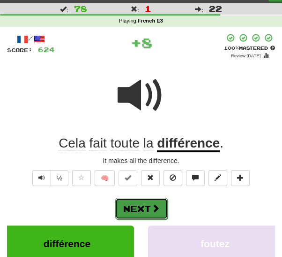
click at [132, 203] on button "Next" at bounding box center [141, 208] width 53 height 22
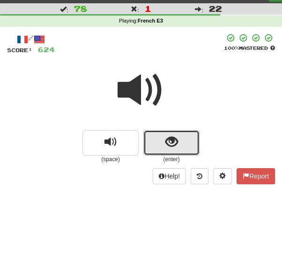
drag, startPoint x: 153, startPoint y: 145, endPoint x: 149, endPoint y: 149, distance: 5.3
click at [153, 145] on button "show sentence" at bounding box center [172, 142] width 56 height 25
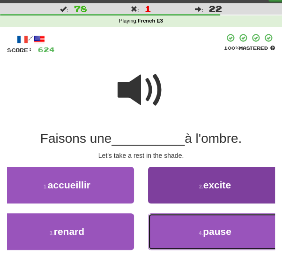
click at [191, 230] on button "4 . pause" at bounding box center [215, 231] width 134 height 37
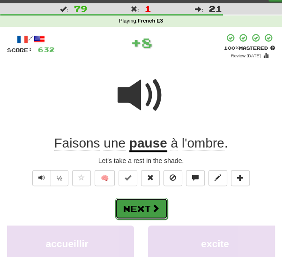
click at [155, 208] on span at bounding box center [155, 208] width 8 height 8
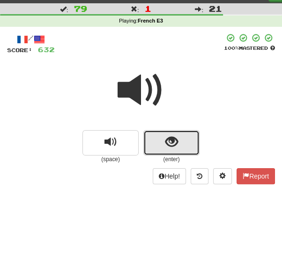
click at [169, 141] on span "show sentence" at bounding box center [172, 142] width 13 height 13
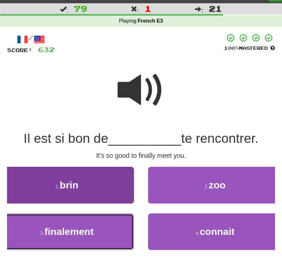
click at [106, 227] on button "3 . finalement" at bounding box center [67, 231] width 134 height 37
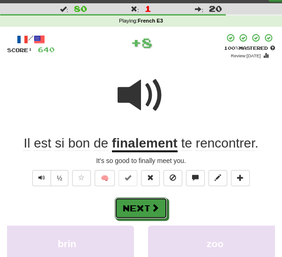
drag, startPoint x: 144, startPoint y: 208, endPoint x: 157, endPoint y: 200, distance: 15.0
click at [144, 207] on button "Next" at bounding box center [141, 208] width 53 height 22
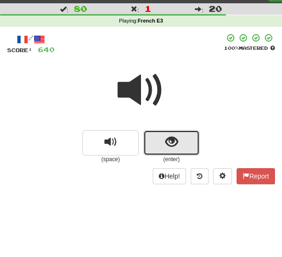
click at [166, 145] on span "show sentence" at bounding box center [172, 142] width 13 height 13
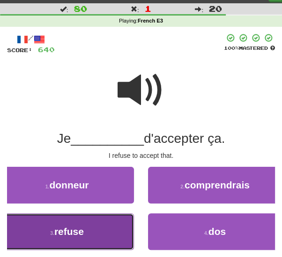
click at [59, 226] on span "refuse" at bounding box center [69, 231] width 30 height 11
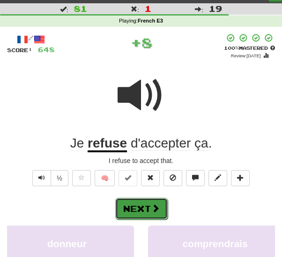
click at [127, 208] on button "Next" at bounding box center [141, 208] width 53 height 22
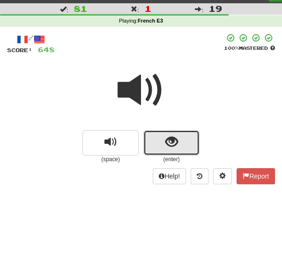
click at [155, 143] on button "show sentence" at bounding box center [172, 142] width 56 height 25
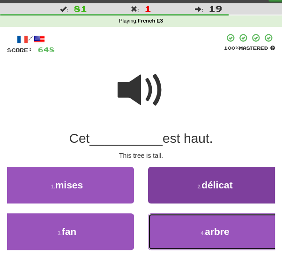
click at [190, 230] on button "4 . arbre" at bounding box center [215, 231] width 134 height 37
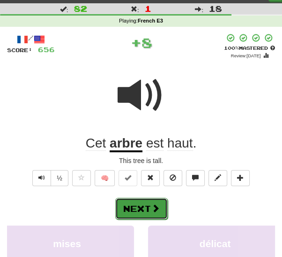
click at [141, 206] on button "Next" at bounding box center [141, 208] width 53 height 22
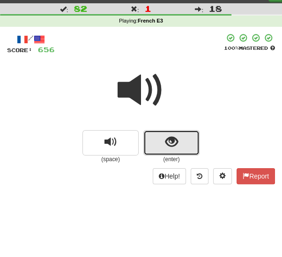
click at [159, 144] on button "show sentence" at bounding box center [172, 142] width 56 height 25
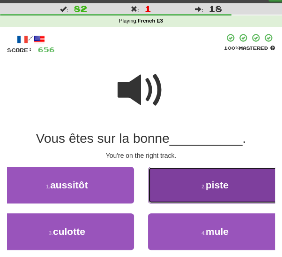
click at [178, 187] on button "2 . piste" at bounding box center [215, 184] width 134 height 37
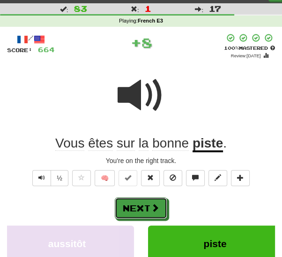
drag, startPoint x: 139, startPoint y: 207, endPoint x: 144, endPoint y: 206, distance: 5.2
click at [139, 207] on button "Next" at bounding box center [141, 208] width 53 height 22
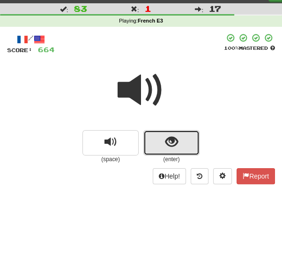
click at [161, 145] on button "show sentence" at bounding box center [172, 142] width 56 height 25
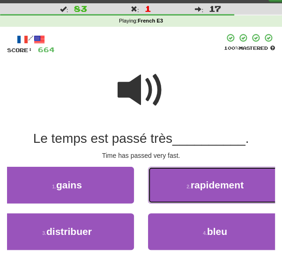
click at [190, 188] on small "2 ." at bounding box center [189, 186] width 4 height 6
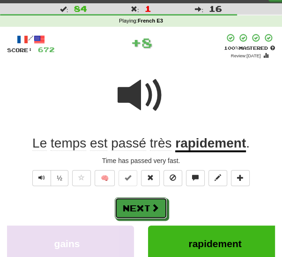
drag, startPoint x: 150, startPoint y: 206, endPoint x: 156, endPoint y: 204, distance: 6.5
click at [150, 205] on button "Next" at bounding box center [141, 208] width 53 height 22
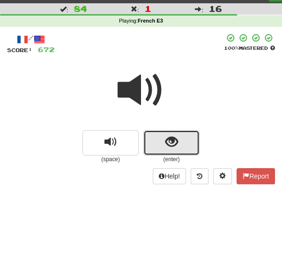
click at [159, 142] on button "show sentence" at bounding box center [172, 142] width 56 height 25
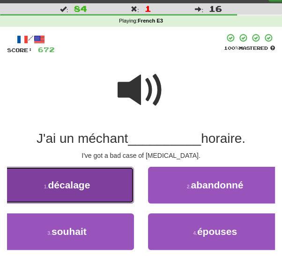
click at [33, 189] on button "1 . décalage" at bounding box center [67, 184] width 134 height 37
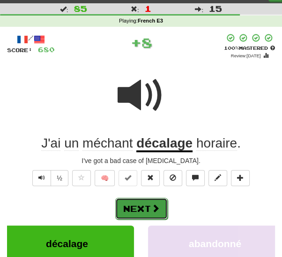
click at [140, 203] on button "Next" at bounding box center [141, 208] width 53 height 22
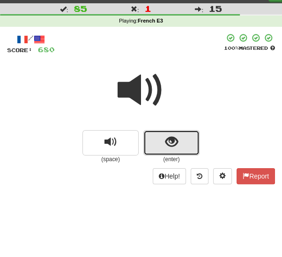
click at [166, 139] on span "show sentence" at bounding box center [172, 142] width 13 height 13
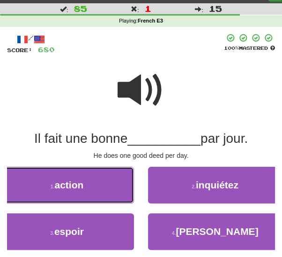
drag, startPoint x: 64, startPoint y: 189, endPoint x: 109, endPoint y: 191, distance: 44.6
click at [65, 189] on span "action" at bounding box center [68, 184] width 29 height 11
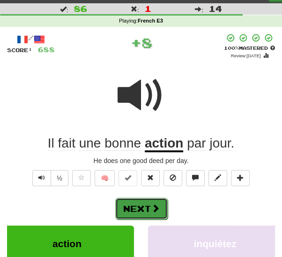
click at [159, 200] on button "Next" at bounding box center [141, 208] width 53 height 22
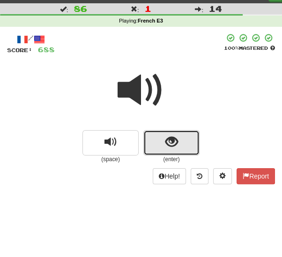
click at [164, 140] on button "show sentence" at bounding box center [172, 142] width 56 height 25
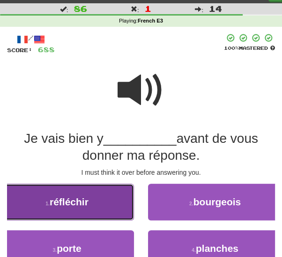
click at [87, 206] on span "réfléchir" at bounding box center [69, 201] width 39 height 11
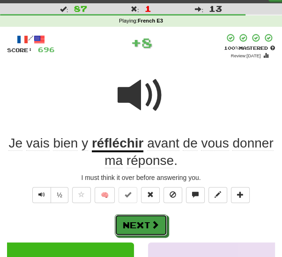
drag, startPoint x: 148, startPoint y: 220, endPoint x: 150, endPoint y: 212, distance: 8.1
click at [148, 220] on button "Next" at bounding box center [141, 225] width 53 height 22
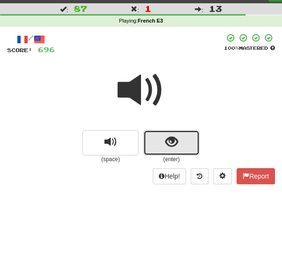
click at [176, 144] on span "show sentence" at bounding box center [172, 142] width 13 height 13
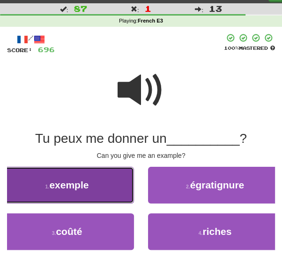
click at [87, 189] on span "exemple" at bounding box center [68, 184] width 39 height 11
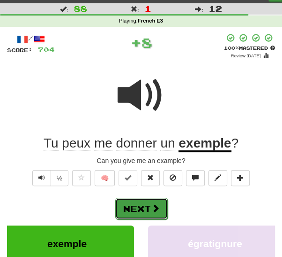
click at [148, 211] on button "Next" at bounding box center [141, 208] width 53 height 22
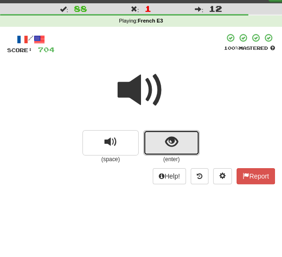
drag, startPoint x: 161, startPoint y: 142, endPoint x: 143, endPoint y: 163, distance: 27.3
click at [161, 143] on button "show sentence" at bounding box center [172, 142] width 56 height 25
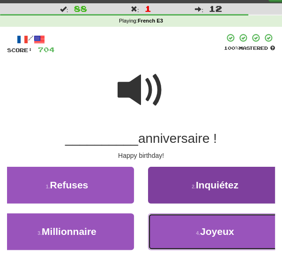
click at [192, 228] on button "4 . Joyeux" at bounding box center [215, 231] width 134 height 37
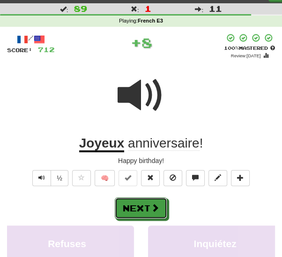
drag, startPoint x: 149, startPoint y: 209, endPoint x: 155, endPoint y: 206, distance: 6.3
click at [149, 208] on button "Next" at bounding box center [141, 208] width 53 height 22
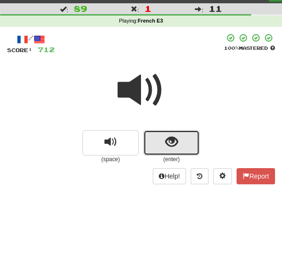
click at [159, 141] on button "show sentence" at bounding box center [172, 142] width 56 height 25
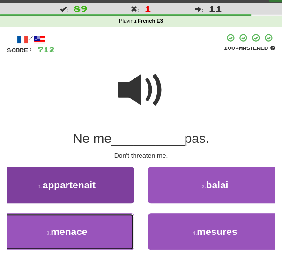
click at [87, 227] on span "menace" at bounding box center [69, 231] width 37 height 11
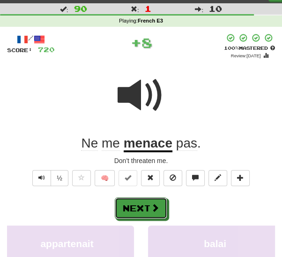
click at [150, 206] on button "Next" at bounding box center [141, 208] width 53 height 22
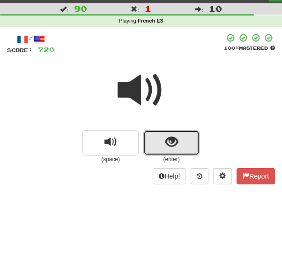
click at [178, 141] on button "show sentence" at bounding box center [172, 142] width 56 height 25
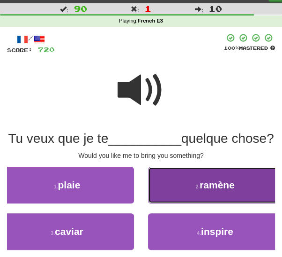
click at [191, 203] on button "2 . ramène" at bounding box center [215, 184] width 134 height 37
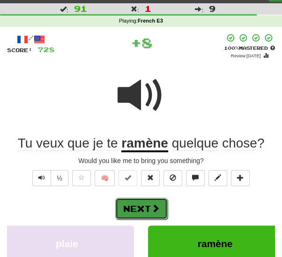
click at [145, 212] on button "Next" at bounding box center [141, 208] width 53 height 22
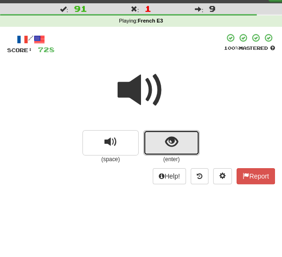
drag, startPoint x: 159, startPoint y: 145, endPoint x: 146, endPoint y: 160, distance: 20.3
click at [159, 145] on button "show sentence" at bounding box center [172, 142] width 56 height 25
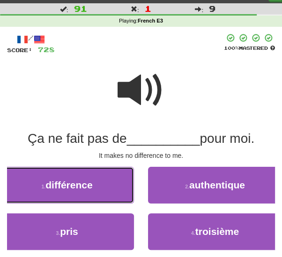
click at [89, 189] on span "différence" at bounding box center [68, 184] width 47 height 11
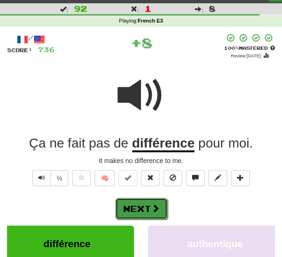
click at [141, 204] on button "Next" at bounding box center [141, 208] width 53 height 22
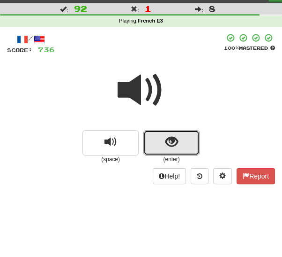
drag, startPoint x: 164, startPoint y: 144, endPoint x: 159, endPoint y: 149, distance: 6.3
click at [164, 145] on button "show sentence" at bounding box center [172, 142] width 56 height 25
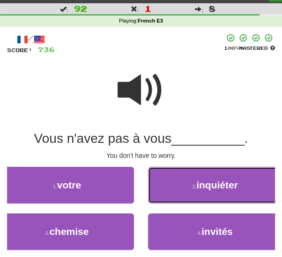
click at [186, 181] on button "2 . inquiéter" at bounding box center [215, 184] width 134 height 37
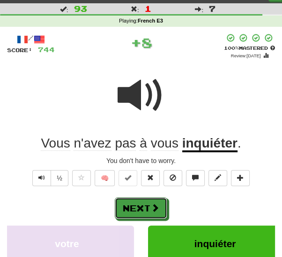
click at [136, 204] on button "Next" at bounding box center [141, 208] width 53 height 22
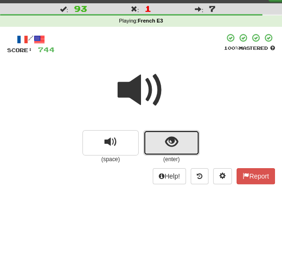
click at [160, 138] on button "show sentence" at bounding box center [172, 142] width 56 height 25
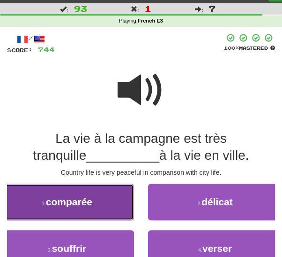
click at [91, 202] on span "comparée" at bounding box center [69, 201] width 46 height 11
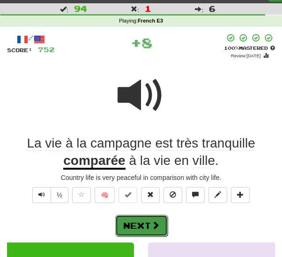
click at [144, 219] on button "Next" at bounding box center [141, 225] width 53 height 22
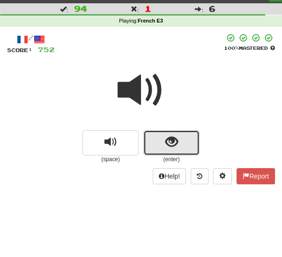
click at [159, 137] on button "show sentence" at bounding box center [172, 142] width 56 height 25
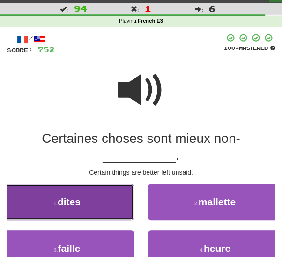
click at [101, 207] on button "1 . dites" at bounding box center [67, 201] width 134 height 37
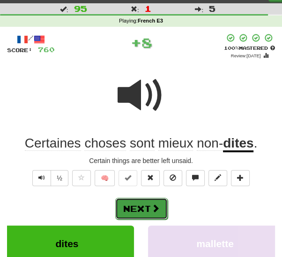
click at [138, 208] on button "Next" at bounding box center [141, 208] width 53 height 22
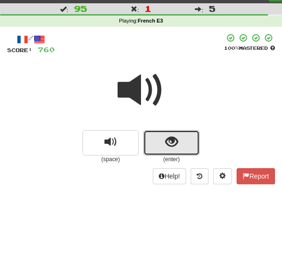
drag, startPoint x: 156, startPoint y: 144, endPoint x: 148, endPoint y: 162, distance: 19.3
click at [156, 144] on button "show sentence" at bounding box center [172, 142] width 56 height 25
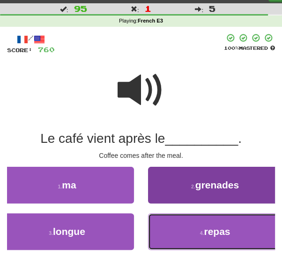
click at [171, 228] on button "4 . repas" at bounding box center [215, 231] width 134 height 37
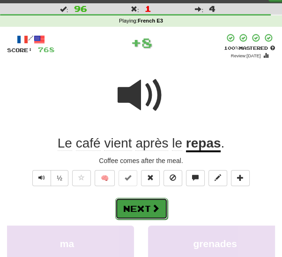
click at [146, 209] on button "Next" at bounding box center [141, 208] width 53 height 22
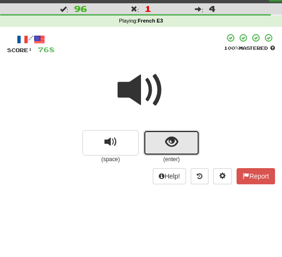
click at [164, 142] on button "show sentence" at bounding box center [172, 142] width 56 height 25
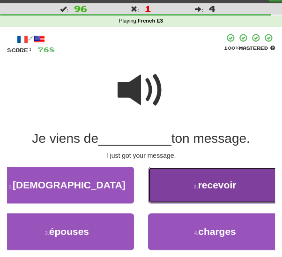
click at [183, 189] on button "2 . recevoir" at bounding box center [215, 184] width 134 height 37
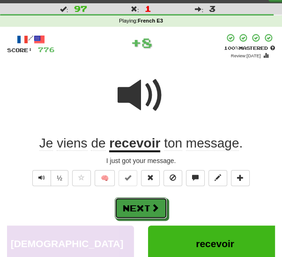
click at [145, 204] on button "Next" at bounding box center [141, 208] width 53 height 22
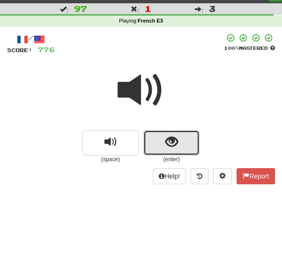
click at [167, 149] on button "show sentence" at bounding box center [172, 142] width 56 height 25
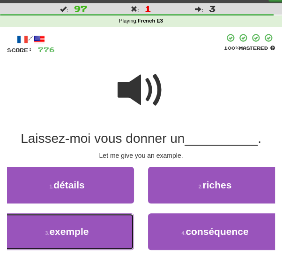
click at [91, 224] on button "3 . exemple" at bounding box center [67, 231] width 134 height 37
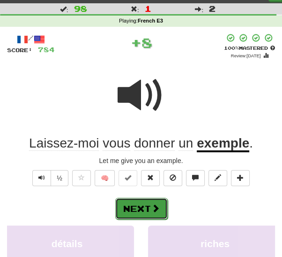
click at [145, 208] on button "Next" at bounding box center [141, 208] width 53 height 22
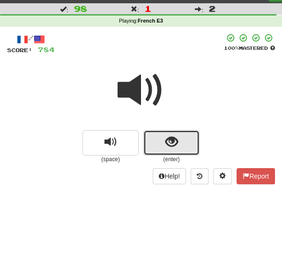
click at [166, 148] on span "show sentence" at bounding box center [172, 142] width 13 height 13
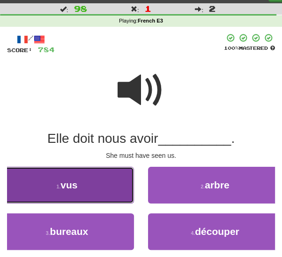
click at [105, 194] on button "1 . vus" at bounding box center [67, 184] width 134 height 37
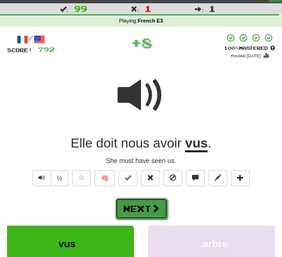
click at [137, 211] on button "Next" at bounding box center [141, 208] width 53 height 22
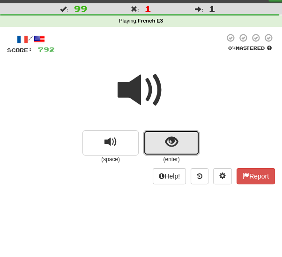
click at [164, 145] on button "show sentence" at bounding box center [172, 142] width 56 height 25
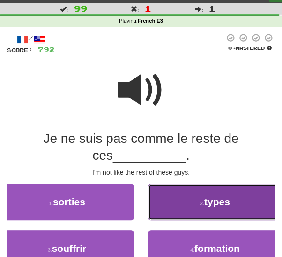
click at [167, 203] on button "2 . types" at bounding box center [215, 201] width 134 height 37
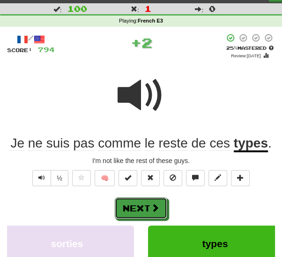
click at [151, 207] on span at bounding box center [155, 207] width 8 height 8
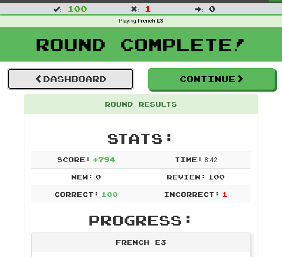
click at [84, 83] on link "Dashboard" at bounding box center [70, 79] width 127 height 22
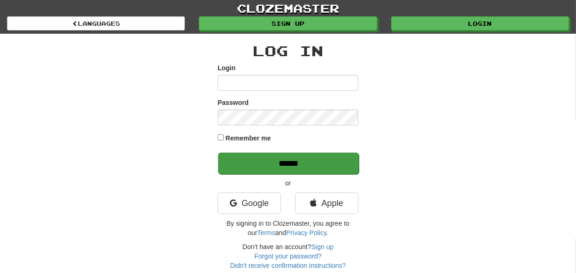
type input "********"
click at [248, 161] on input "******" at bounding box center [288, 164] width 141 height 22
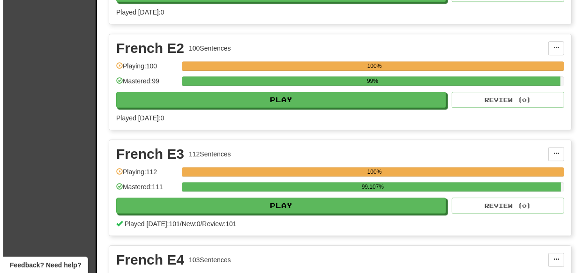
scroll to position [8822, 0]
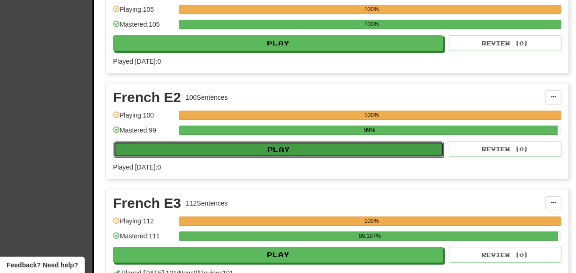
click at [389, 142] on button "Play" at bounding box center [278, 150] width 330 height 16
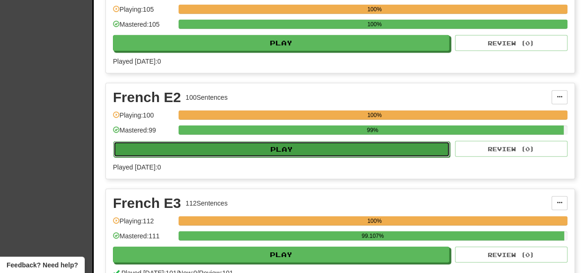
select select "***"
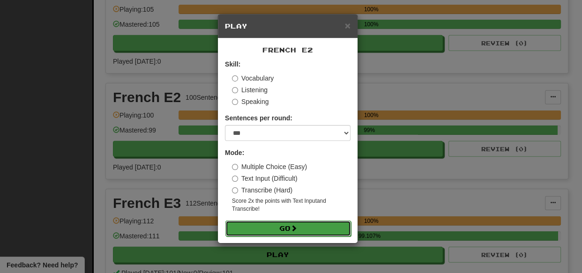
click at [279, 228] on button "Go" at bounding box center [289, 229] width 126 height 16
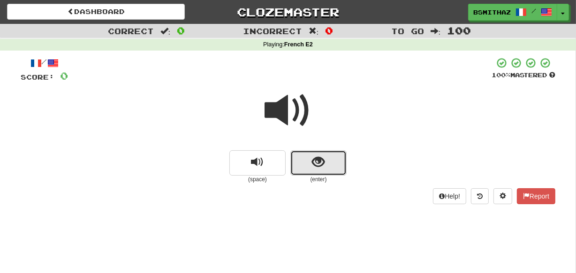
click at [325, 166] on button "show sentence" at bounding box center [318, 163] width 56 height 25
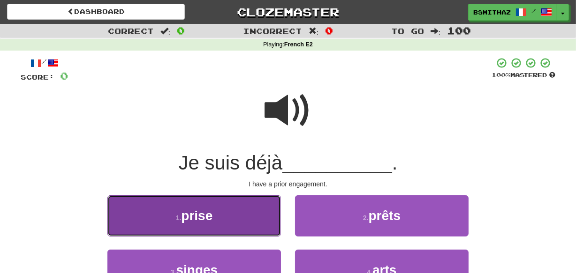
click at [249, 212] on button "1 . prise" at bounding box center [194, 216] width 174 height 41
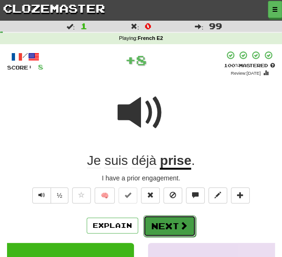
click at [180, 221] on span at bounding box center [184, 225] width 8 height 8
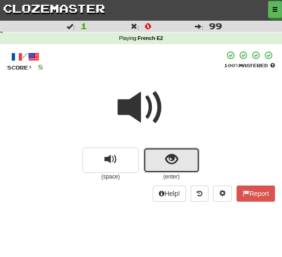
click at [175, 159] on span "show sentence" at bounding box center [172, 159] width 13 height 13
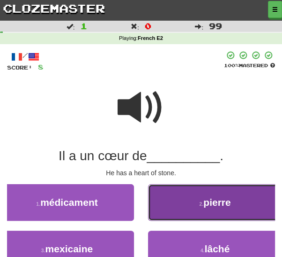
click at [182, 202] on button "2 . pierre" at bounding box center [215, 202] width 134 height 37
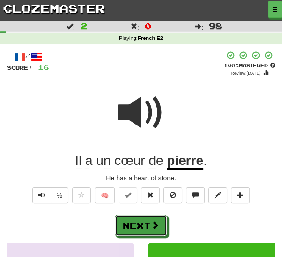
click at [124, 224] on button "Next" at bounding box center [141, 225] width 53 height 22
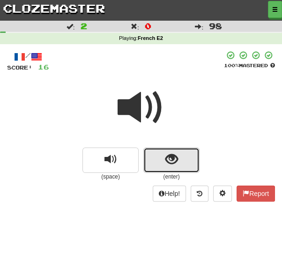
click at [163, 156] on button "show sentence" at bounding box center [172, 159] width 56 height 25
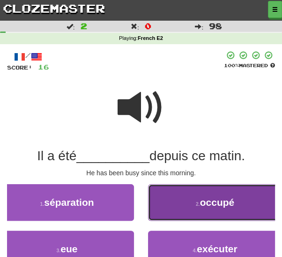
click at [177, 204] on button "2 . occupé" at bounding box center [215, 202] width 134 height 37
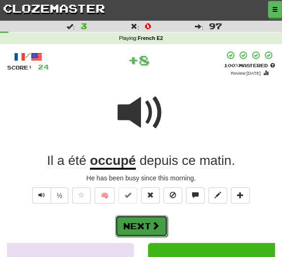
click at [157, 223] on span at bounding box center [155, 225] width 8 height 8
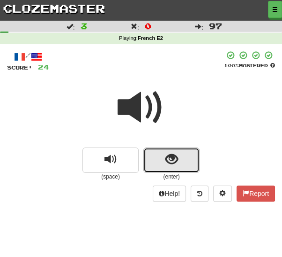
click at [163, 164] on button "show sentence" at bounding box center [172, 159] width 56 height 25
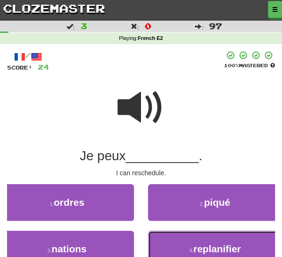
click at [170, 240] on button "4 . replanifier" at bounding box center [215, 248] width 134 height 37
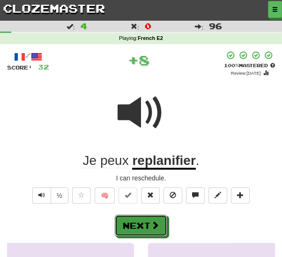
drag, startPoint x: 156, startPoint y: 224, endPoint x: 163, endPoint y: 216, distance: 10.9
click at [156, 223] on span at bounding box center [155, 224] width 8 height 8
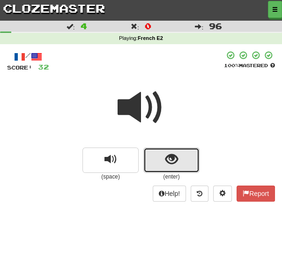
click at [159, 162] on button "show sentence" at bounding box center [172, 159] width 56 height 25
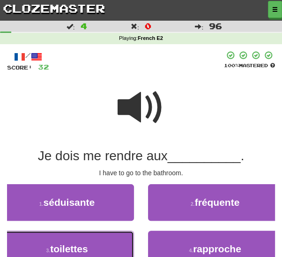
drag, startPoint x: 117, startPoint y: 239, endPoint x: 126, endPoint y: 236, distance: 9.3
click at [117, 239] on button "3 . toilettes" at bounding box center [67, 248] width 134 height 37
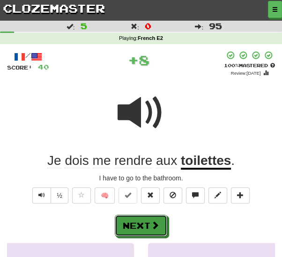
click at [150, 230] on button "Next" at bounding box center [141, 225] width 53 height 22
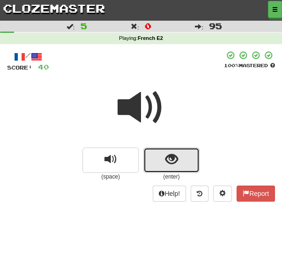
click at [155, 162] on button "show sentence" at bounding box center [172, 159] width 56 height 25
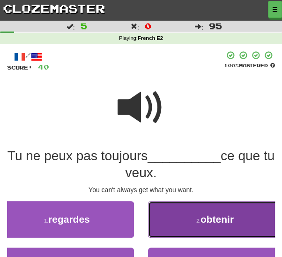
click at [170, 220] on button "2 . obtenir" at bounding box center [215, 219] width 134 height 37
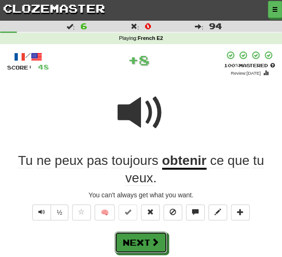
click at [142, 235] on button "Next" at bounding box center [141, 242] width 53 height 22
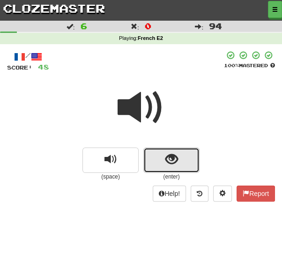
click at [164, 161] on button "show sentence" at bounding box center [172, 159] width 56 height 25
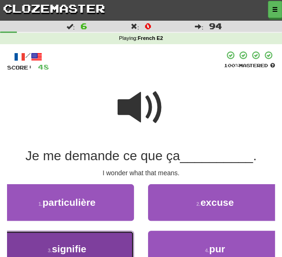
click at [100, 242] on button "3 . signifie" at bounding box center [67, 248] width 134 height 37
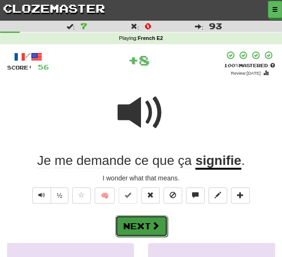
click at [144, 222] on button "Next" at bounding box center [141, 226] width 53 height 22
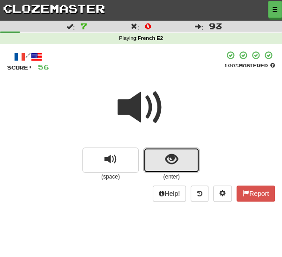
click at [180, 157] on button "show sentence" at bounding box center [172, 159] width 56 height 25
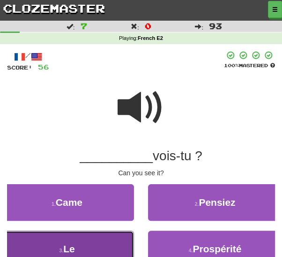
click at [100, 242] on button "3 . Le" at bounding box center [67, 248] width 134 height 37
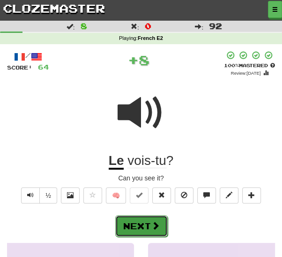
click at [136, 226] on button "Next" at bounding box center [141, 226] width 53 height 22
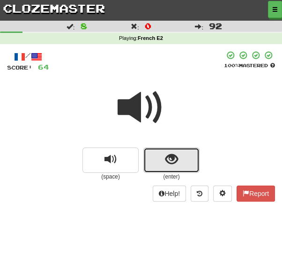
click at [150, 158] on button "show sentence" at bounding box center [172, 159] width 56 height 25
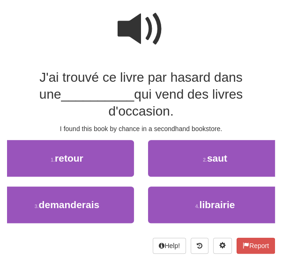
scroll to position [80, 0]
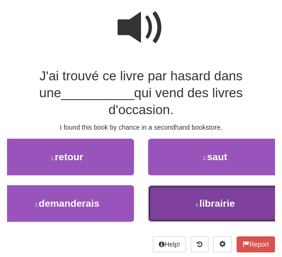
click at [206, 197] on span "librairie" at bounding box center [217, 202] width 36 height 11
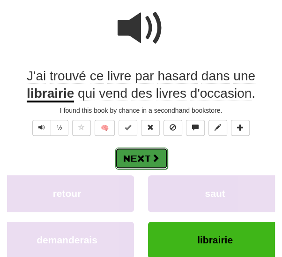
click at [134, 154] on button "Next" at bounding box center [141, 158] width 53 height 22
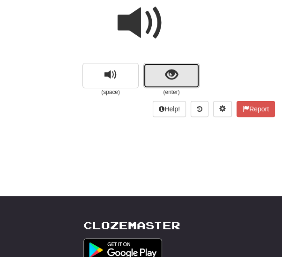
click at [152, 76] on button "show sentence" at bounding box center [172, 75] width 56 height 25
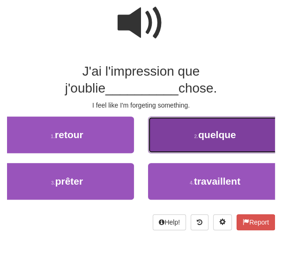
click at [192, 137] on button "2 . quelque" at bounding box center [215, 134] width 134 height 37
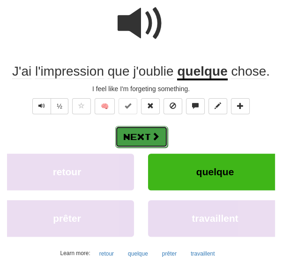
click at [142, 136] on button "Next" at bounding box center [141, 137] width 53 height 22
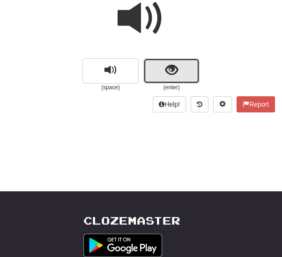
click at [166, 72] on span "show sentence" at bounding box center [172, 70] width 13 height 13
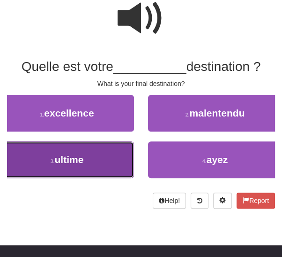
click at [88, 157] on button "3 . ultime" at bounding box center [67, 159] width 134 height 37
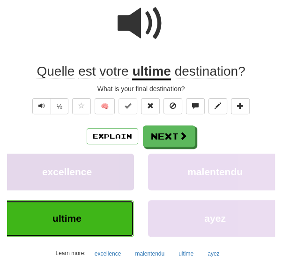
scroll to position [94, 0]
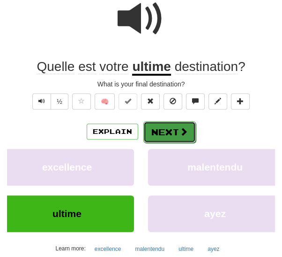
click at [169, 128] on button "Next" at bounding box center [170, 132] width 53 height 22
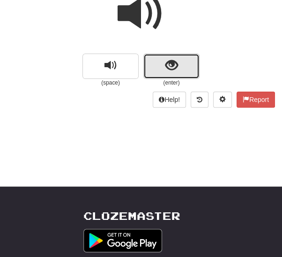
click at [161, 63] on button "show sentence" at bounding box center [172, 65] width 56 height 25
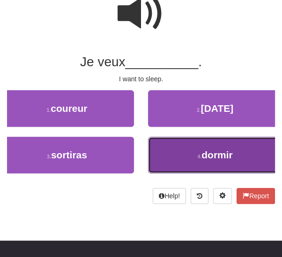
click at [193, 157] on button "4 . dormir" at bounding box center [215, 154] width 134 height 37
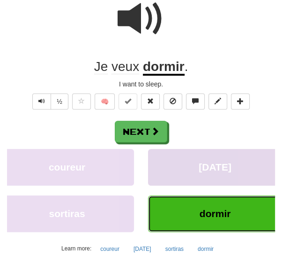
scroll to position [98, 0]
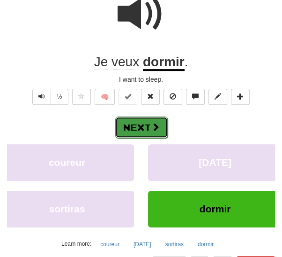
click at [135, 126] on button "Next" at bounding box center [141, 127] width 53 height 22
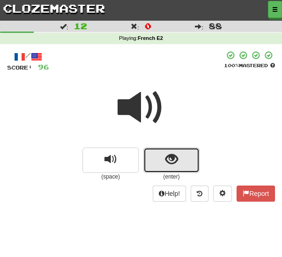
click at [166, 157] on span "show sentence" at bounding box center [172, 159] width 13 height 13
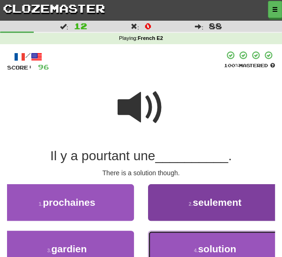
click at [197, 245] on button "4 . solution" at bounding box center [215, 248] width 134 height 37
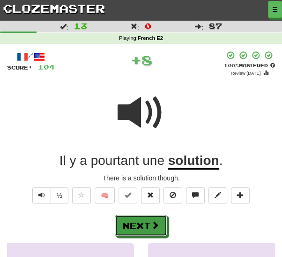
click at [155, 220] on span at bounding box center [155, 224] width 8 height 8
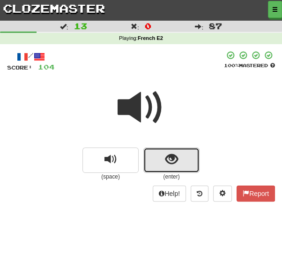
click at [168, 151] on button "show sentence" at bounding box center [172, 159] width 56 height 25
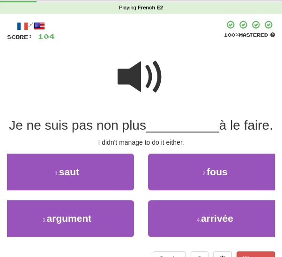
click at [281, 251] on div "/ Score: 104 100 % Mastered Je ne suis pas non plus __________ à le faire. I di…" at bounding box center [141, 147] width 282 height 266
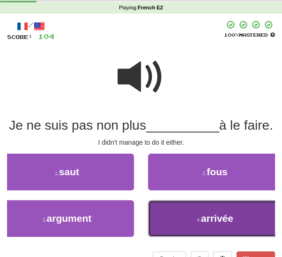
click at [185, 236] on button "4 . arrivée" at bounding box center [215, 218] width 134 height 37
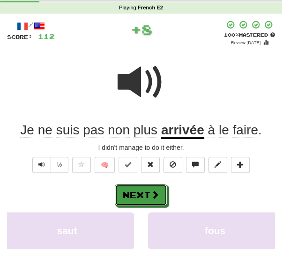
click at [151, 202] on button "Next" at bounding box center [141, 195] width 53 height 22
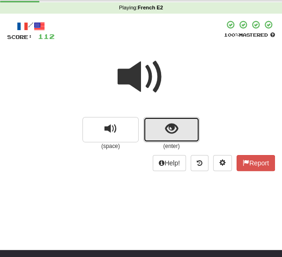
click at [169, 128] on span "show sentence" at bounding box center [172, 128] width 13 height 13
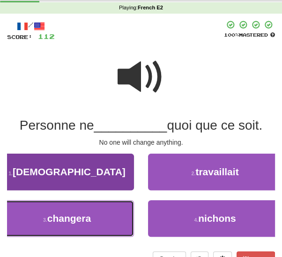
drag, startPoint x: 98, startPoint y: 215, endPoint x: 107, endPoint y: 215, distance: 8.9
click at [99, 215] on button "3 . changera" at bounding box center [67, 218] width 134 height 37
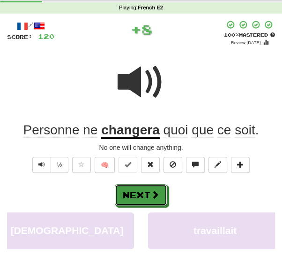
click at [148, 190] on button "Next" at bounding box center [141, 195] width 53 height 22
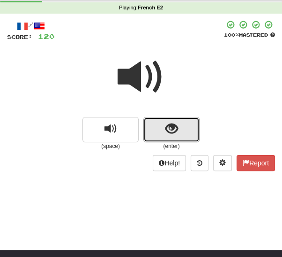
drag, startPoint x: 170, startPoint y: 129, endPoint x: 164, endPoint y: 136, distance: 9.0
click at [170, 129] on span "show sentence" at bounding box center [172, 128] width 13 height 13
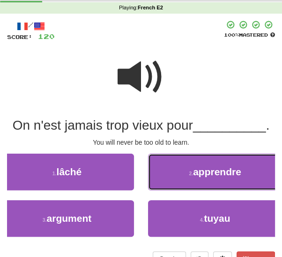
click at [187, 177] on button "2 . apprendre" at bounding box center [215, 171] width 134 height 37
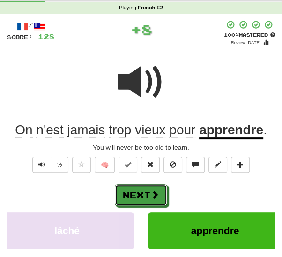
drag, startPoint x: 155, startPoint y: 195, endPoint x: 159, endPoint y: 190, distance: 6.6
click at [155, 195] on span at bounding box center [155, 194] width 8 height 8
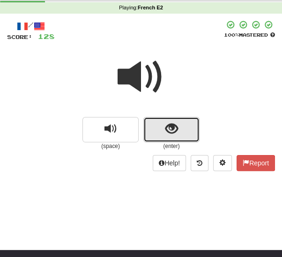
click at [160, 134] on button "show sentence" at bounding box center [172, 129] width 56 height 25
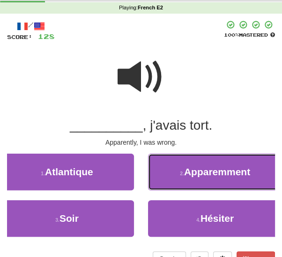
click at [178, 174] on button "2 . Apparemment" at bounding box center [215, 171] width 134 height 37
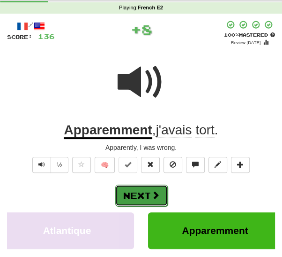
drag, startPoint x: 146, startPoint y: 192, endPoint x: 156, endPoint y: 176, distance: 18.7
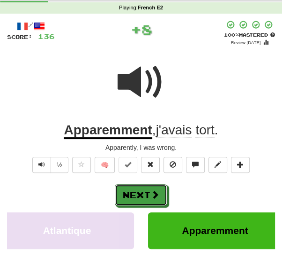
click at [146, 192] on button "Next" at bounding box center [141, 195] width 53 height 22
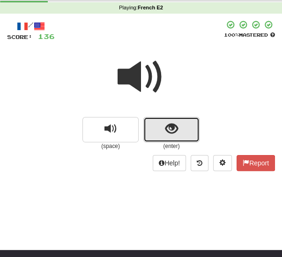
click at [157, 129] on button "show sentence" at bounding box center [172, 129] width 56 height 25
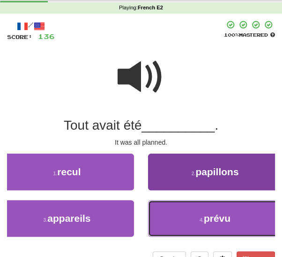
click at [169, 221] on button "4 . prévu" at bounding box center [215, 218] width 134 height 37
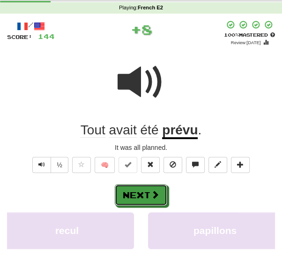
click at [154, 193] on span at bounding box center [155, 194] width 8 height 8
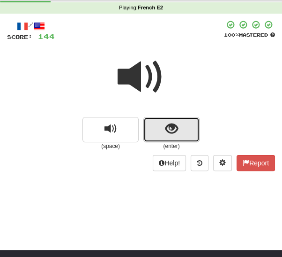
click at [159, 136] on button "show sentence" at bounding box center [172, 129] width 56 height 25
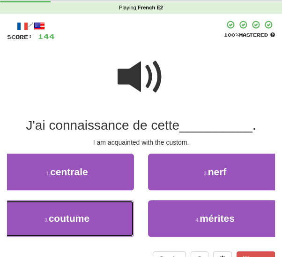
drag, startPoint x: 104, startPoint y: 212, endPoint x: 116, endPoint y: 210, distance: 12.4
click at [105, 212] on button "3 . coutume" at bounding box center [67, 218] width 134 height 37
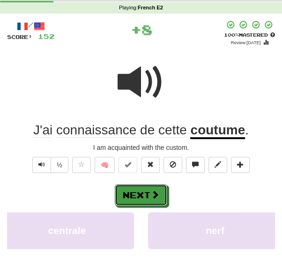
click at [150, 192] on button "Next" at bounding box center [141, 195] width 53 height 22
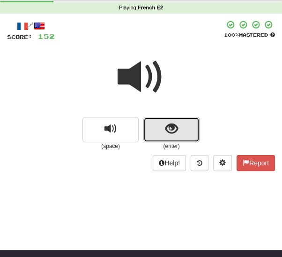
click at [166, 132] on span "show sentence" at bounding box center [172, 128] width 13 height 13
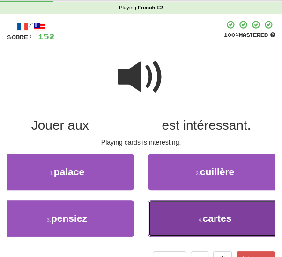
click at [167, 219] on button "4 . cartes" at bounding box center [215, 218] width 134 height 37
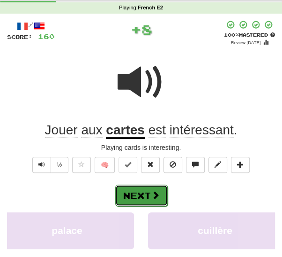
click at [144, 195] on button "Next" at bounding box center [141, 195] width 53 height 22
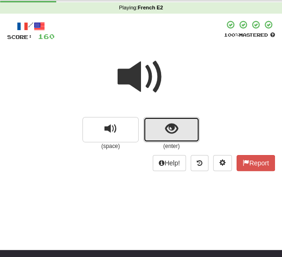
click at [162, 129] on button "show sentence" at bounding box center [172, 129] width 56 height 25
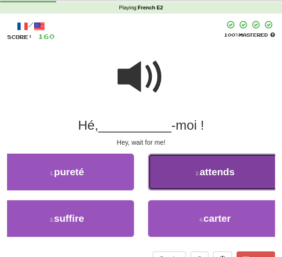
click at [179, 177] on button "2 . attends" at bounding box center [215, 171] width 134 height 37
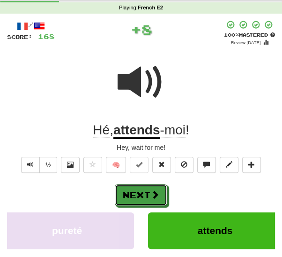
drag, startPoint x: 151, startPoint y: 194, endPoint x: 167, endPoint y: 184, distance: 18.5
click at [152, 193] on span at bounding box center [155, 194] width 8 height 8
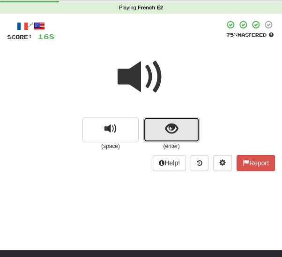
click at [162, 129] on button "show sentence" at bounding box center [172, 129] width 56 height 25
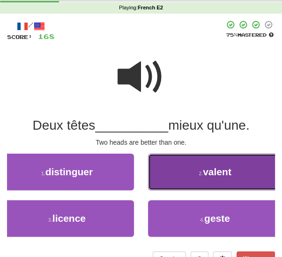
click at [192, 174] on button "2 . valent" at bounding box center [215, 171] width 134 height 37
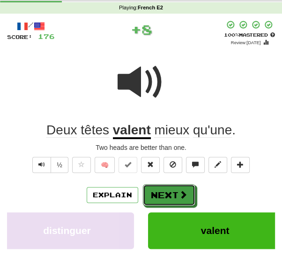
click at [148, 191] on button "Next" at bounding box center [169, 195] width 53 height 22
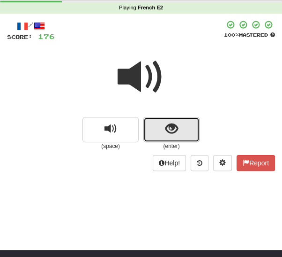
click at [161, 130] on button "show sentence" at bounding box center [172, 129] width 56 height 25
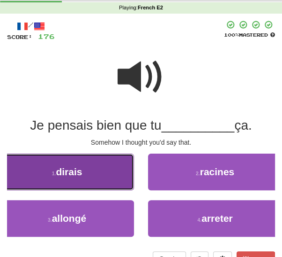
click at [98, 175] on button "1 . dirais" at bounding box center [67, 171] width 134 height 37
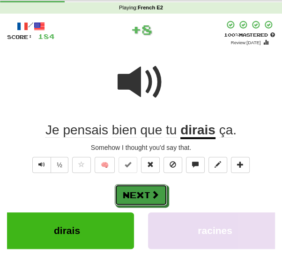
click at [145, 195] on button "Next" at bounding box center [141, 195] width 53 height 22
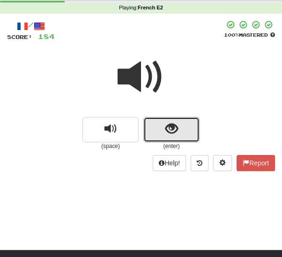
click at [156, 133] on button "show sentence" at bounding box center [172, 129] width 56 height 25
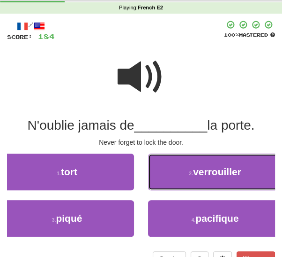
click at [177, 174] on button "2 . verrouiller" at bounding box center [215, 171] width 134 height 37
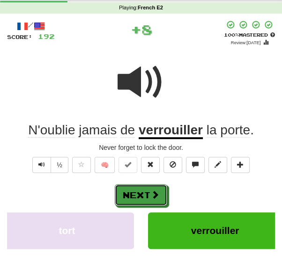
click at [153, 191] on span at bounding box center [155, 194] width 8 height 8
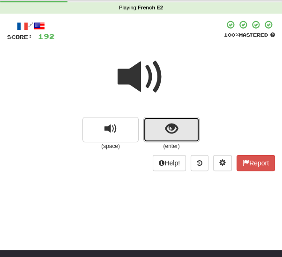
click at [174, 132] on span "show sentence" at bounding box center [172, 128] width 13 height 13
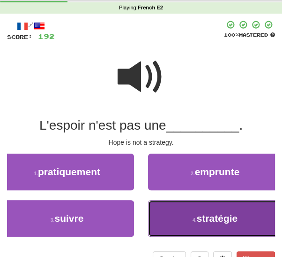
click at [159, 219] on button "4 . stratégie" at bounding box center [215, 218] width 134 height 37
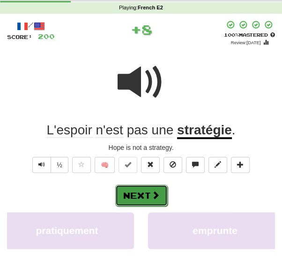
click at [143, 195] on button "Next" at bounding box center [141, 195] width 53 height 22
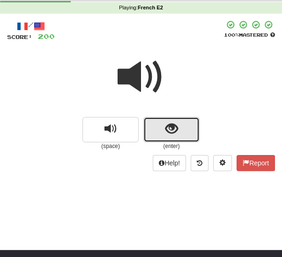
click at [153, 129] on button "show sentence" at bounding box center [172, 129] width 56 height 25
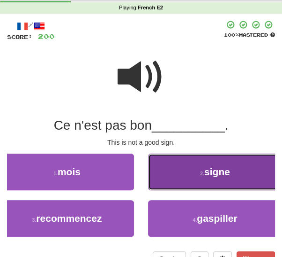
click at [176, 181] on button "2 . signe" at bounding box center [215, 171] width 134 height 37
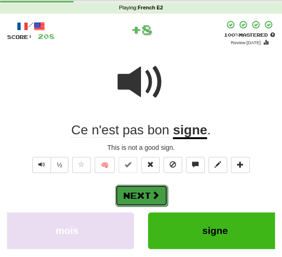
click at [145, 190] on button "Next" at bounding box center [141, 195] width 53 height 22
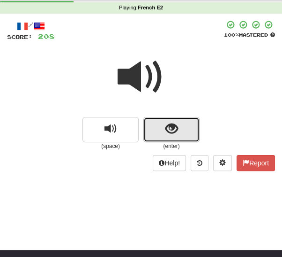
click at [172, 132] on span "show sentence" at bounding box center [172, 128] width 13 height 13
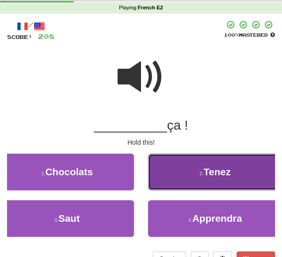
click at [174, 169] on button "2 . [GEOGRAPHIC_DATA]" at bounding box center [215, 171] width 134 height 37
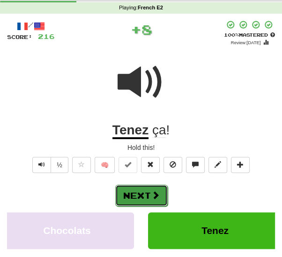
click at [142, 193] on button "Next" at bounding box center [141, 195] width 53 height 22
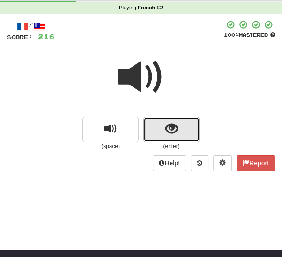
click at [148, 132] on button "show sentence" at bounding box center [172, 129] width 56 height 25
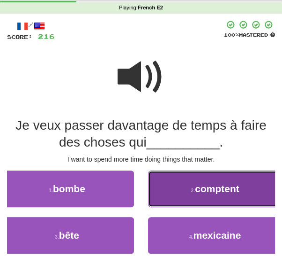
click at [185, 192] on button "2 . comptent" at bounding box center [215, 188] width 134 height 37
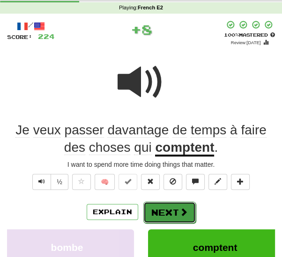
click at [157, 208] on button "Next" at bounding box center [170, 212] width 53 height 22
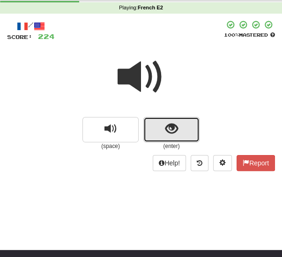
click at [168, 129] on span "show sentence" at bounding box center [172, 128] width 13 height 13
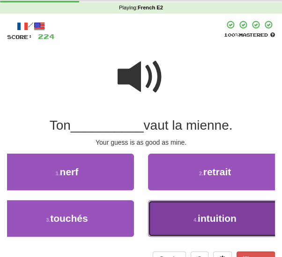
click at [182, 217] on button "4 . intuition" at bounding box center [215, 218] width 134 height 37
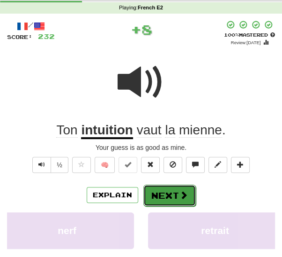
click at [157, 193] on button "Next" at bounding box center [170, 195] width 53 height 22
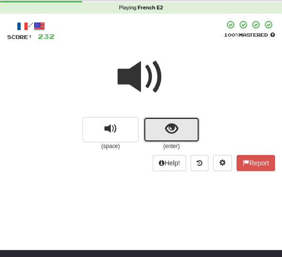
click at [160, 129] on button "show sentence" at bounding box center [172, 129] width 56 height 25
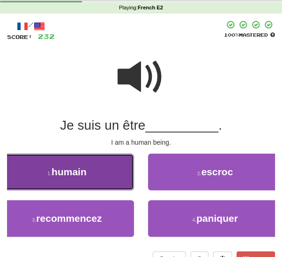
click at [81, 176] on span "humain" at bounding box center [69, 171] width 35 height 11
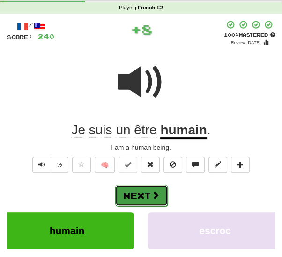
click at [130, 195] on button "Next" at bounding box center [141, 195] width 53 height 22
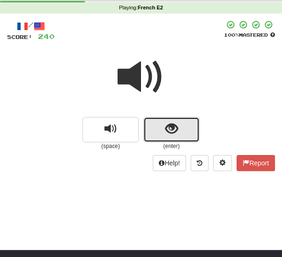
click at [154, 134] on button "show sentence" at bounding box center [172, 129] width 56 height 25
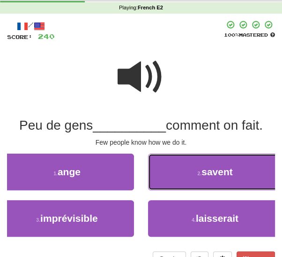
click at [188, 176] on button "2 . savent" at bounding box center [215, 171] width 134 height 37
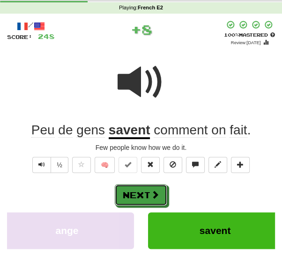
click at [139, 192] on button "Next" at bounding box center [141, 195] width 53 height 22
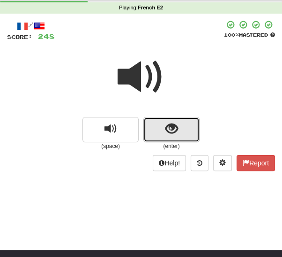
click at [158, 129] on button "show sentence" at bounding box center [172, 129] width 56 height 25
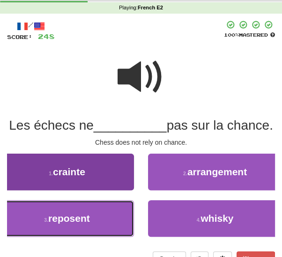
click at [91, 232] on button "3 . reposent" at bounding box center [67, 218] width 134 height 37
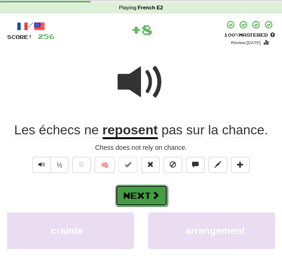
click at [138, 194] on button "Next" at bounding box center [141, 195] width 53 height 22
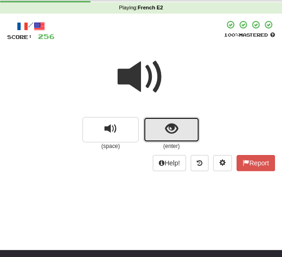
click at [161, 133] on button "show sentence" at bounding box center [172, 129] width 56 height 25
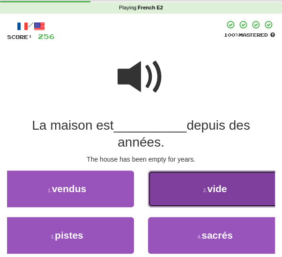
click at [175, 187] on button "2 . vide" at bounding box center [215, 188] width 134 height 37
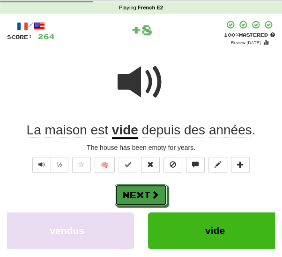
click at [145, 192] on button "Next" at bounding box center [141, 195] width 53 height 22
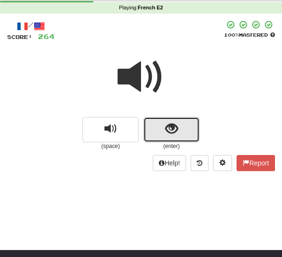
click at [147, 130] on button "show sentence" at bounding box center [172, 129] width 56 height 25
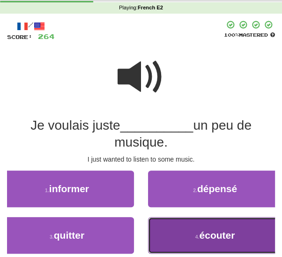
click at [187, 232] on button "4 . écouter" at bounding box center [215, 235] width 134 height 37
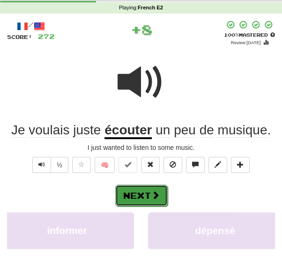
click at [141, 195] on button "Next" at bounding box center [141, 195] width 53 height 22
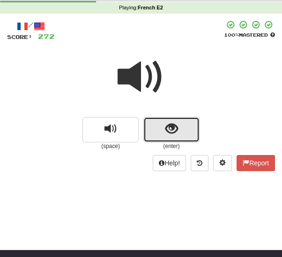
click at [171, 135] on span "show sentence" at bounding box center [172, 128] width 13 height 13
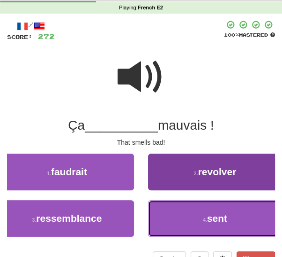
click at [201, 216] on button "4 . sent" at bounding box center [215, 218] width 134 height 37
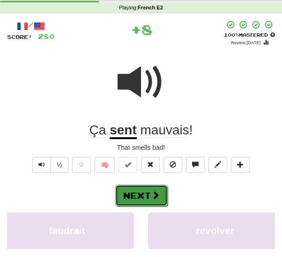
click at [134, 192] on button "Next" at bounding box center [141, 195] width 53 height 22
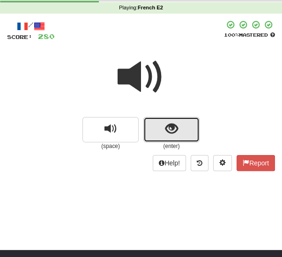
click at [179, 131] on button "show sentence" at bounding box center [172, 129] width 56 height 25
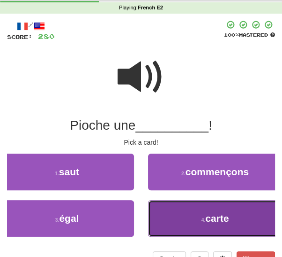
click at [187, 218] on button "4 . carte" at bounding box center [215, 218] width 134 height 37
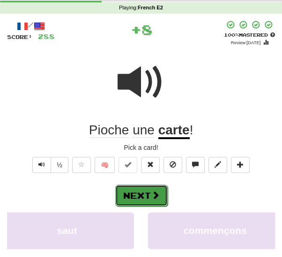
click at [148, 196] on button "Next" at bounding box center [141, 195] width 53 height 22
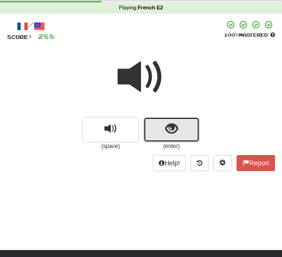
click at [153, 131] on button "show sentence" at bounding box center [172, 129] width 56 height 25
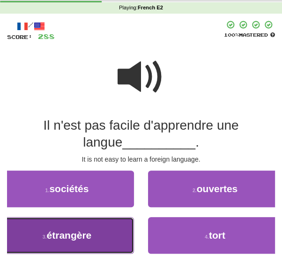
click at [115, 232] on button "3 . étrangère" at bounding box center [67, 235] width 134 height 37
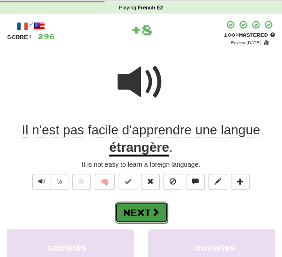
click at [138, 210] on button "Next" at bounding box center [141, 212] width 53 height 22
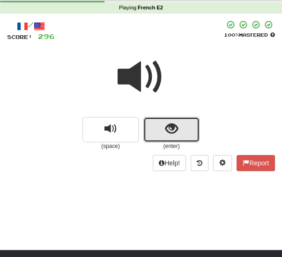
drag, startPoint x: 155, startPoint y: 129, endPoint x: 153, endPoint y: 148, distance: 18.9
click at [155, 130] on button "show sentence" at bounding box center [172, 129] width 56 height 25
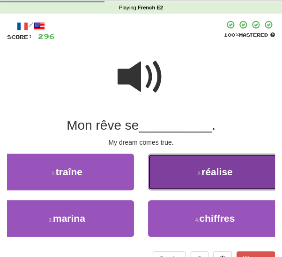
click at [178, 171] on button "2 . réalise" at bounding box center [215, 171] width 134 height 37
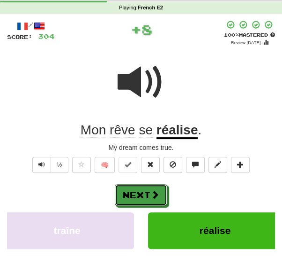
click at [150, 198] on button "Next" at bounding box center [141, 195] width 53 height 22
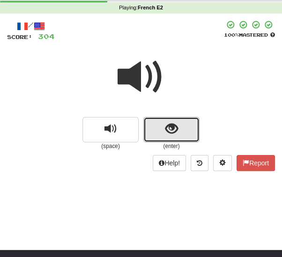
click at [156, 131] on button "show sentence" at bounding box center [172, 129] width 56 height 25
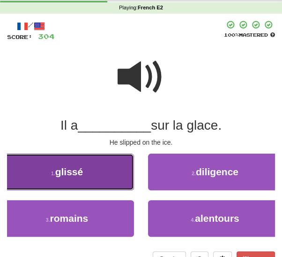
click at [97, 181] on button "1 . glissé" at bounding box center [67, 171] width 134 height 37
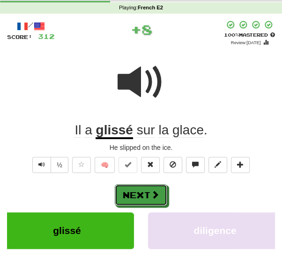
click at [136, 197] on button "Next" at bounding box center [141, 195] width 53 height 22
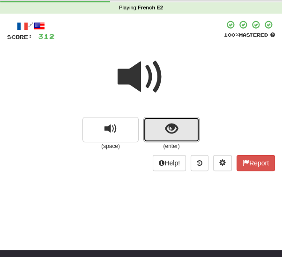
click at [159, 131] on button "show sentence" at bounding box center [172, 129] width 56 height 25
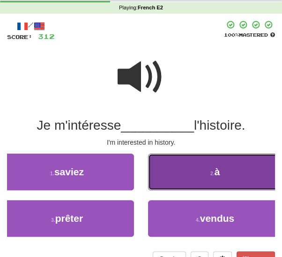
click at [188, 178] on button "2 . à" at bounding box center [215, 171] width 134 height 37
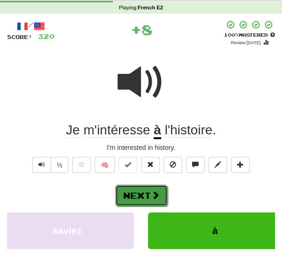
click at [151, 192] on span at bounding box center [155, 194] width 8 height 8
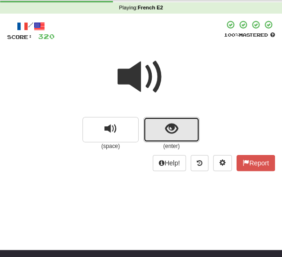
click at [164, 127] on button "show sentence" at bounding box center [172, 129] width 56 height 25
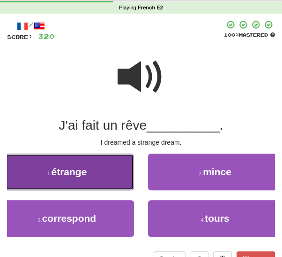
click at [99, 175] on button "1 . étrange" at bounding box center [67, 171] width 134 height 37
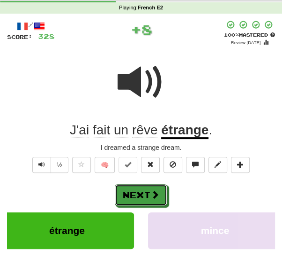
click at [149, 191] on button "Next" at bounding box center [141, 195] width 53 height 22
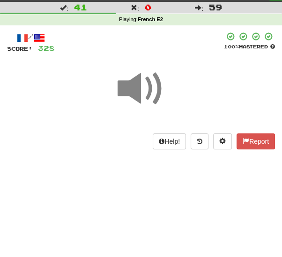
scroll to position [14, 0]
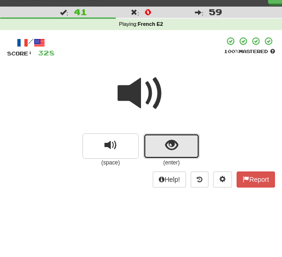
click at [169, 144] on span "show sentence" at bounding box center [172, 145] width 13 height 13
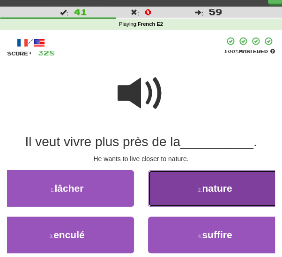
click at [168, 192] on button "2 . nature" at bounding box center [215, 188] width 134 height 37
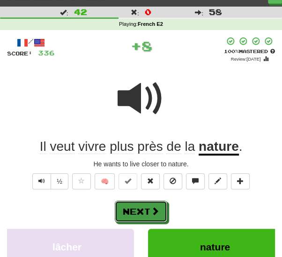
click at [145, 206] on button "Next" at bounding box center [141, 211] width 53 height 22
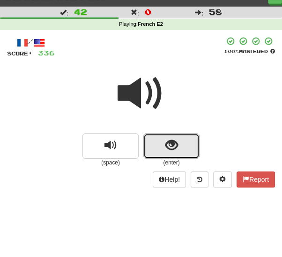
click at [166, 146] on span "show sentence" at bounding box center [172, 145] width 13 height 13
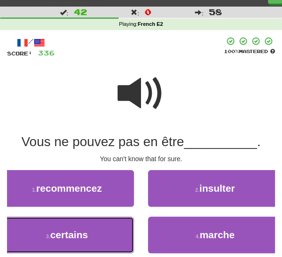
click at [106, 226] on button "3 . certains" at bounding box center [67, 234] width 134 height 37
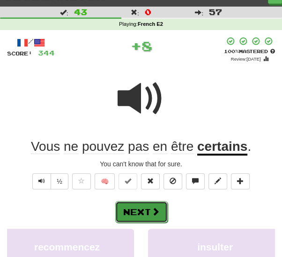
click at [145, 213] on button "Next" at bounding box center [141, 212] width 53 height 22
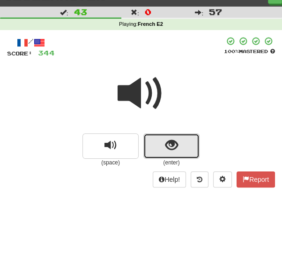
click at [164, 145] on button "show sentence" at bounding box center [172, 145] width 56 height 25
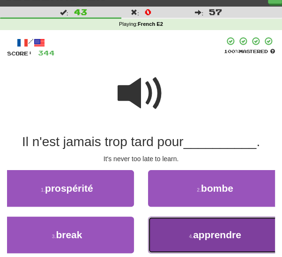
click at [169, 228] on button "4 . apprendre" at bounding box center [215, 234] width 134 height 37
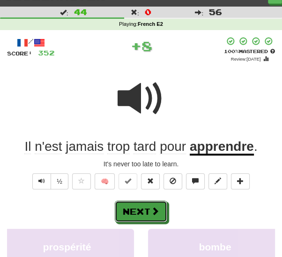
click at [149, 211] on button "Next" at bounding box center [141, 211] width 53 height 22
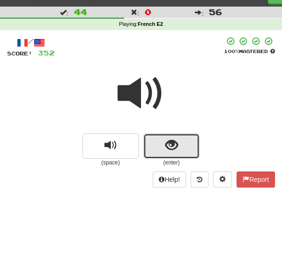
click at [163, 143] on button "show sentence" at bounding box center [172, 145] width 56 height 25
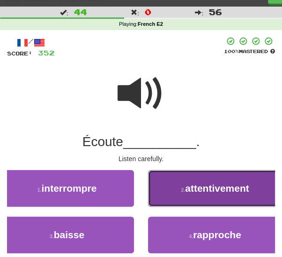
click at [168, 188] on button "2 . attentivement" at bounding box center [215, 188] width 134 height 37
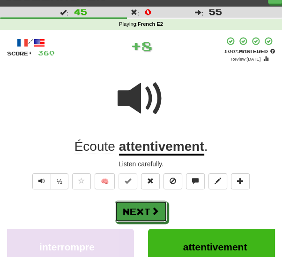
drag, startPoint x: 139, startPoint y: 205, endPoint x: 149, endPoint y: 190, distance: 18.3
click at [139, 205] on button "Next" at bounding box center [141, 211] width 53 height 22
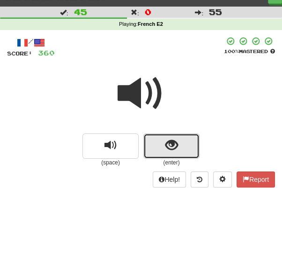
click at [159, 146] on button "show sentence" at bounding box center [172, 145] width 56 height 25
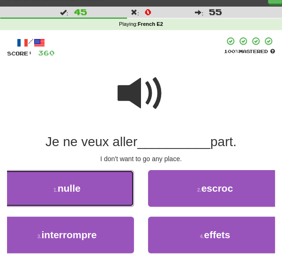
drag, startPoint x: 96, startPoint y: 191, endPoint x: 102, endPoint y: 192, distance: 6.7
click at [96, 191] on button "1 . nulle" at bounding box center [67, 188] width 134 height 37
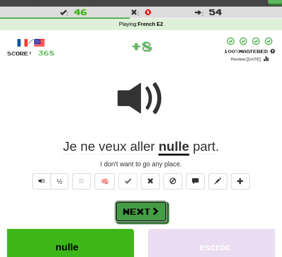
drag, startPoint x: 146, startPoint y: 206, endPoint x: 161, endPoint y: 177, distance: 32.3
click at [147, 204] on button "Next" at bounding box center [141, 211] width 53 height 22
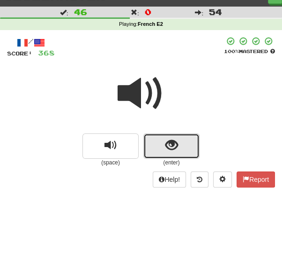
click at [162, 145] on button "show sentence" at bounding box center [172, 145] width 56 height 25
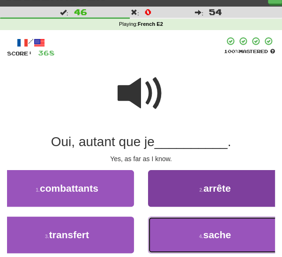
click at [184, 232] on button "4 . sache" at bounding box center [215, 234] width 134 height 37
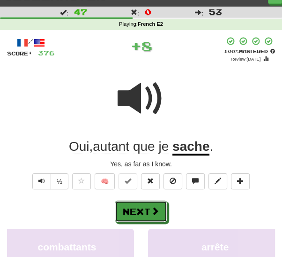
click at [148, 208] on button "Next" at bounding box center [141, 211] width 53 height 22
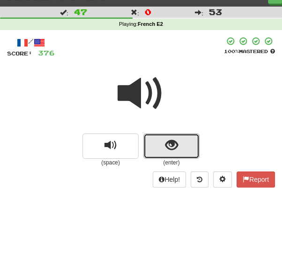
drag, startPoint x: 162, startPoint y: 144, endPoint x: 148, endPoint y: 167, distance: 26.9
click at [162, 145] on button "show sentence" at bounding box center [172, 145] width 56 height 25
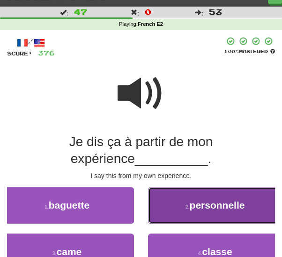
click at [164, 205] on button "2 . personnelle" at bounding box center [215, 205] width 134 height 37
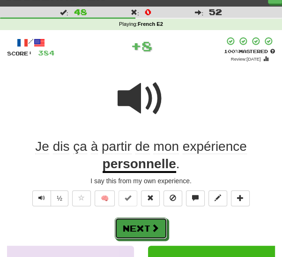
drag, startPoint x: 146, startPoint y: 219, endPoint x: 162, endPoint y: 206, distance: 21.0
click at [146, 219] on button "Next" at bounding box center [141, 228] width 53 height 22
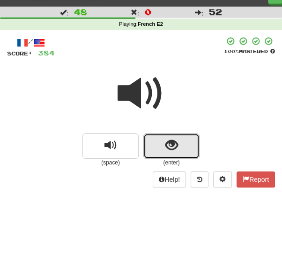
click at [173, 146] on span "show sentence" at bounding box center [172, 145] width 13 height 13
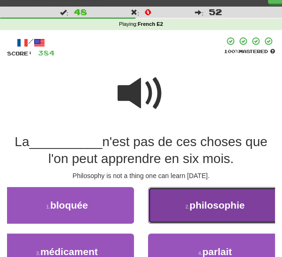
click at [198, 204] on span "philosophie" at bounding box center [216, 204] width 55 height 11
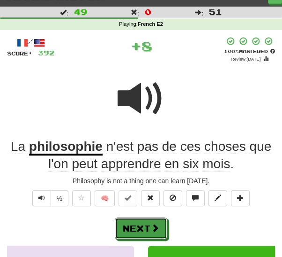
click at [142, 225] on button "Next" at bounding box center [141, 228] width 53 height 22
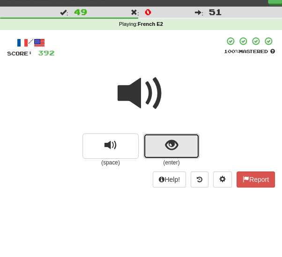
click at [169, 147] on span "show sentence" at bounding box center [172, 145] width 13 height 13
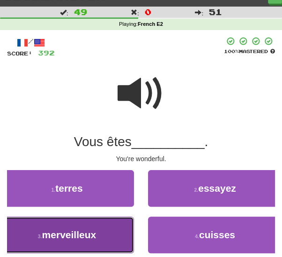
click at [108, 231] on button "3 . merveilleux" at bounding box center [67, 234] width 134 height 37
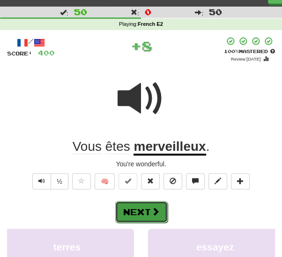
click at [142, 211] on button "Next" at bounding box center [141, 212] width 53 height 22
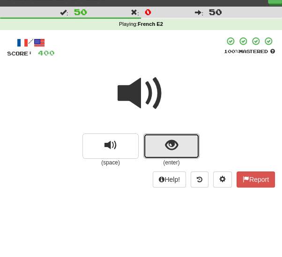
drag, startPoint x: 167, startPoint y: 145, endPoint x: 165, endPoint y: 153, distance: 7.9
click at [167, 145] on span "show sentence" at bounding box center [172, 145] width 13 height 13
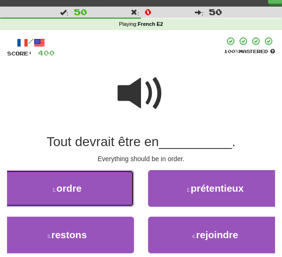
click at [98, 189] on button "1 . ordre" at bounding box center [67, 188] width 134 height 37
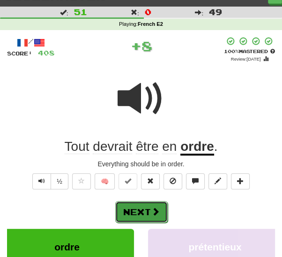
click at [150, 210] on button "Next" at bounding box center [141, 212] width 53 height 22
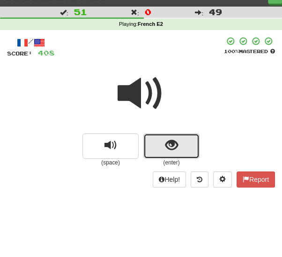
click at [164, 141] on button "show sentence" at bounding box center [172, 145] width 56 height 25
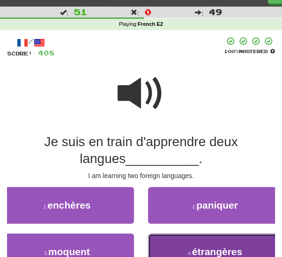
click at [181, 244] on button "4 . étrangères" at bounding box center [215, 251] width 134 height 37
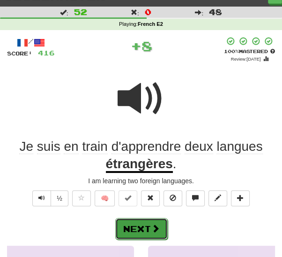
click at [143, 225] on button "Next" at bounding box center [141, 229] width 53 height 22
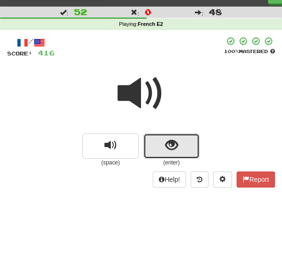
click at [172, 149] on span "show sentence" at bounding box center [172, 145] width 13 height 13
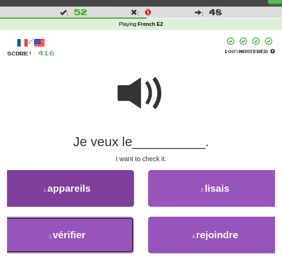
click at [100, 233] on button "3 . vérifier" at bounding box center [67, 234] width 134 height 37
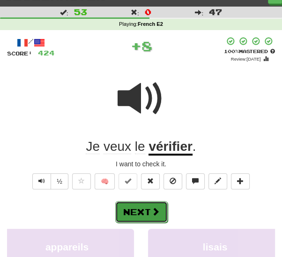
click at [138, 209] on button "Next" at bounding box center [141, 212] width 53 height 22
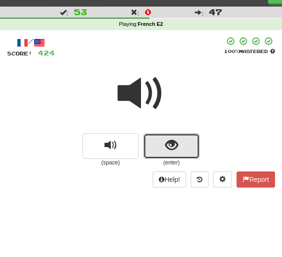
click at [156, 149] on button "show sentence" at bounding box center [172, 145] width 56 height 25
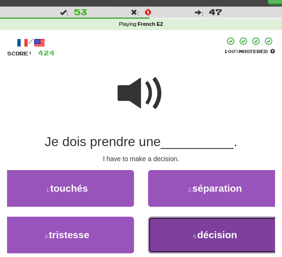
click at [191, 234] on button "4 . décision" at bounding box center [215, 234] width 134 height 37
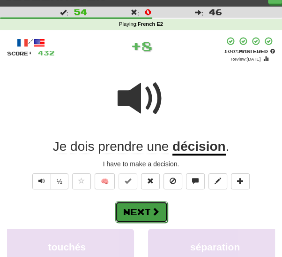
click at [144, 209] on button "Next" at bounding box center [141, 212] width 53 height 22
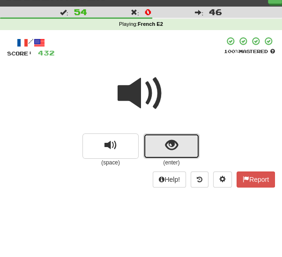
click at [153, 150] on button "show sentence" at bounding box center [172, 145] width 56 height 25
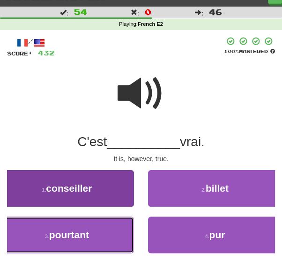
click at [102, 231] on button "3 . pourtant" at bounding box center [67, 234] width 134 height 37
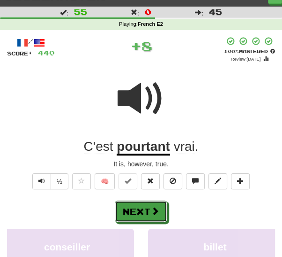
click at [149, 210] on button "Next" at bounding box center [141, 211] width 53 height 22
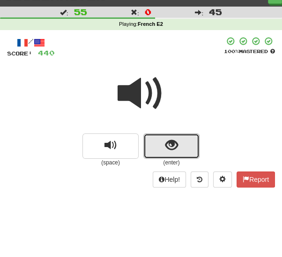
click at [156, 150] on button "show sentence" at bounding box center [172, 145] width 56 height 25
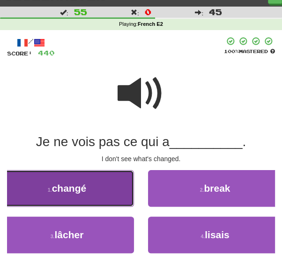
click at [105, 183] on button "1 . changé" at bounding box center [67, 188] width 134 height 37
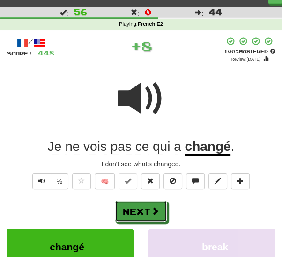
click at [144, 211] on button "Next" at bounding box center [141, 211] width 53 height 22
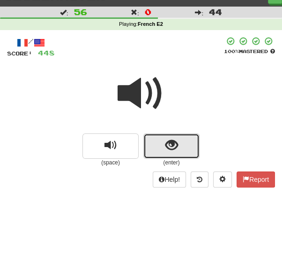
click at [159, 148] on button "show sentence" at bounding box center [172, 145] width 56 height 25
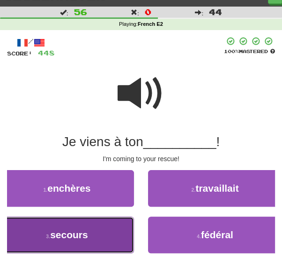
click at [111, 228] on button "3 . secours" at bounding box center [67, 234] width 134 height 37
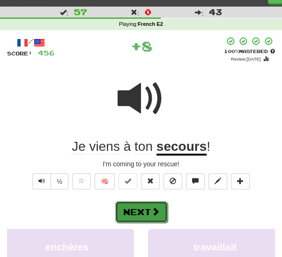
click at [135, 211] on button "Next" at bounding box center [141, 212] width 53 height 22
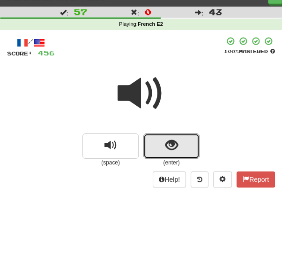
click at [151, 150] on button "show sentence" at bounding box center [172, 145] width 56 height 25
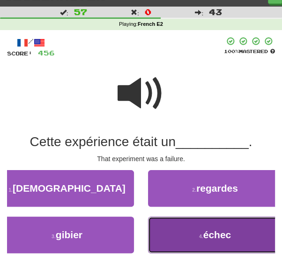
click at [181, 238] on button "4 . échec" at bounding box center [215, 234] width 134 height 37
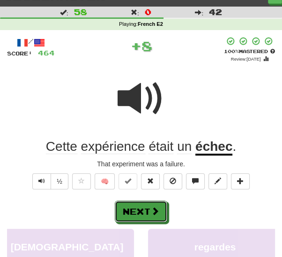
click at [141, 206] on button "Next" at bounding box center [141, 211] width 53 height 22
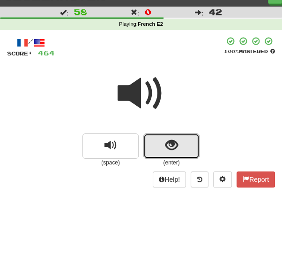
click at [160, 146] on button "show sentence" at bounding box center [172, 145] width 56 height 25
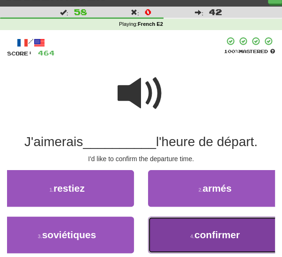
click at [169, 234] on button "4 . confirmer" at bounding box center [215, 234] width 134 height 37
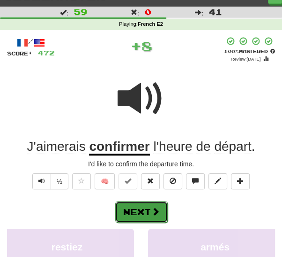
click at [138, 212] on button "Next" at bounding box center [141, 212] width 53 height 22
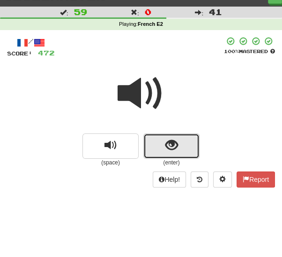
click at [156, 146] on button "show sentence" at bounding box center [172, 145] width 56 height 25
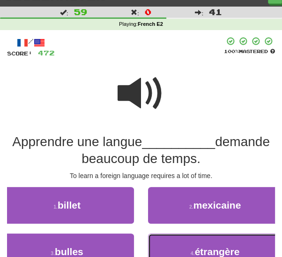
click at [163, 243] on button "4 . étrangère" at bounding box center [215, 251] width 134 height 37
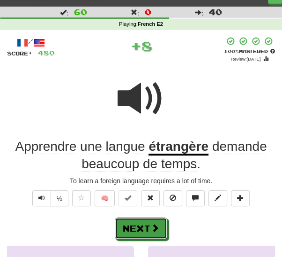
click at [147, 227] on button "Next" at bounding box center [141, 228] width 53 height 22
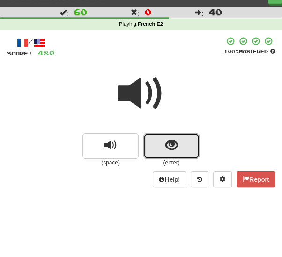
click at [155, 149] on button "show sentence" at bounding box center [172, 145] width 56 height 25
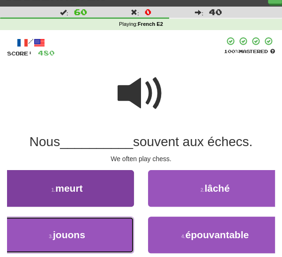
click at [109, 232] on button "3 . jouons" at bounding box center [67, 234] width 134 height 37
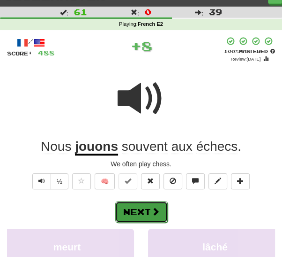
click at [145, 212] on button "Next" at bounding box center [141, 212] width 53 height 22
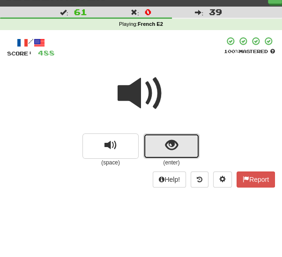
click at [157, 150] on button "show sentence" at bounding box center [172, 145] width 56 height 25
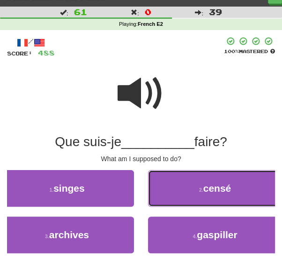
click at [181, 192] on button "2 . censé" at bounding box center [215, 188] width 134 height 37
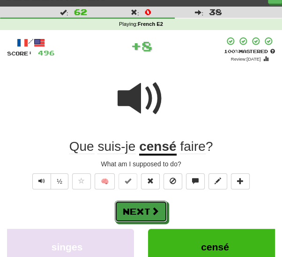
drag, startPoint x: 149, startPoint y: 210, endPoint x: 153, endPoint y: 204, distance: 7.4
click at [149, 210] on button "Next" at bounding box center [141, 211] width 53 height 22
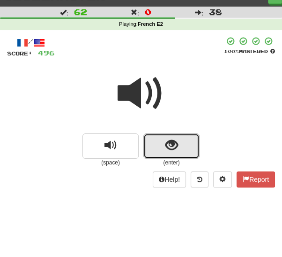
click at [166, 145] on span "show sentence" at bounding box center [172, 145] width 13 height 13
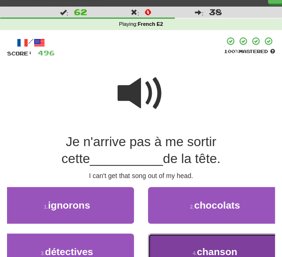
click at [170, 247] on button "4 . chanson" at bounding box center [215, 251] width 134 height 37
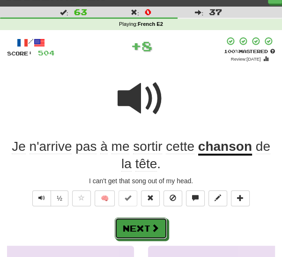
click at [148, 223] on button "Next" at bounding box center [141, 228] width 53 height 22
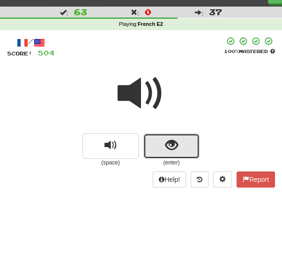
click at [167, 147] on span "show sentence" at bounding box center [172, 145] width 13 height 13
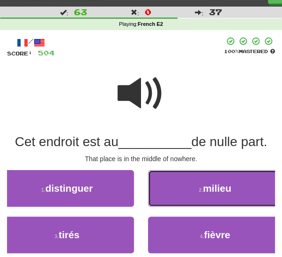
click at [202, 196] on button "2 . milieu" at bounding box center [215, 188] width 134 height 37
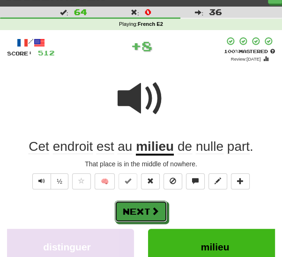
click at [157, 210] on span at bounding box center [155, 210] width 8 height 8
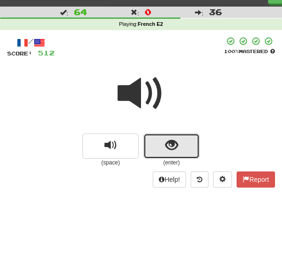
click at [169, 150] on span "show sentence" at bounding box center [172, 145] width 13 height 13
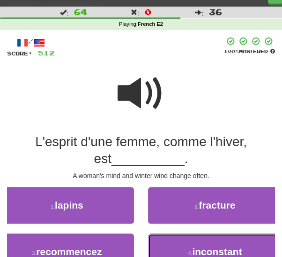
click at [176, 243] on button "4 . inconstant" at bounding box center [215, 251] width 134 height 37
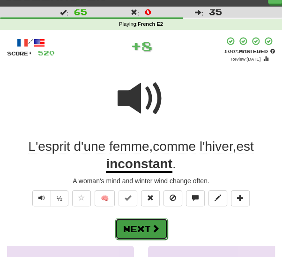
click at [150, 225] on button "Next" at bounding box center [141, 229] width 53 height 22
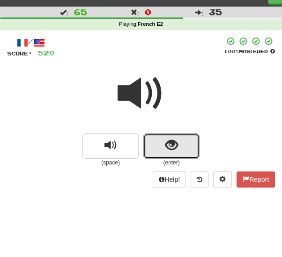
click at [161, 152] on button "show sentence" at bounding box center [172, 145] width 56 height 25
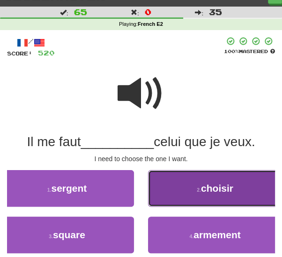
click at [201, 190] on small "2 ." at bounding box center [199, 190] width 4 height 6
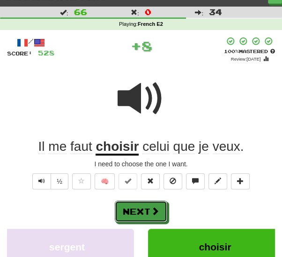
click at [150, 214] on button "Next" at bounding box center [141, 211] width 53 height 22
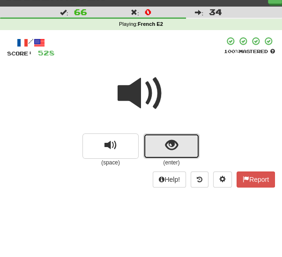
click at [161, 148] on button "show sentence" at bounding box center [172, 145] width 56 height 25
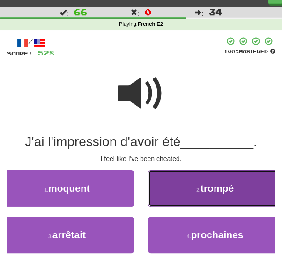
click at [173, 196] on button "2 . trompé" at bounding box center [215, 188] width 134 height 37
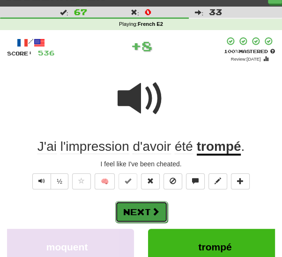
click at [155, 211] on span at bounding box center [155, 211] width 8 height 8
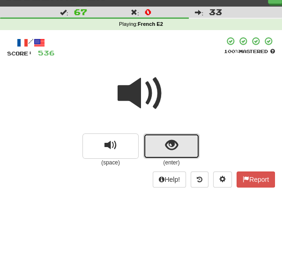
click at [175, 153] on button "show sentence" at bounding box center [172, 145] width 56 height 25
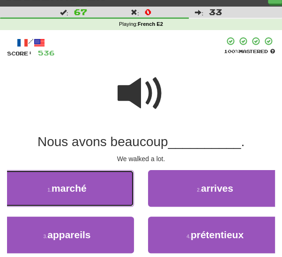
drag, startPoint x: 103, startPoint y: 192, endPoint x: 107, endPoint y: 196, distance: 5.6
click at [103, 192] on button "1 . marché" at bounding box center [67, 188] width 134 height 37
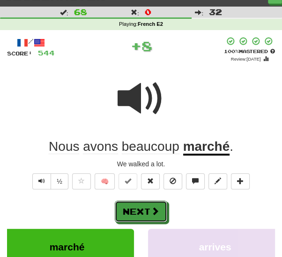
drag, startPoint x: 155, startPoint y: 211, endPoint x: 184, endPoint y: 192, distance: 34.0
click at [155, 210] on span at bounding box center [155, 210] width 8 height 8
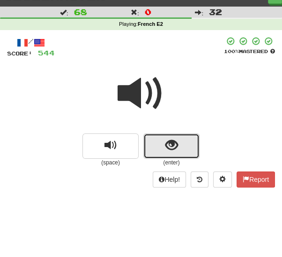
click at [161, 150] on button "show sentence" at bounding box center [172, 145] width 56 height 25
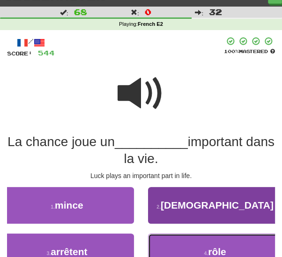
click at [177, 246] on button "4 . rôle" at bounding box center [215, 251] width 134 height 37
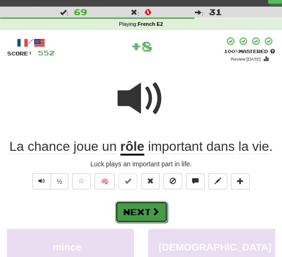
click at [145, 212] on button "Next" at bounding box center [141, 212] width 53 height 22
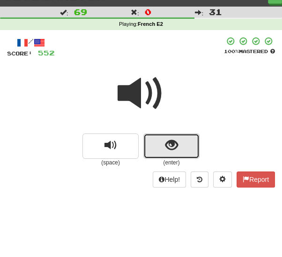
click at [159, 148] on button "show sentence" at bounding box center [172, 145] width 56 height 25
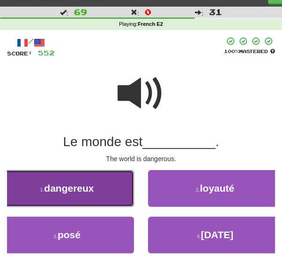
click at [91, 194] on button "1 . dangereux" at bounding box center [67, 188] width 134 height 37
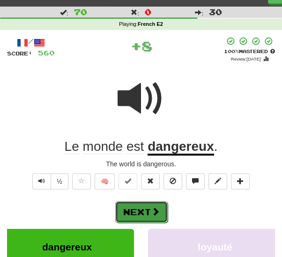
click at [143, 211] on button "Next" at bounding box center [141, 212] width 53 height 22
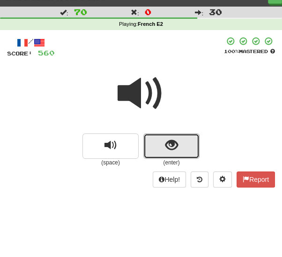
click at [157, 150] on button "show sentence" at bounding box center [172, 145] width 56 height 25
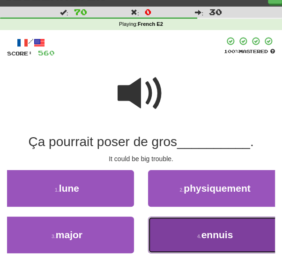
click at [159, 237] on button "4 . ennuis" at bounding box center [215, 234] width 134 height 37
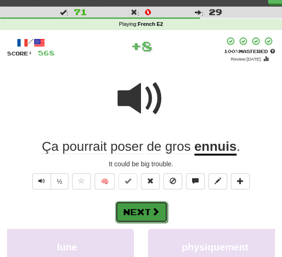
click at [133, 213] on button "Next" at bounding box center [141, 212] width 53 height 22
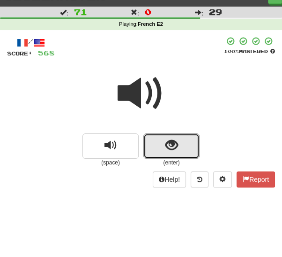
click at [160, 150] on button "show sentence" at bounding box center [172, 145] width 56 height 25
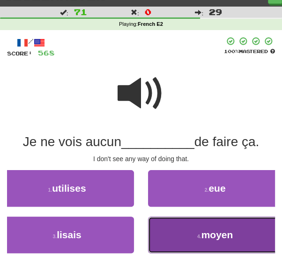
click at [183, 238] on button "4 . moyen" at bounding box center [215, 234] width 134 height 37
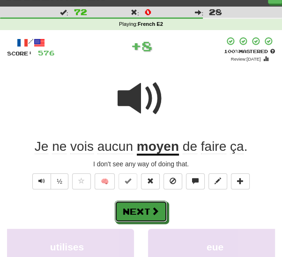
drag, startPoint x: 150, startPoint y: 212, endPoint x: 155, endPoint y: 207, distance: 6.7
click at [151, 211] on button "Next" at bounding box center [141, 211] width 53 height 22
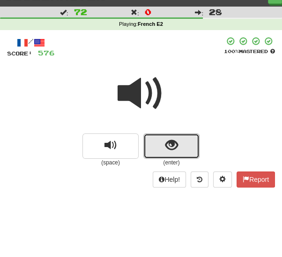
drag, startPoint x: 161, startPoint y: 148, endPoint x: 157, endPoint y: 153, distance: 6.3
click at [160, 150] on button "show sentence" at bounding box center [172, 145] width 56 height 25
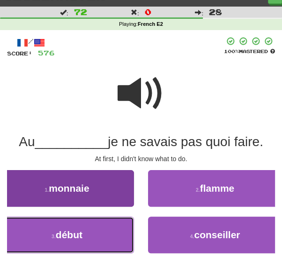
drag, startPoint x: 99, startPoint y: 232, endPoint x: 127, endPoint y: 229, distance: 27.3
click at [100, 232] on button "3 . début" at bounding box center [67, 234] width 134 height 37
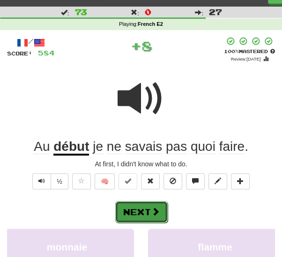
click at [147, 212] on button "Next" at bounding box center [141, 212] width 53 height 22
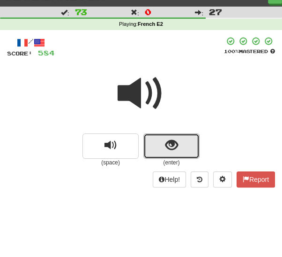
drag, startPoint x: 153, startPoint y: 148, endPoint x: 136, endPoint y: 166, distance: 25.9
click at [153, 148] on button "show sentence" at bounding box center [172, 145] width 56 height 25
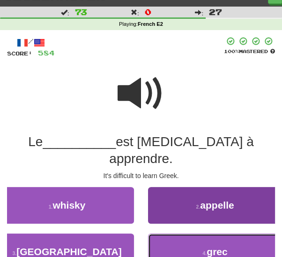
click at [178, 233] on button "4 . grec" at bounding box center [215, 251] width 134 height 37
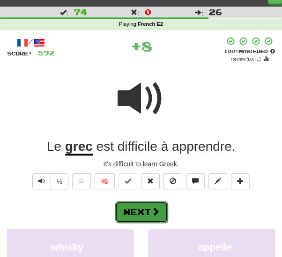
click at [138, 207] on button "Next" at bounding box center [141, 212] width 53 height 22
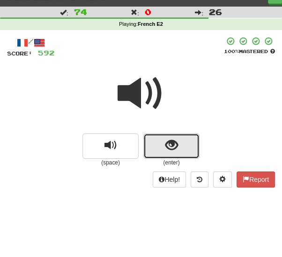
click at [153, 148] on button "show sentence" at bounding box center [172, 145] width 56 height 25
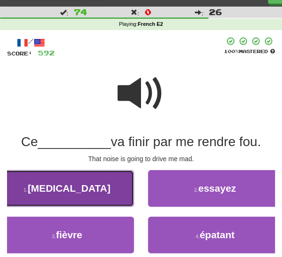
click at [101, 195] on button "1 . bruit" at bounding box center [67, 188] width 134 height 37
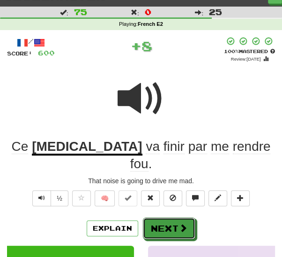
click at [163, 217] on button "Next" at bounding box center [169, 228] width 53 height 22
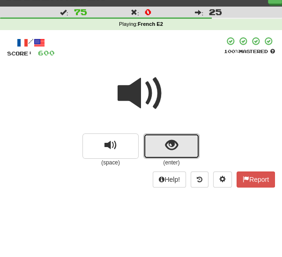
click at [152, 151] on button "show sentence" at bounding box center [172, 145] width 56 height 25
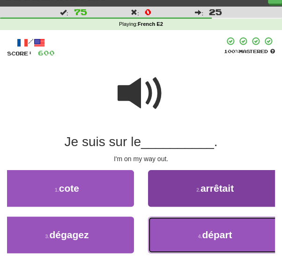
click at [182, 232] on button "4 . départ" at bounding box center [215, 234] width 134 height 37
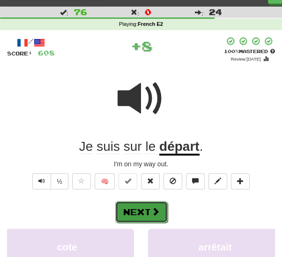
click at [146, 212] on button "Next" at bounding box center [141, 212] width 53 height 22
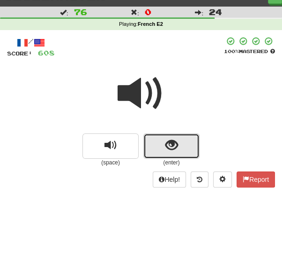
click at [155, 146] on button "show sentence" at bounding box center [172, 145] width 56 height 25
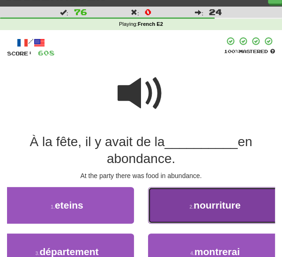
click at [181, 203] on button "2 . nourriture" at bounding box center [215, 205] width 134 height 37
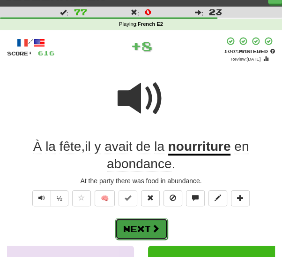
click at [140, 227] on button "Next" at bounding box center [141, 229] width 53 height 22
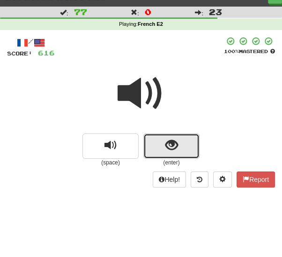
click at [166, 147] on span "show sentence" at bounding box center [172, 145] width 13 height 13
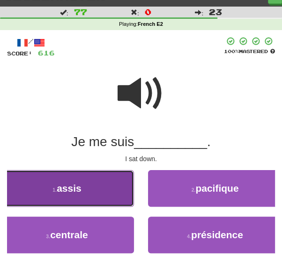
click at [93, 190] on button "1 . assis" at bounding box center [67, 188] width 134 height 37
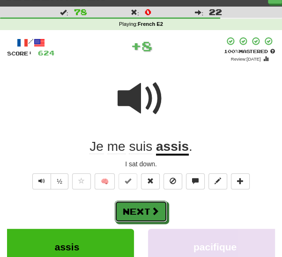
click at [144, 205] on button "Next" at bounding box center [141, 211] width 53 height 22
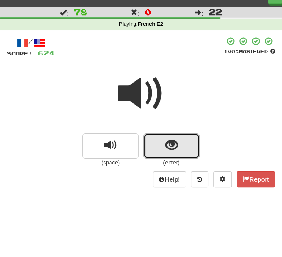
click at [162, 147] on button "show sentence" at bounding box center [172, 145] width 56 height 25
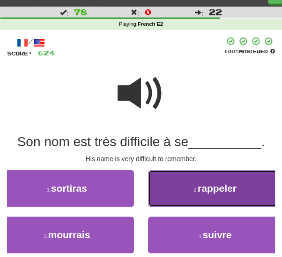
click at [169, 188] on button "2 . rappeler" at bounding box center [215, 188] width 134 height 37
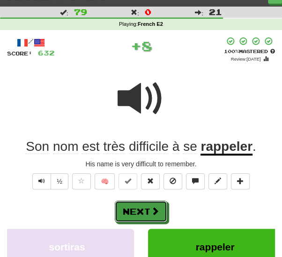
drag, startPoint x: 147, startPoint y: 209, endPoint x: 160, endPoint y: 191, distance: 21.8
click at [147, 208] on button "Next" at bounding box center [141, 211] width 53 height 22
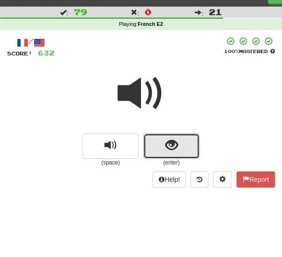
drag, startPoint x: 160, startPoint y: 145, endPoint x: 155, endPoint y: 151, distance: 7.3
click at [160, 145] on button "show sentence" at bounding box center [172, 145] width 56 height 25
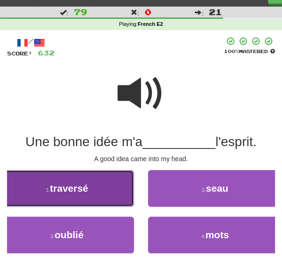
click at [97, 195] on button "1 . traversé" at bounding box center [67, 188] width 134 height 37
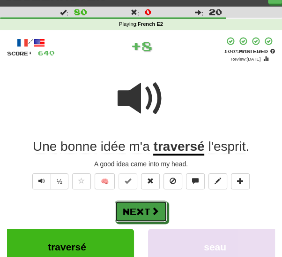
drag, startPoint x: 130, startPoint y: 208, endPoint x: 131, endPoint y: 203, distance: 4.8
click at [130, 207] on button "Next" at bounding box center [141, 211] width 53 height 22
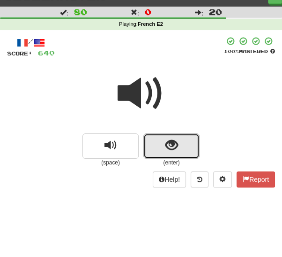
click at [172, 146] on span "show sentence" at bounding box center [172, 145] width 13 height 13
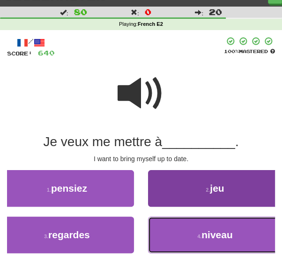
click at [206, 236] on span "niveau" at bounding box center [217, 234] width 31 height 11
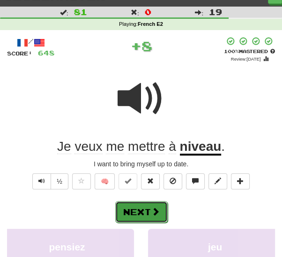
click at [138, 204] on button "Next" at bounding box center [141, 212] width 53 height 22
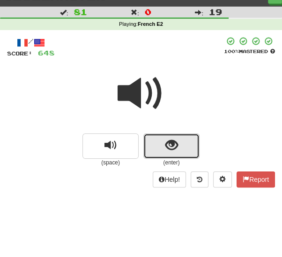
click at [163, 145] on button "show sentence" at bounding box center [172, 145] width 56 height 25
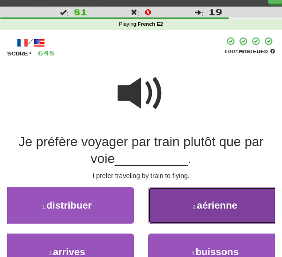
click at [165, 208] on button "2 . aérienne" at bounding box center [215, 205] width 134 height 37
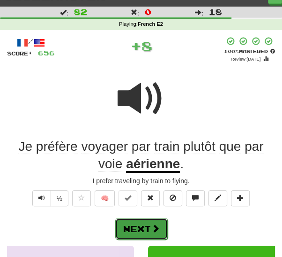
click at [143, 224] on button "Next" at bounding box center [141, 229] width 53 height 22
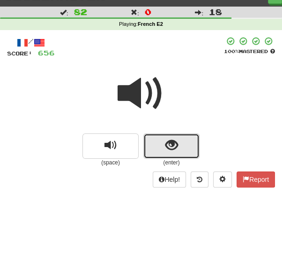
click at [162, 148] on button "show sentence" at bounding box center [172, 145] width 56 height 25
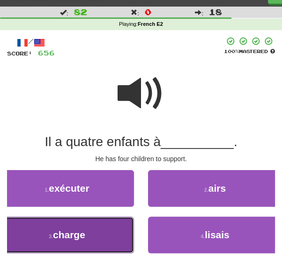
click at [99, 229] on button "3 . charge" at bounding box center [67, 234] width 134 height 37
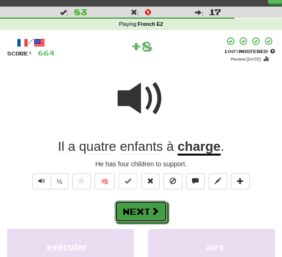
drag, startPoint x: 140, startPoint y: 214, endPoint x: 150, endPoint y: 210, distance: 11.0
click at [140, 213] on button "Next" at bounding box center [141, 211] width 53 height 22
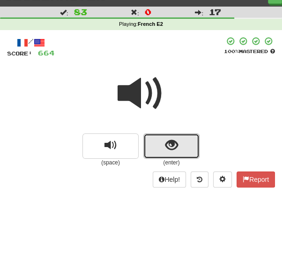
click at [157, 150] on button "show sentence" at bounding box center [172, 145] width 56 height 25
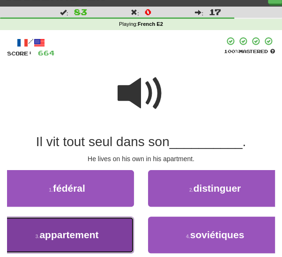
click at [88, 230] on span "appartement" at bounding box center [68, 234] width 59 height 11
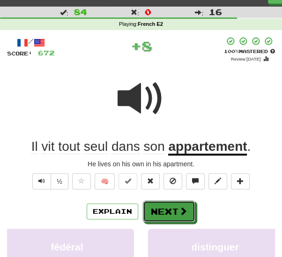
click at [161, 212] on button "Next" at bounding box center [169, 211] width 53 height 22
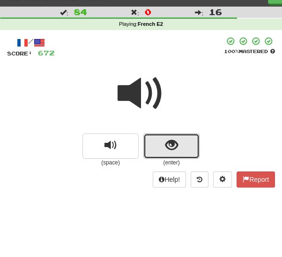
click at [152, 150] on button "show sentence" at bounding box center [172, 145] width 56 height 25
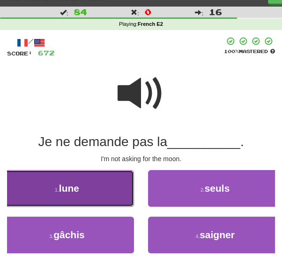
click at [98, 189] on button "1 . lune" at bounding box center [67, 188] width 134 height 37
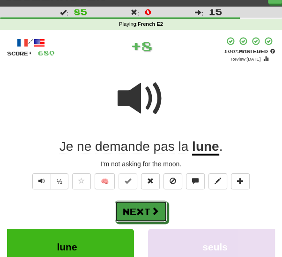
click at [137, 212] on button "Next" at bounding box center [141, 211] width 53 height 22
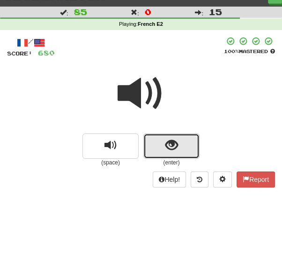
click at [166, 145] on span "show sentence" at bounding box center [172, 145] width 13 height 13
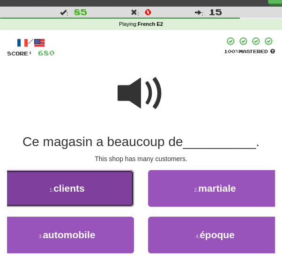
click at [77, 197] on button "1 . clients" at bounding box center [67, 188] width 134 height 37
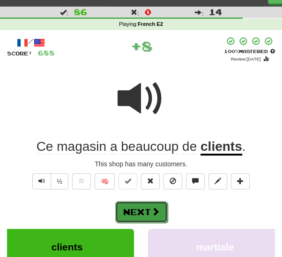
click at [136, 212] on button "Next" at bounding box center [141, 212] width 53 height 22
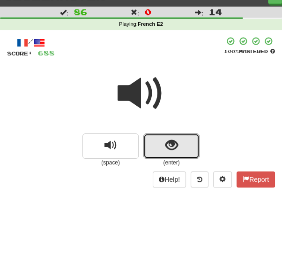
click at [153, 150] on button "show sentence" at bounding box center [172, 145] width 56 height 25
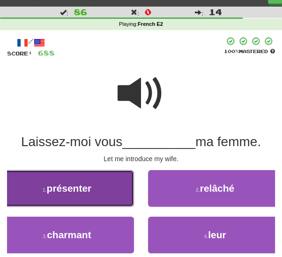
click at [87, 189] on span "présenter" at bounding box center [69, 187] width 45 height 11
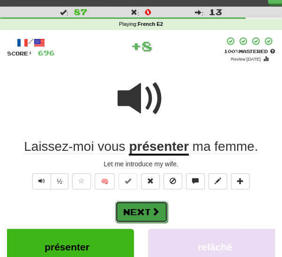
click at [131, 207] on button "Next" at bounding box center [141, 212] width 53 height 22
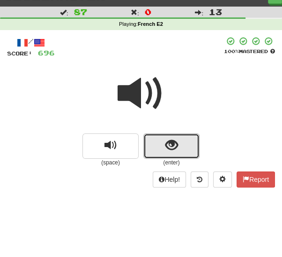
drag, startPoint x: 155, startPoint y: 150, endPoint x: 146, endPoint y: 165, distance: 17.5
click at [155, 150] on button "show sentence" at bounding box center [172, 145] width 56 height 25
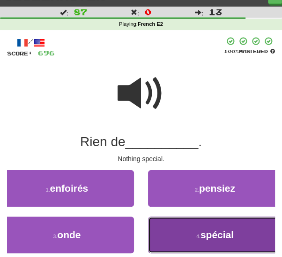
click at [192, 236] on button "4 . spécial" at bounding box center [215, 234] width 134 height 37
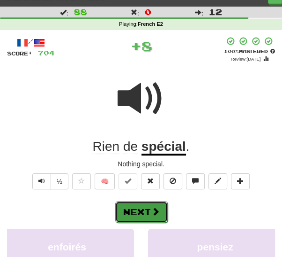
click at [139, 210] on button "Next" at bounding box center [141, 212] width 53 height 22
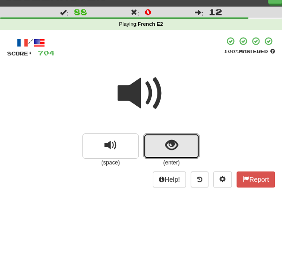
drag, startPoint x: 156, startPoint y: 143, endPoint x: 152, endPoint y: 151, distance: 8.6
click at [156, 143] on button "show sentence" at bounding box center [172, 145] width 56 height 25
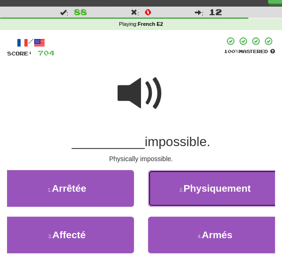
click at [170, 190] on button "2 . Physiquement" at bounding box center [215, 188] width 134 height 37
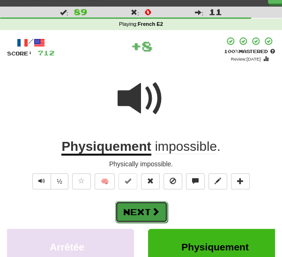
click at [142, 208] on button "Next" at bounding box center [141, 212] width 53 height 22
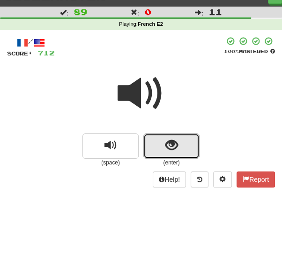
click at [164, 146] on button "show sentence" at bounding box center [172, 145] width 56 height 25
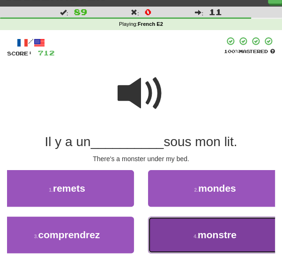
click at [181, 234] on button "4 . monstre" at bounding box center [215, 234] width 134 height 37
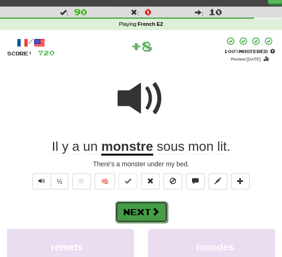
click at [141, 203] on button "Next" at bounding box center [141, 212] width 53 height 22
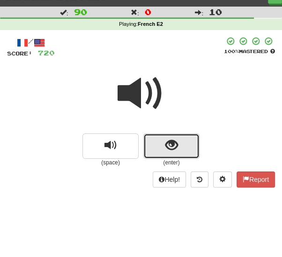
click at [174, 148] on span "show sentence" at bounding box center [172, 145] width 13 height 13
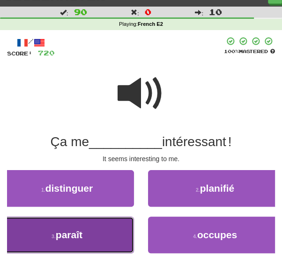
click at [104, 236] on button "3 . paraît" at bounding box center [67, 234] width 134 height 37
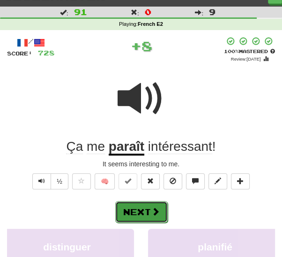
click at [157, 213] on span at bounding box center [155, 211] width 8 height 8
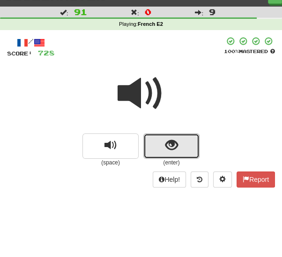
drag, startPoint x: 173, startPoint y: 145, endPoint x: 173, endPoint y: 151, distance: 6.1
click at [173, 146] on span "show sentence" at bounding box center [172, 145] width 13 height 13
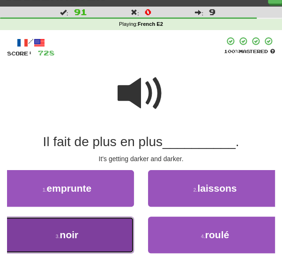
drag, startPoint x: 108, startPoint y: 233, endPoint x: 123, endPoint y: 230, distance: 15.2
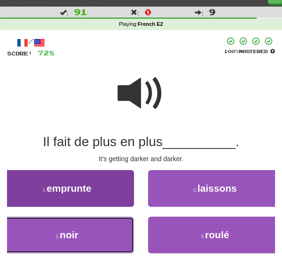
click at [108, 233] on button "3 . noir" at bounding box center [67, 234] width 134 height 37
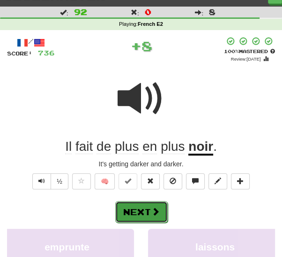
click at [142, 207] on button "Next" at bounding box center [141, 212] width 53 height 22
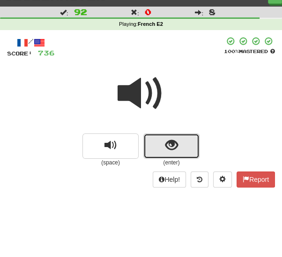
click at [159, 145] on button "show sentence" at bounding box center [172, 145] width 56 height 25
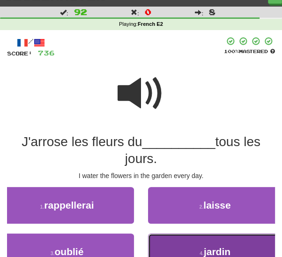
click at [180, 245] on button "4 . jardin" at bounding box center [215, 251] width 134 height 37
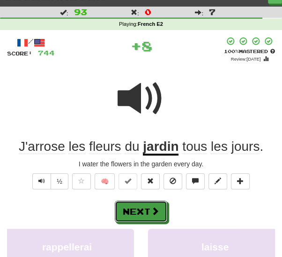
drag, startPoint x: 150, startPoint y: 213, endPoint x: 168, endPoint y: 205, distance: 20.0
click at [150, 213] on button "Next" at bounding box center [141, 211] width 53 height 22
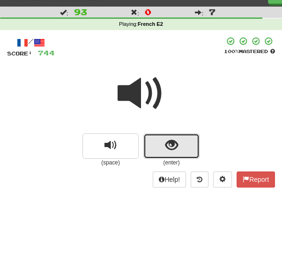
click at [160, 149] on button "show sentence" at bounding box center [172, 145] width 56 height 25
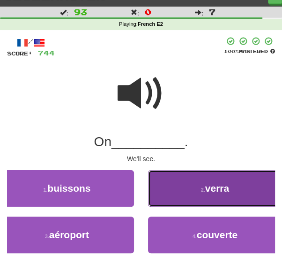
click at [182, 192] on button "2 . verra" at bounding box center [215, 188] width 134 height 37
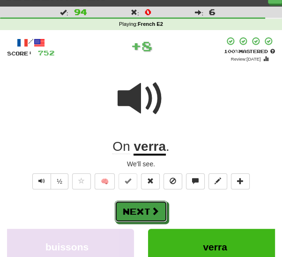
drag, startPoint x: 144, startPoint y: 208, endPoint x: 151, endPoint y: 201, distance: 10.6
click at [144, 207] on button "Next" at bounding box center [141, 211] width 53 height 22
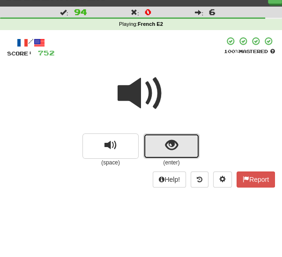
click at [159, 142] on button "show sentence" at bounding box center [172, 145] width 56 height 25
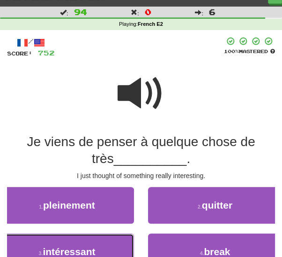
drag, startPoint x: 77, startPoint y: 245, endPoint x: 90, endPoint y: 238, distance: 13.8
click at [78, 244] on button "3 . intéressant" at bounding box center [67, 251] width 134 height 37
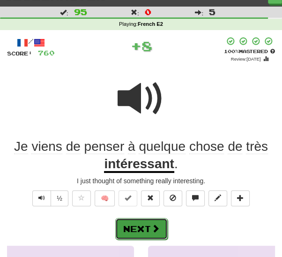
click at [129, 224] on button "Next" at bounding box center [141, 229] width 53 height 22
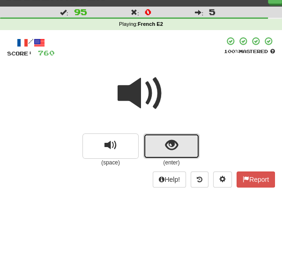
click at [178, 141] on button "show sentence" at bounding box center [172, 145] width 56 height 25
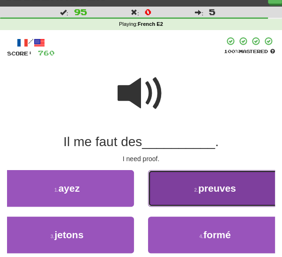
click at [200, 189] on span "preuves" at bounding box center [217, 187] width 38 height 11
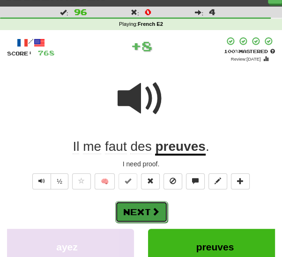
click at [144, 212] on button "Next" at bounding box center [141, 212] width 53 height 22
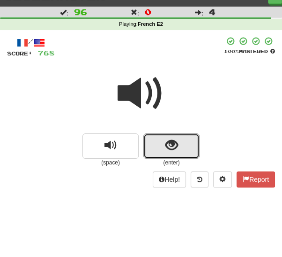
drag, startPoint x: 160, startPoint y: 144, endPoint x: 147, endPoint y: 165, distance: 25.1
click at [160, 145] on button "show sentence" at bounding box center [172, 145] width 56 height 25
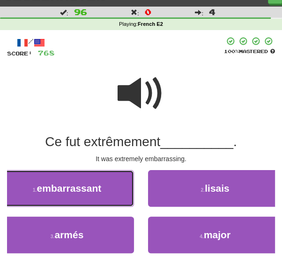
drag, startPoint x: 98, startPoint y: 192, endPoint x: 102, endPoint y: 198, distance: 6.8
click at [98, 193] on span "embarrassant" at bounding box center [69, 187] width 65 height 11
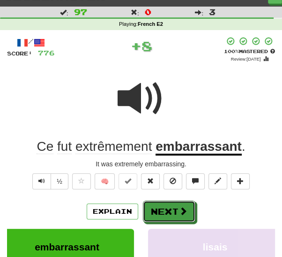
click at [154, 209] on button "Next" at bounding box center [169, 211] width 53 height 22
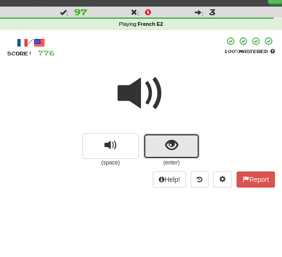
click at [160, 145] on button "show sentence" at bounding box center [172, 145] width 56 height 25
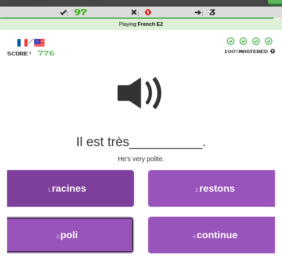
click at [111, 232] on button "3 . poli" at bounding box center [67, 234] width 134 height 37
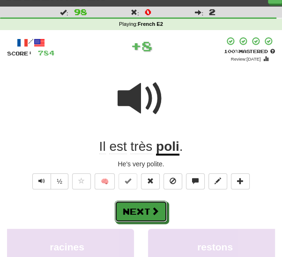
drag, startPoint x: 147, startPoint y: 211, endPoint x: 155, endPoint y: 191, distance: 21.7
click at [148, 209] on button "Next" at bounding box center [141, 211] width 53 height 22
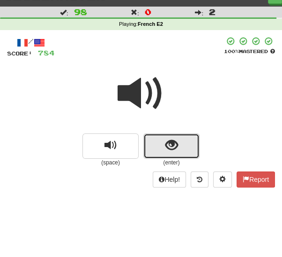
click at [169, 147] on span "show sentence" at bounding box center [172, 145] width 13 height 13
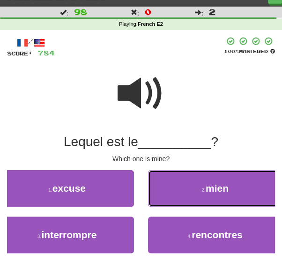
click at [180, 190] on button "2 . mien" at bounding box center [215, 188] width 134 height 37
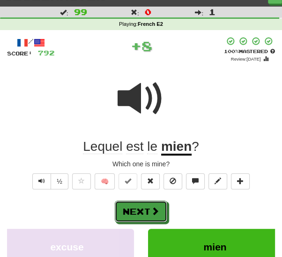
drag, startPoint x: 147, startPoint y: 212, endPoint x: 154, endPoint y: 206, distance: 9.6
click at [147, 212] on button "Next" at bounding box center [141, 211] width 53 height 22
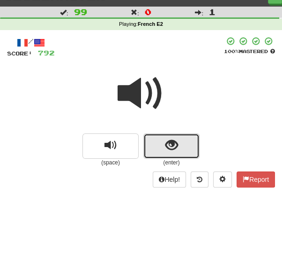
click at [167, 145] on span "show sentence" at bounding box center [172, 145] width 13 height 13
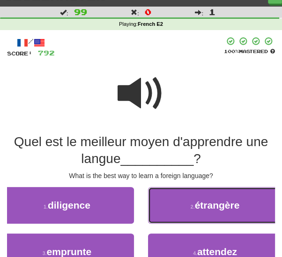
click at [181, 208] on button "2 . étrangère" at bounding box center [215, 205] width 134 height 37
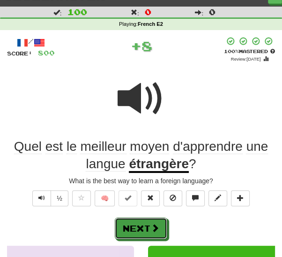
drag, startPoint x: 142, startPoint y: 220, endPoint x: 158, endPoint y: 209, distance: 19.4
click at [142, 220] on button "Next" at bounding box center [141, 228] width 53 height 22
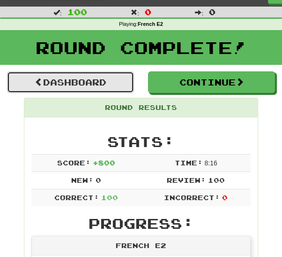
click at [98, 83] on link "Dashboard" at bounding box center [70, 82] width 127 height 22
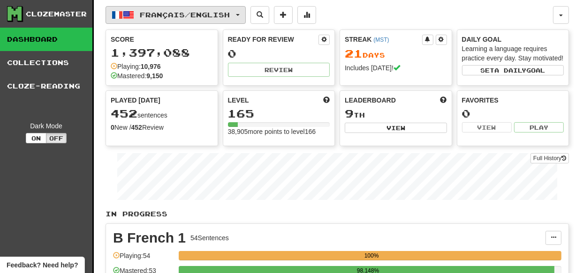
click at [246, 16] on button "Français / English" at bounding box center [176, 15] width 140 height 18
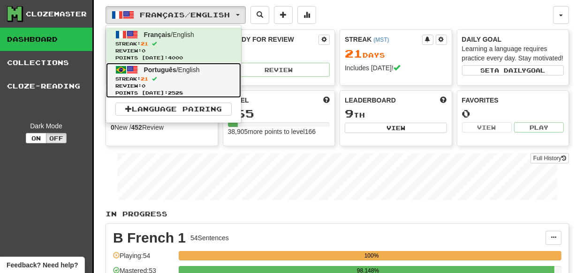
click at [205, 72] on link "Português / English Streak: 21 Review: 0 Points [DATE]: 2528" at bounding box center [173, 80] width 135 height 35
